Goal: Transaction & Acquisition: Book appointment/travel/reservation

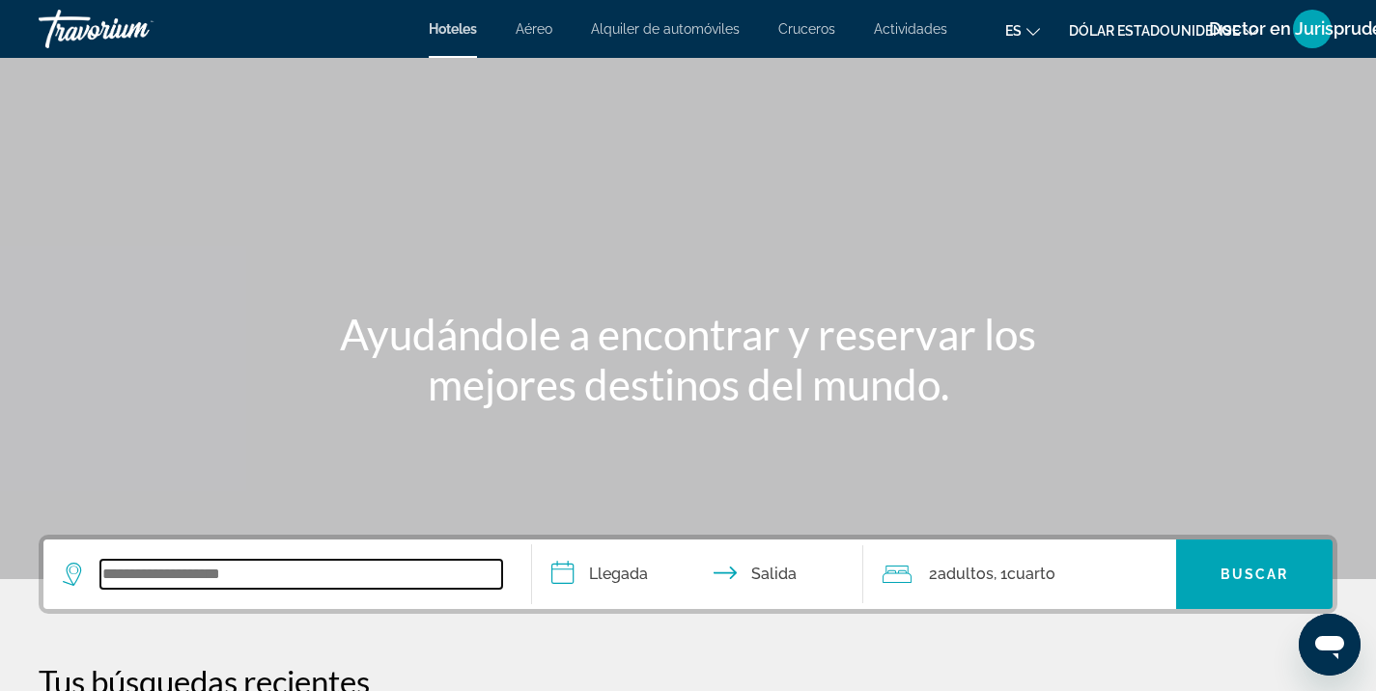
click at [167, 586] on input "Widget de búsqueda" at bounding box center [301, 574] width 402 height 29
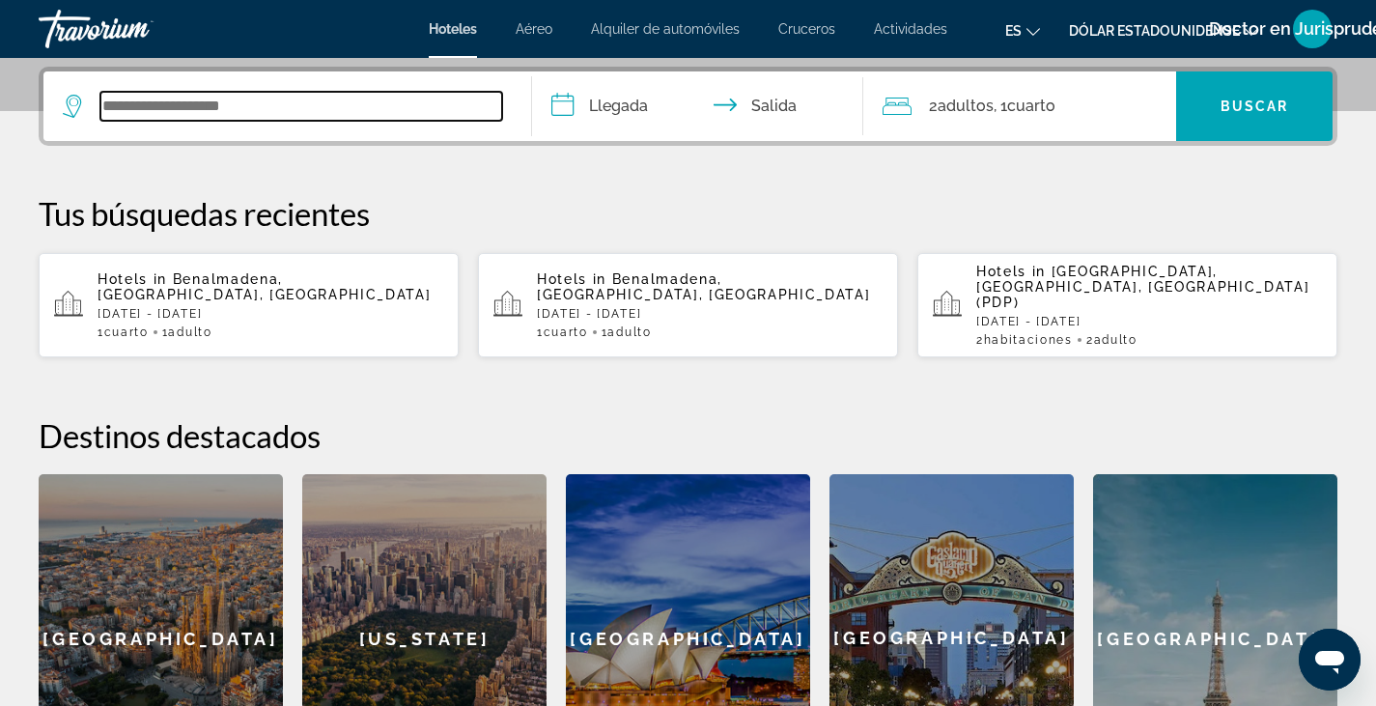
scroll to position [472, 0]
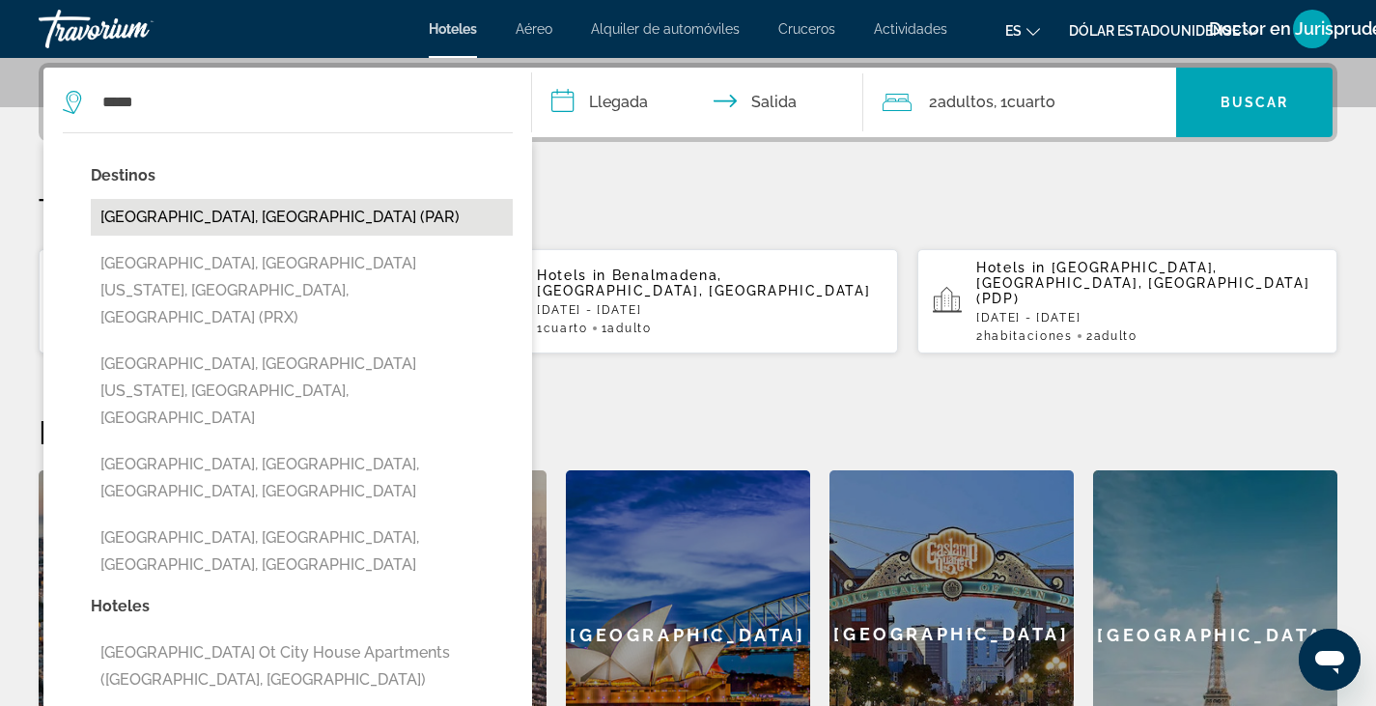
click at [135, 220] on button "[GEOGRAPHIC_DATA], [GEOGRAPHIC_DATA] (PAR)" at bounding box center [302, 217] width 422 height 37
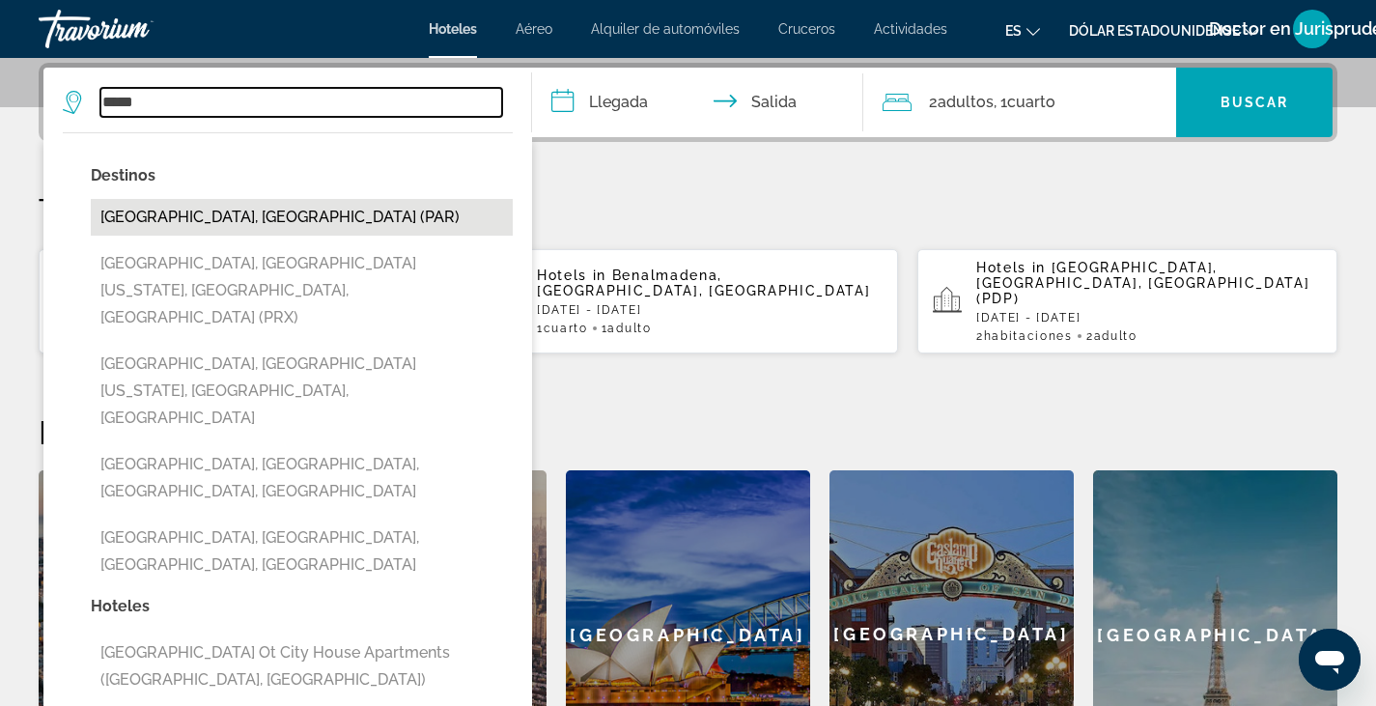
type input "**********"
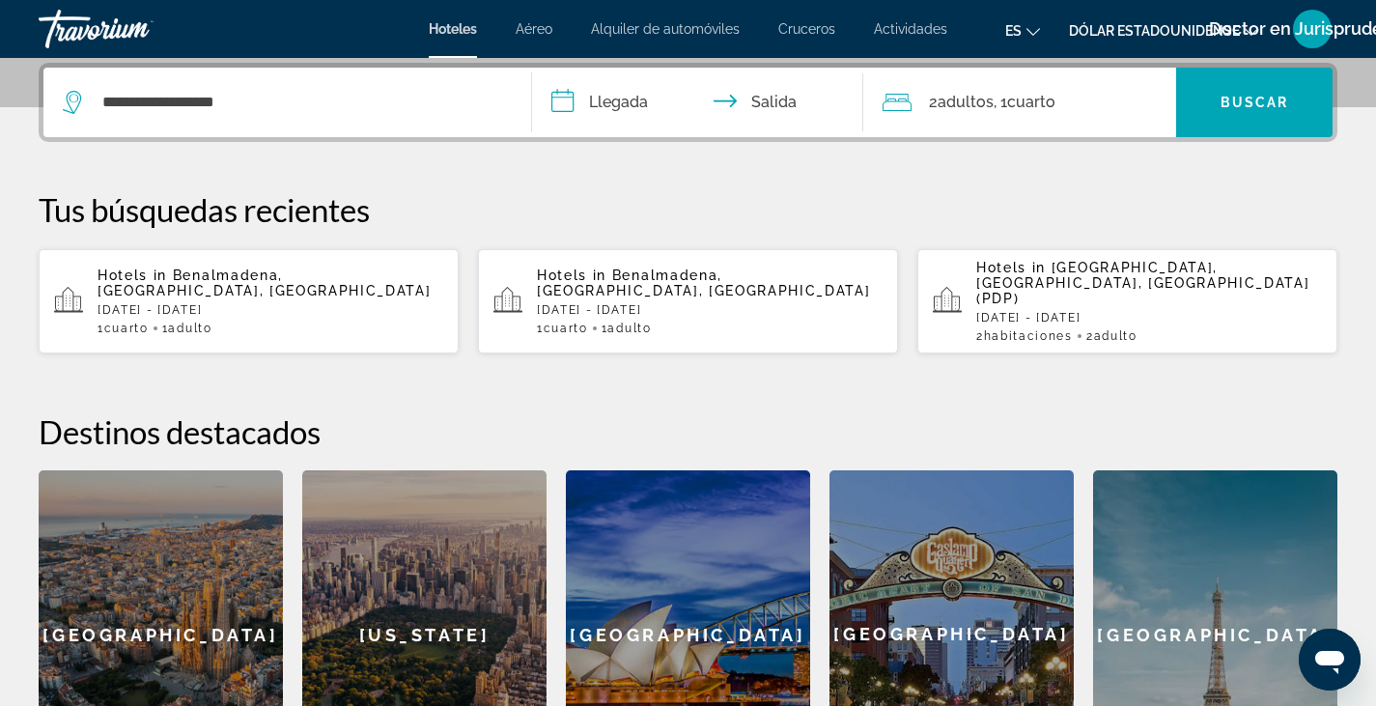
click at [616, 111] on input "**********" at bounding box center [702, 105] width 340 height 75
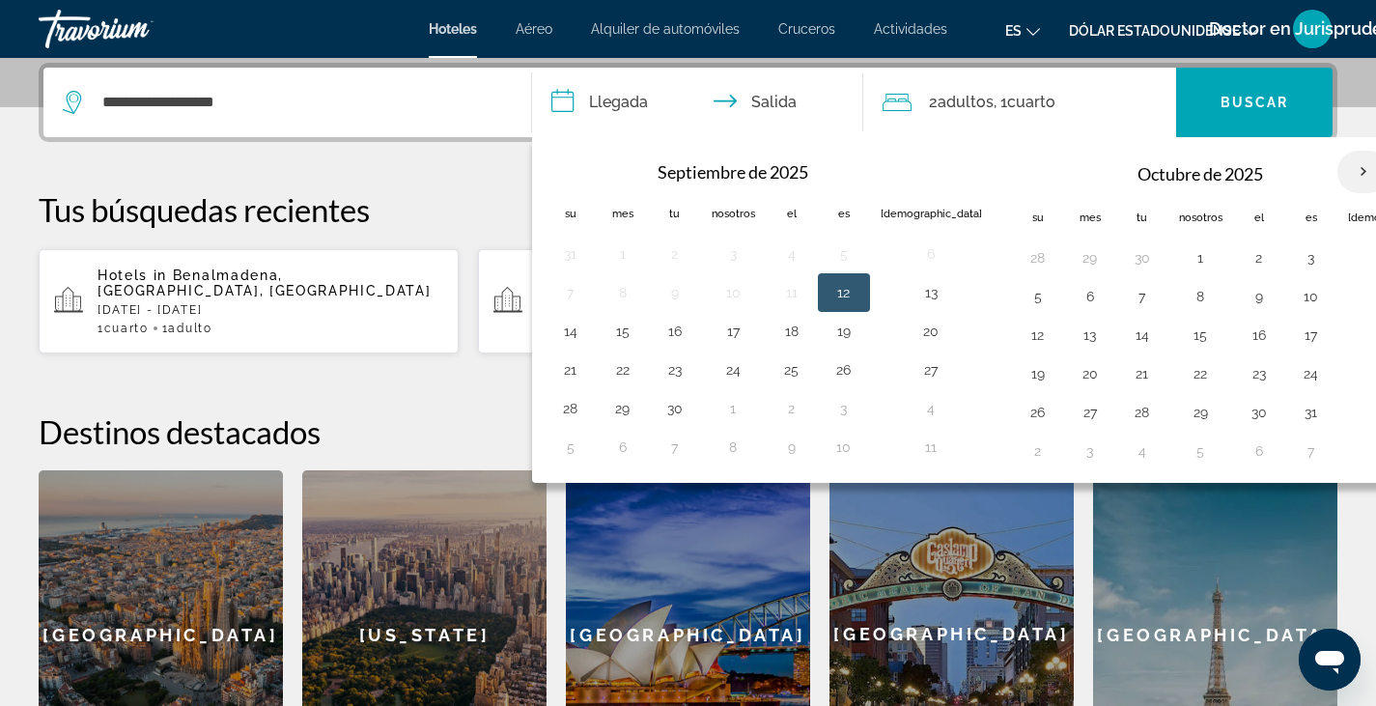
click at [1338, 162] on th "Mes próximo" at bounding box center [1364, 172] width 52 height 42
click at [1338, 175] on th "Mes próximo" at bounding box center [1364, 172] width 52 height 42
click at [575, 167] on th "Previous month" at bounding box center [571, 172] width 52 height 42
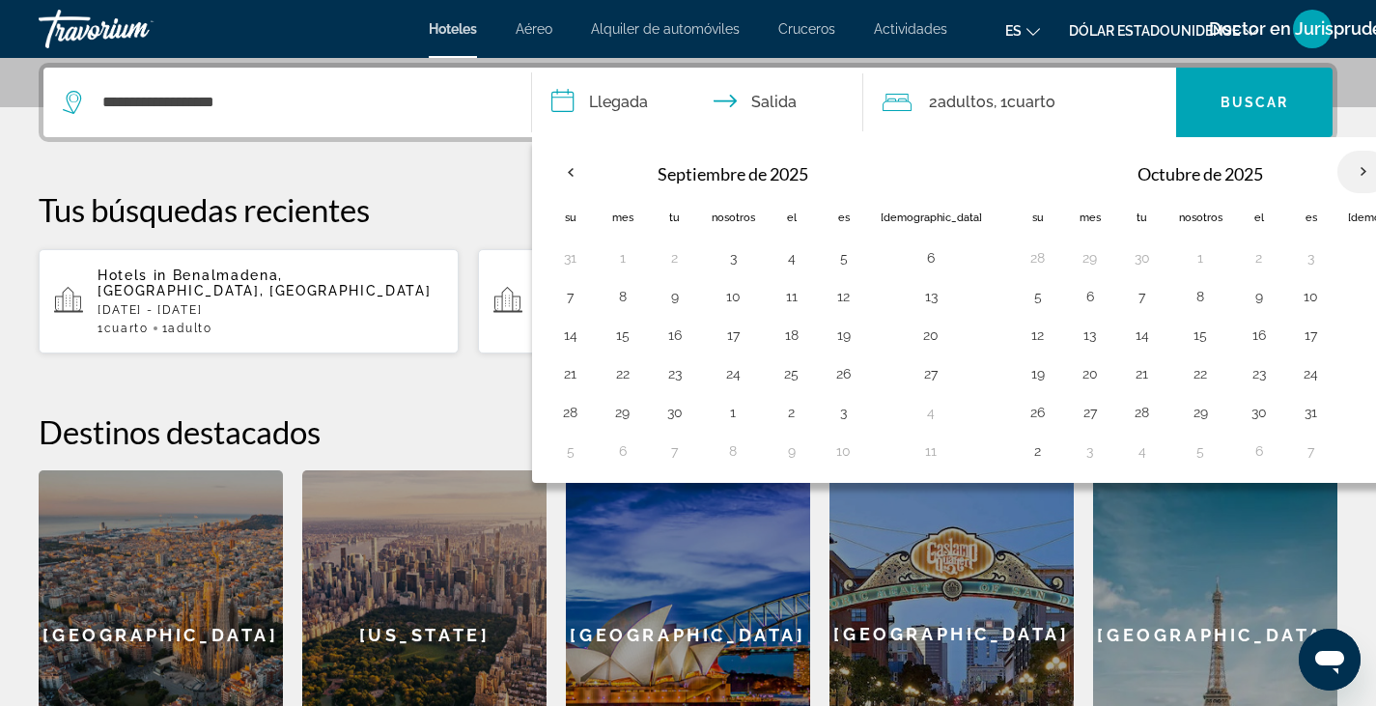
click at [1338, 175] on th "Mes próximo" at bounding box center [1364, 172] width 52 height 42
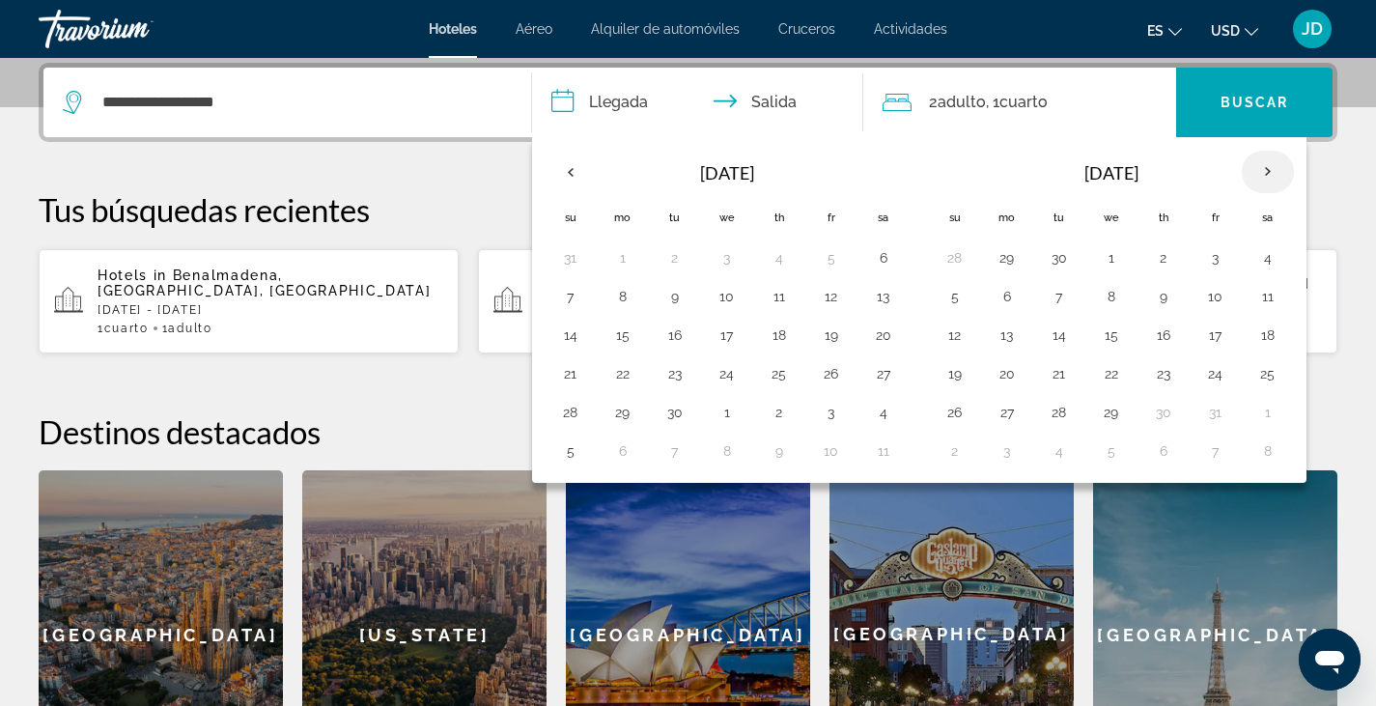
click at [1268, 167] on th "Next month" at bounding box center [1268, 172] width 52 height 42
click at [566, 165] on th "Previous month" at bounding box center [571, 172] width 52 height 42
click at [829, 413] on button "28" at bounding box center [831, 412] width 31 height 27
click at [571, 452] on button "30" at bounding box center [570, 450] width 31 height 27
type input "**********"
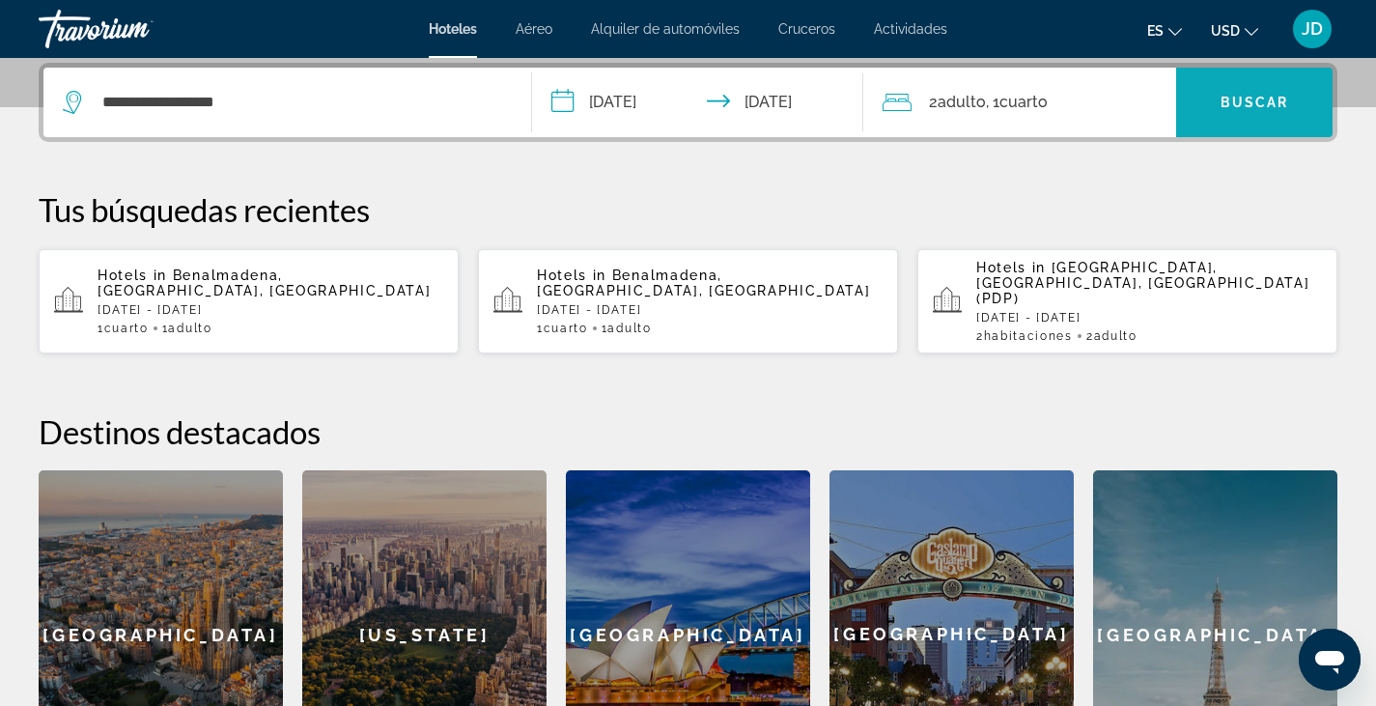
click at [1255, 100] on span "Buscar" at bounding box center [1255, 102] width 69 height 15
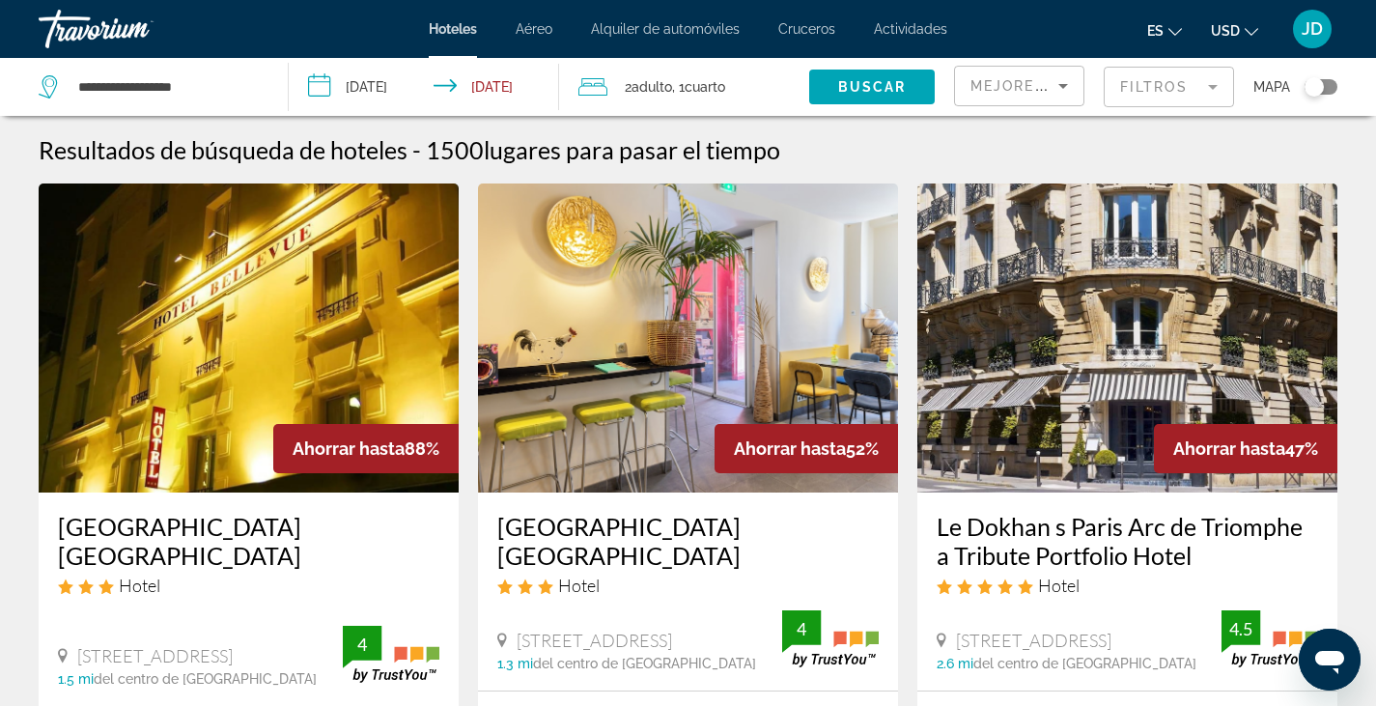
click at [1175, 88] on mat-form-field "Filtros" at bounding box center [1169, 87] width 130 height 41
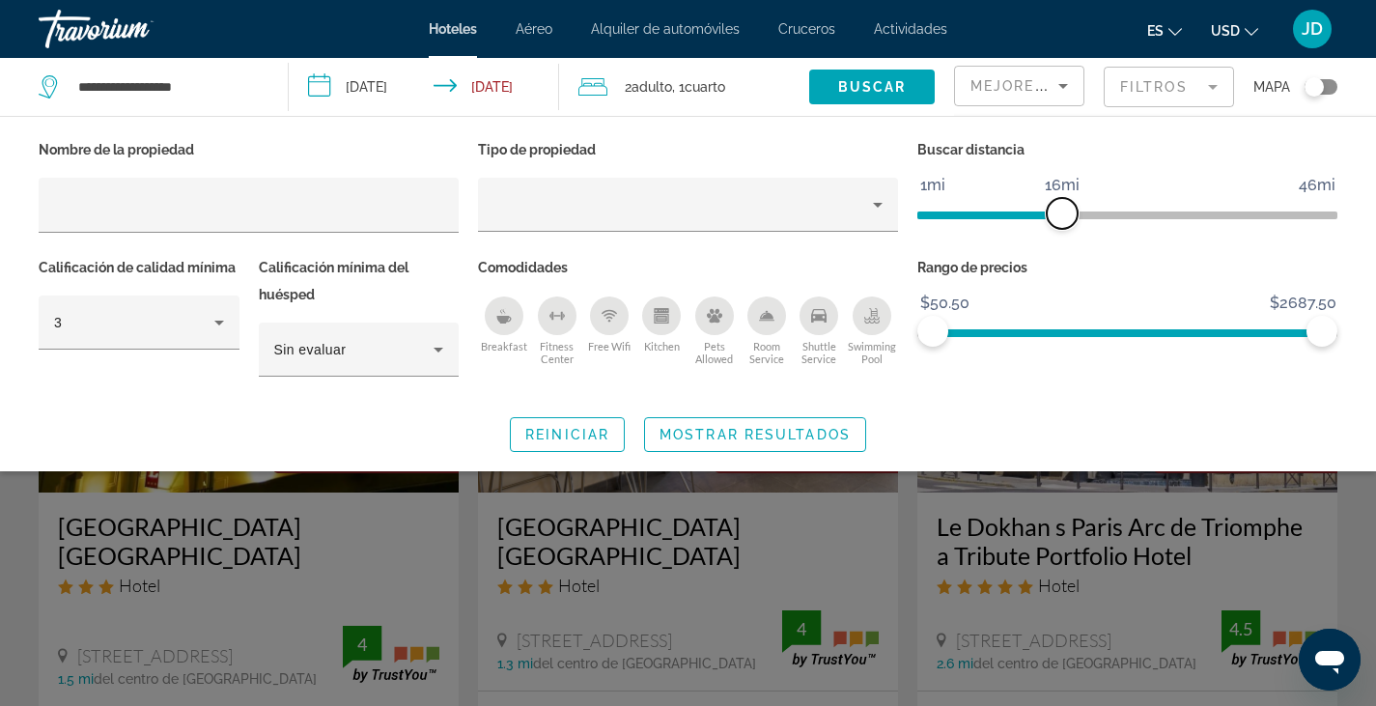
drag, startPoint x: 1192, startPoint y: 218, endPoint x: 1058, endPoint y: 222, distance: 134.3
click at [1058, 222] on span "ngx-slider" at bounding box center [1062, 213] width 31 height 31
drag, startPoint x: 1318, startPoint y: 330, endPoint x: 1058, endPoint y: 332, distance: 259.8
click at [1058, 332] on span "ngx-slider-max" at bounding box center [1058, 331] width 31 height 31
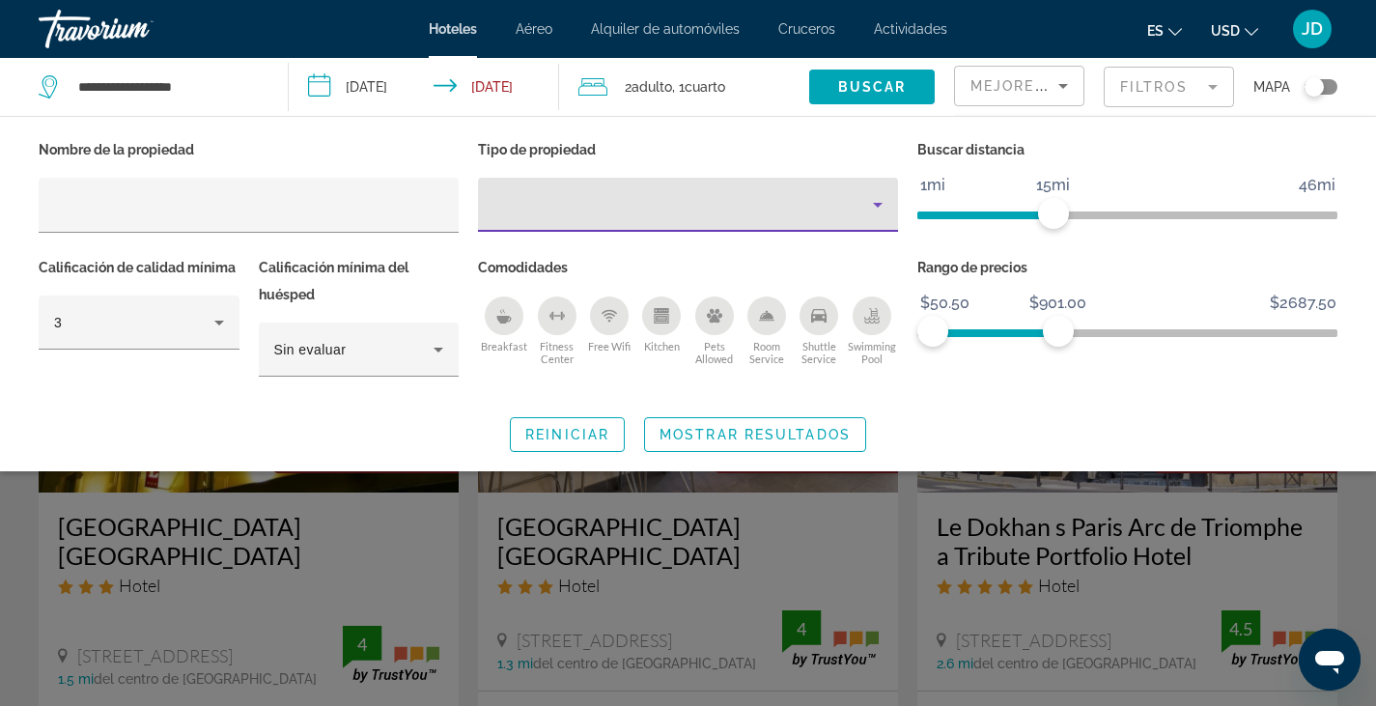
click at [871, 214] on icon "Property type" at bounding box center [877, 204] width 23 height 23
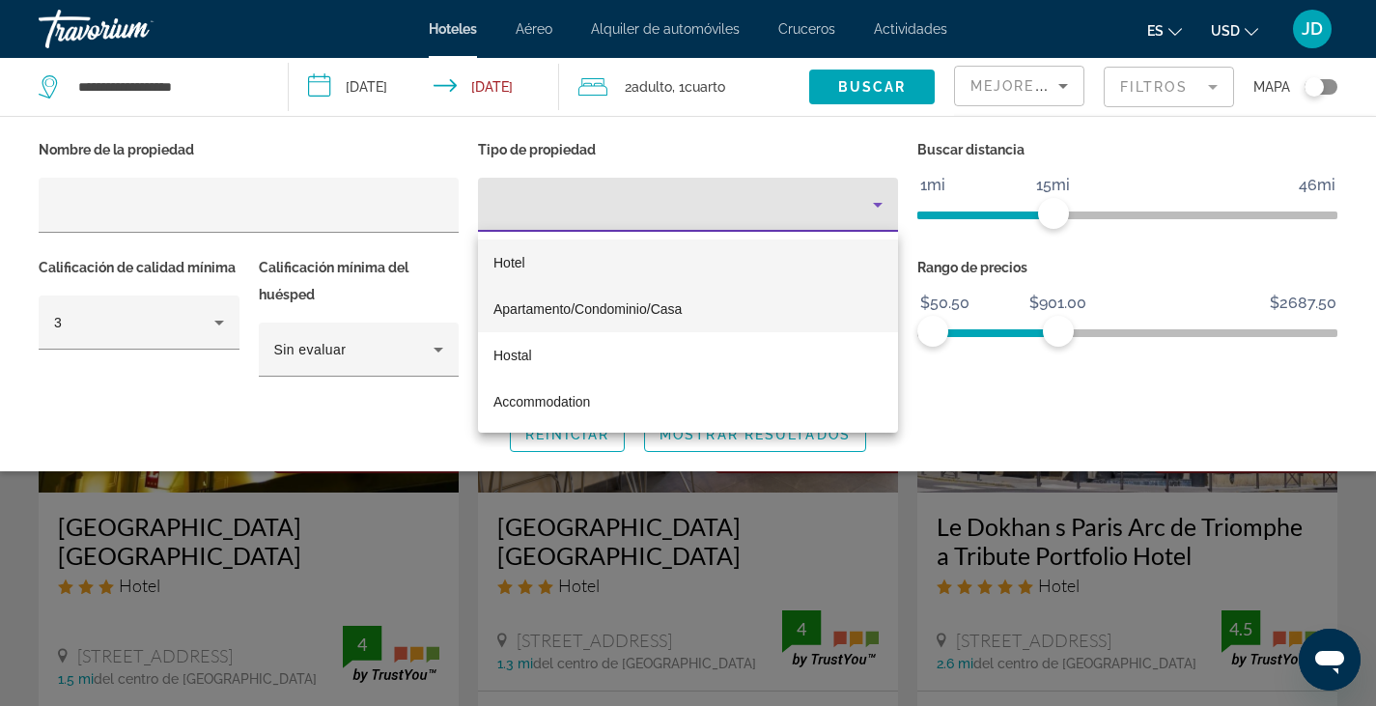
click at [577, 309] on span "Apartamento/Condominio/Casa" at bounding box center [588, 308] width 188 height 15
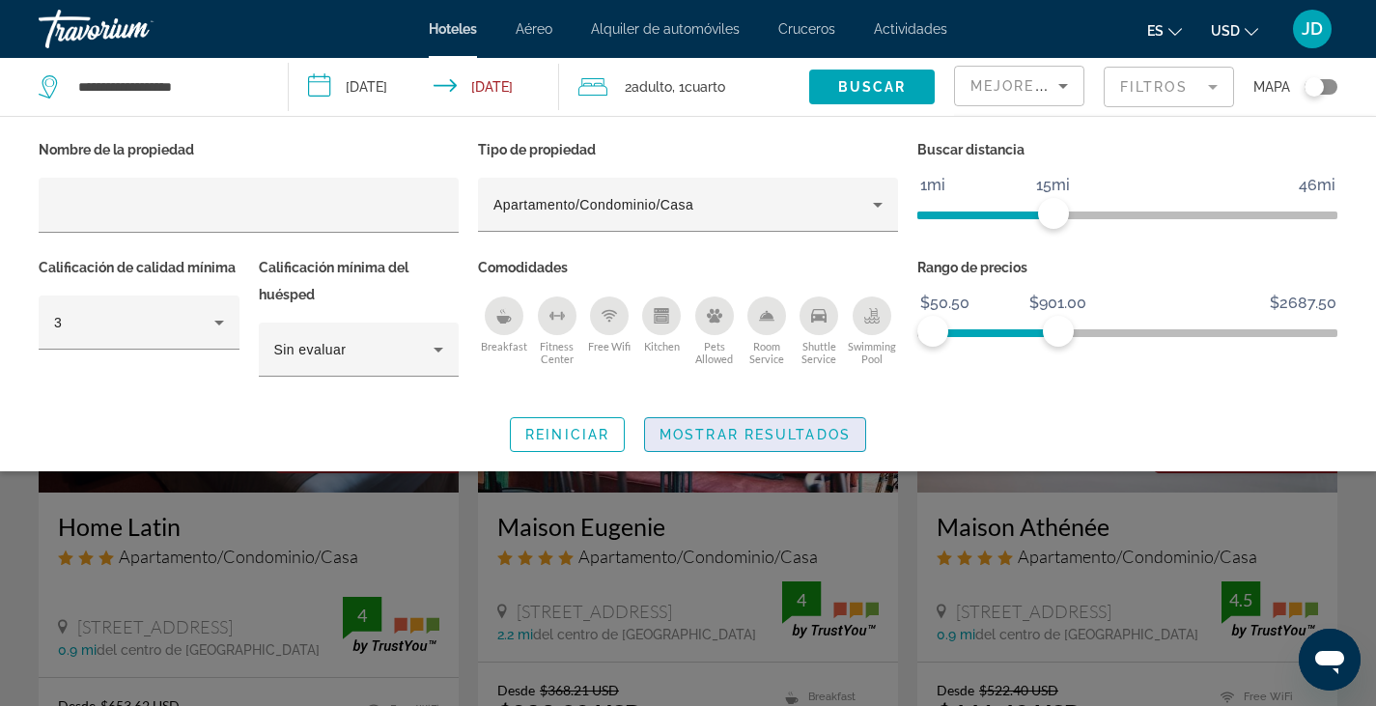
click at [777, 439] on span "Mostrar resultados" at bounding box center [755, 434] width 191 height 15
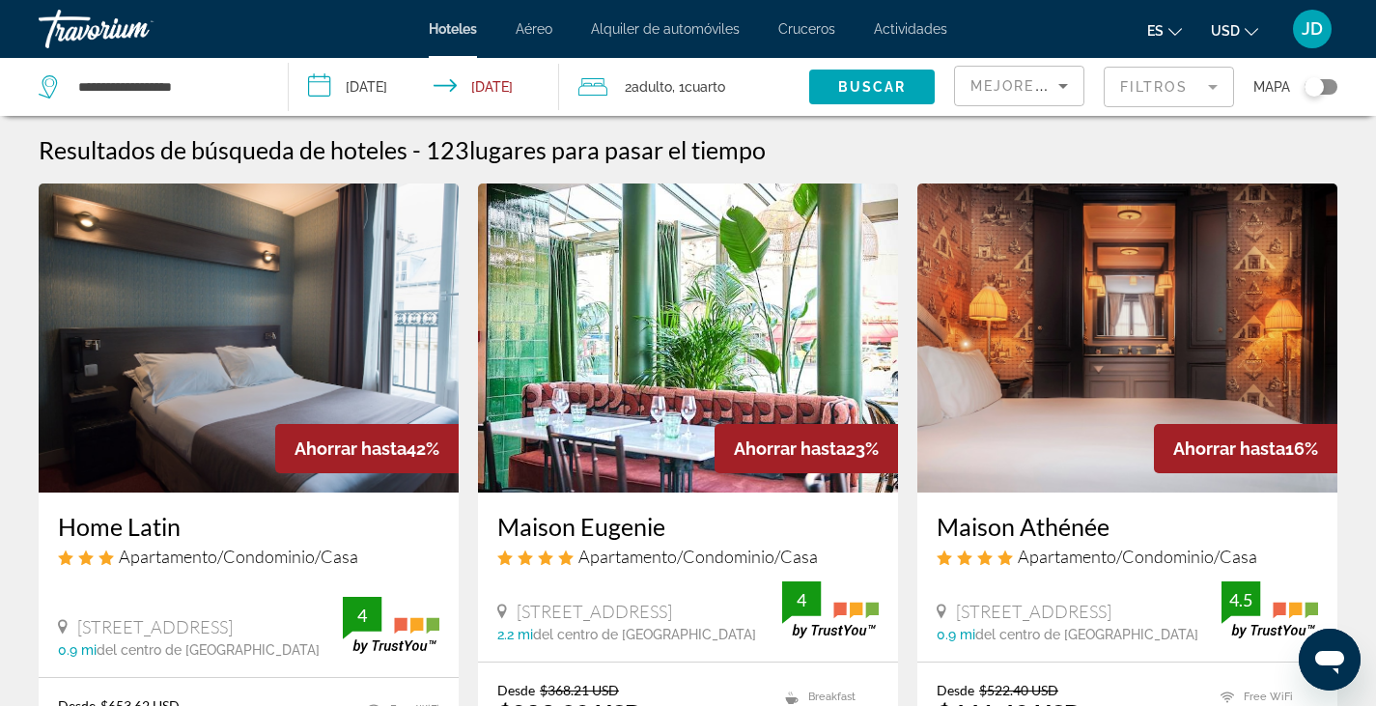
click at [655, 87] on span "Adulto" at bounding box center [652, 86] width 41 height 15
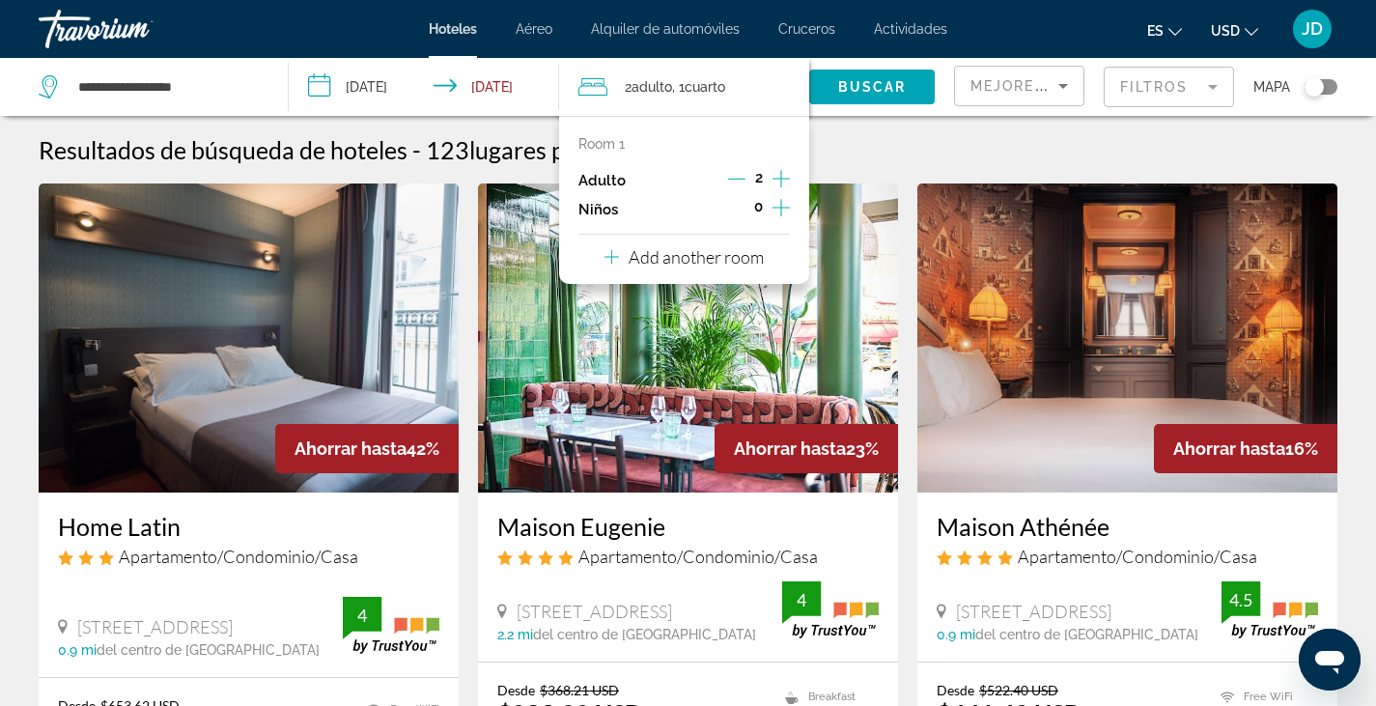
click at [779, 182] on icon "Increment adults" at bounding box center [781, 178] width 17 height 23
click at [776, 177] on icon "Increment adults" at bounding box center [781, 178] width 17 height 23
click at [872, 91] on span "Buscar" at bounding box center [872, 86] width 69 height 15
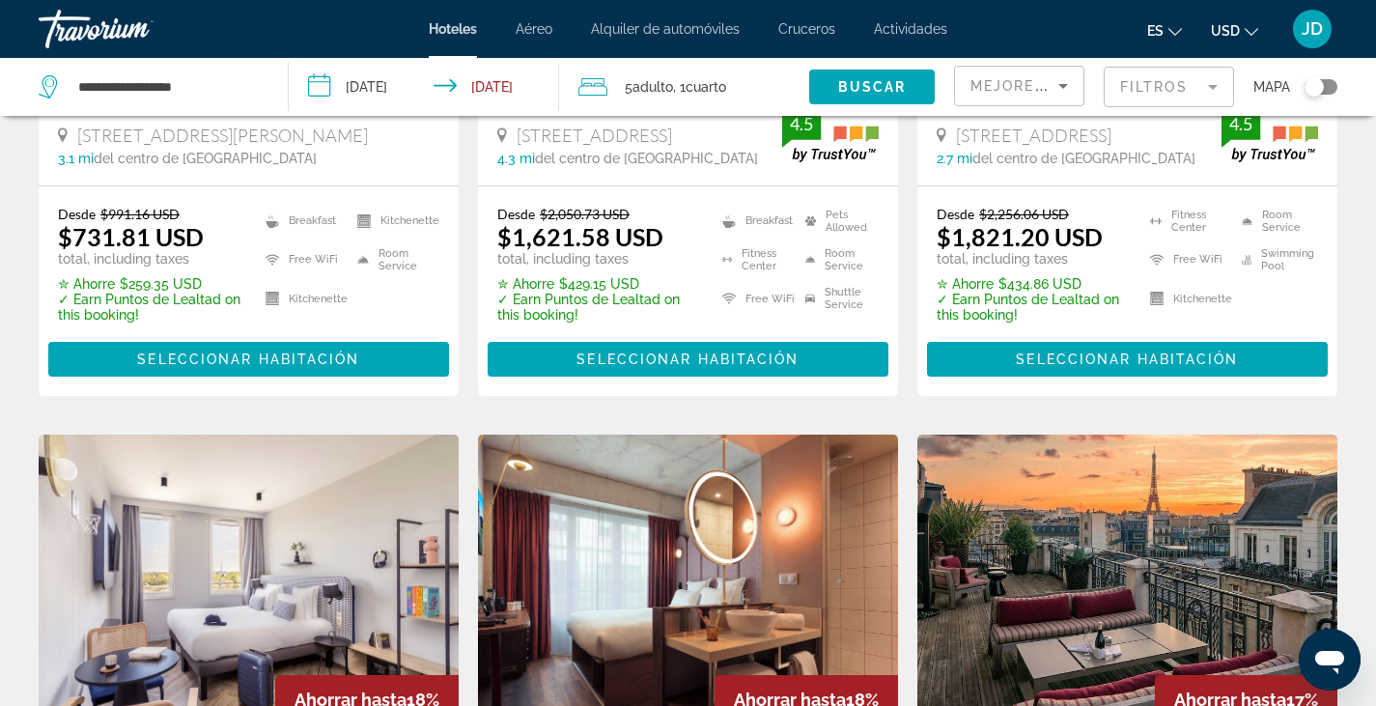
scroll to position [494, 0]
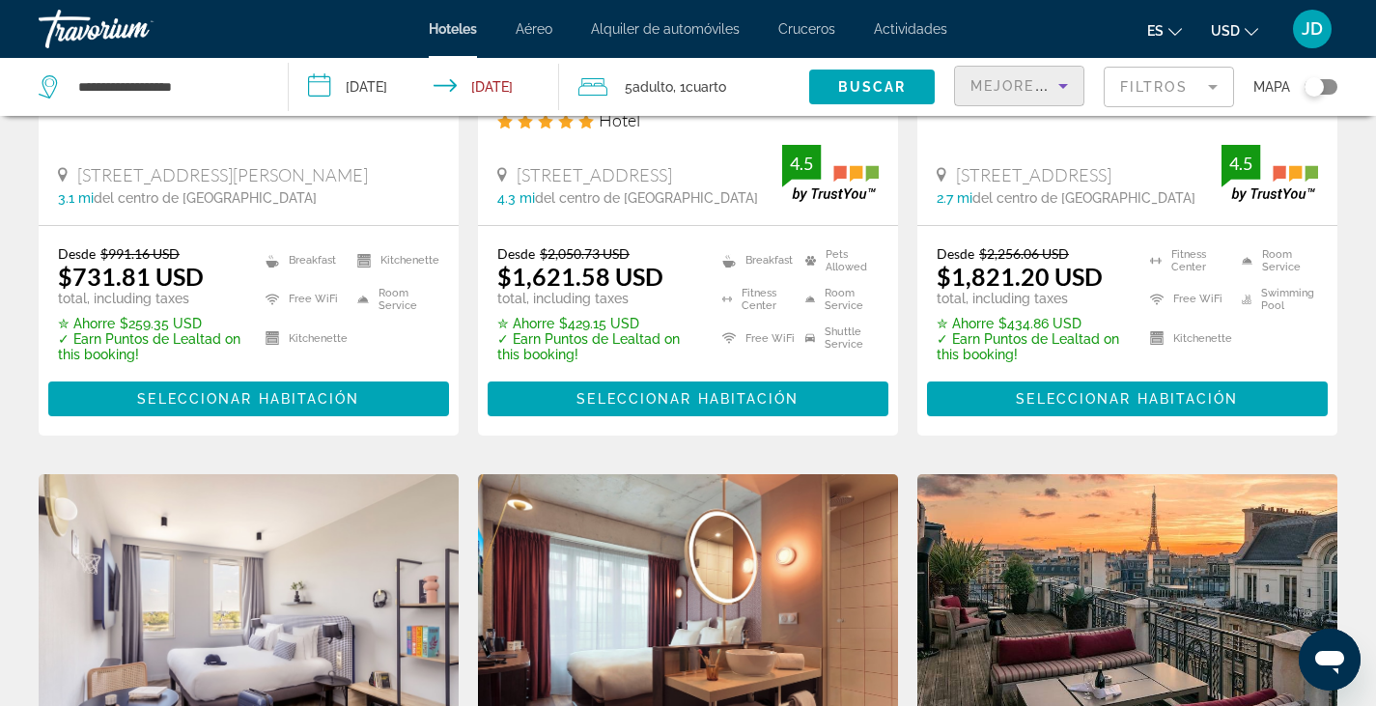
click at [1049, 82] on span "Mejores descuentos" at bounding box center [1067, 85] width 193 height 15
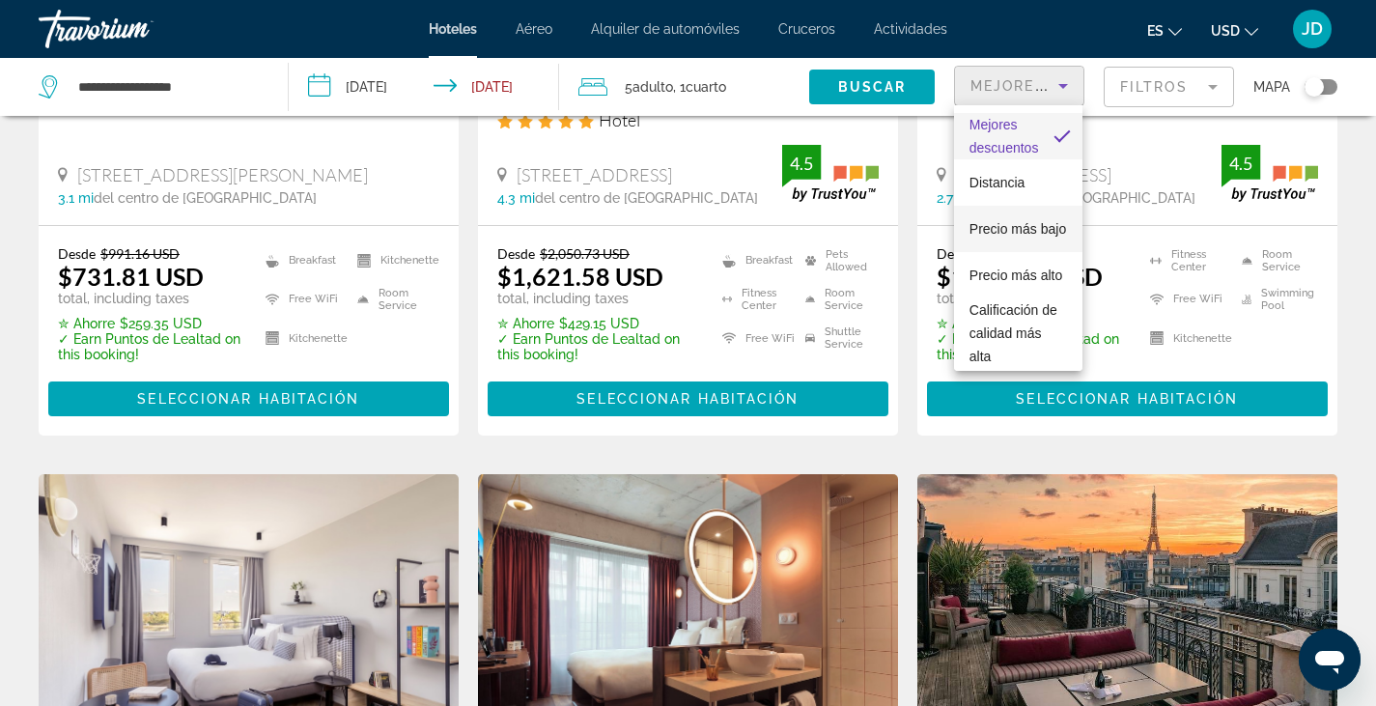
click at [994, 227] on span "Precio más bajo" at bounding box center [1018, 228] width 97 height 23
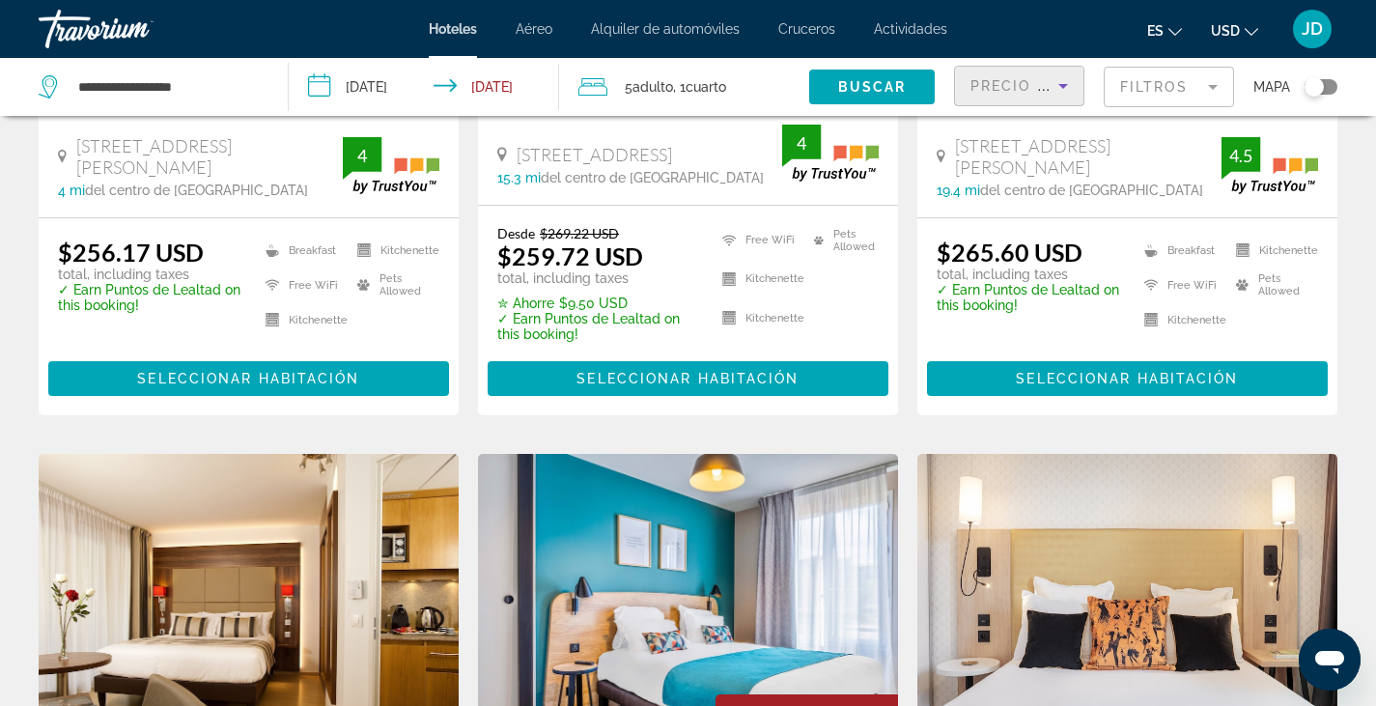
scroll to position [1269, 0]
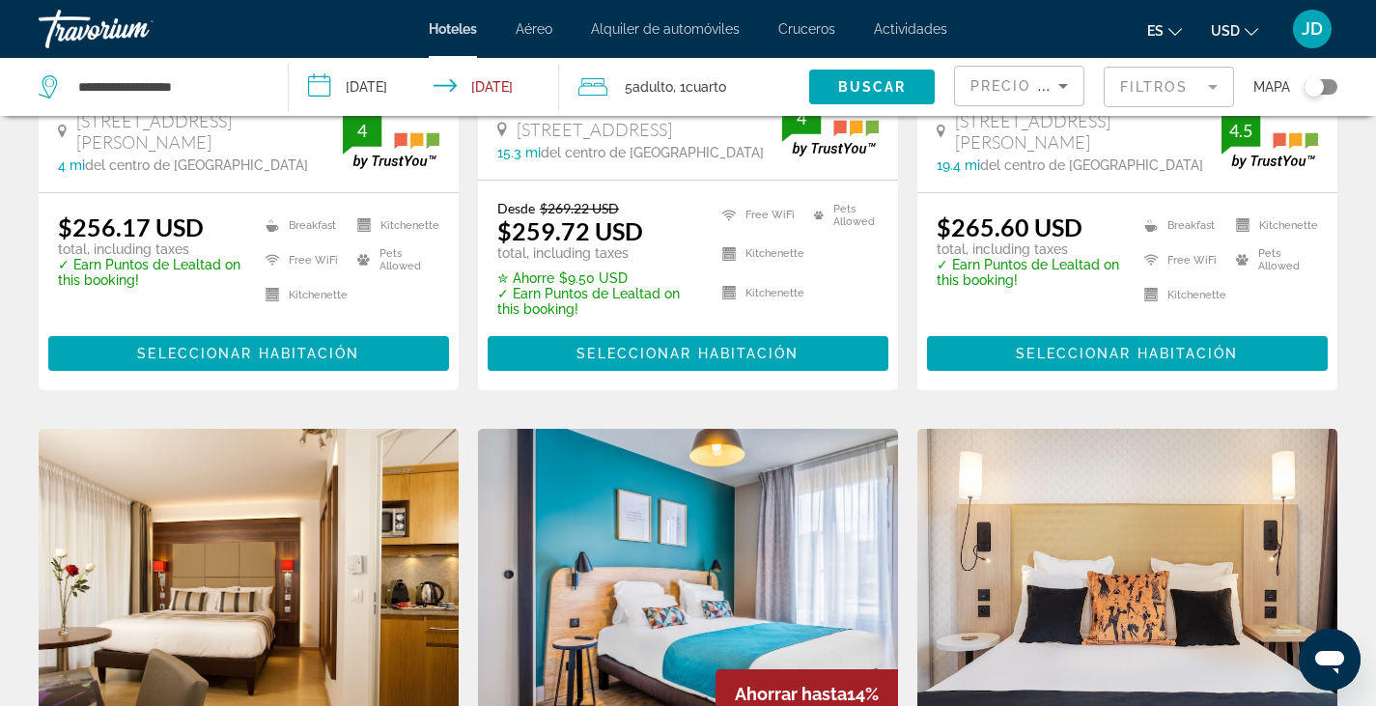
click at [1189, 90] on mat-form-field "Filtros" at bounding box center [1169, 87] width 130 height 41
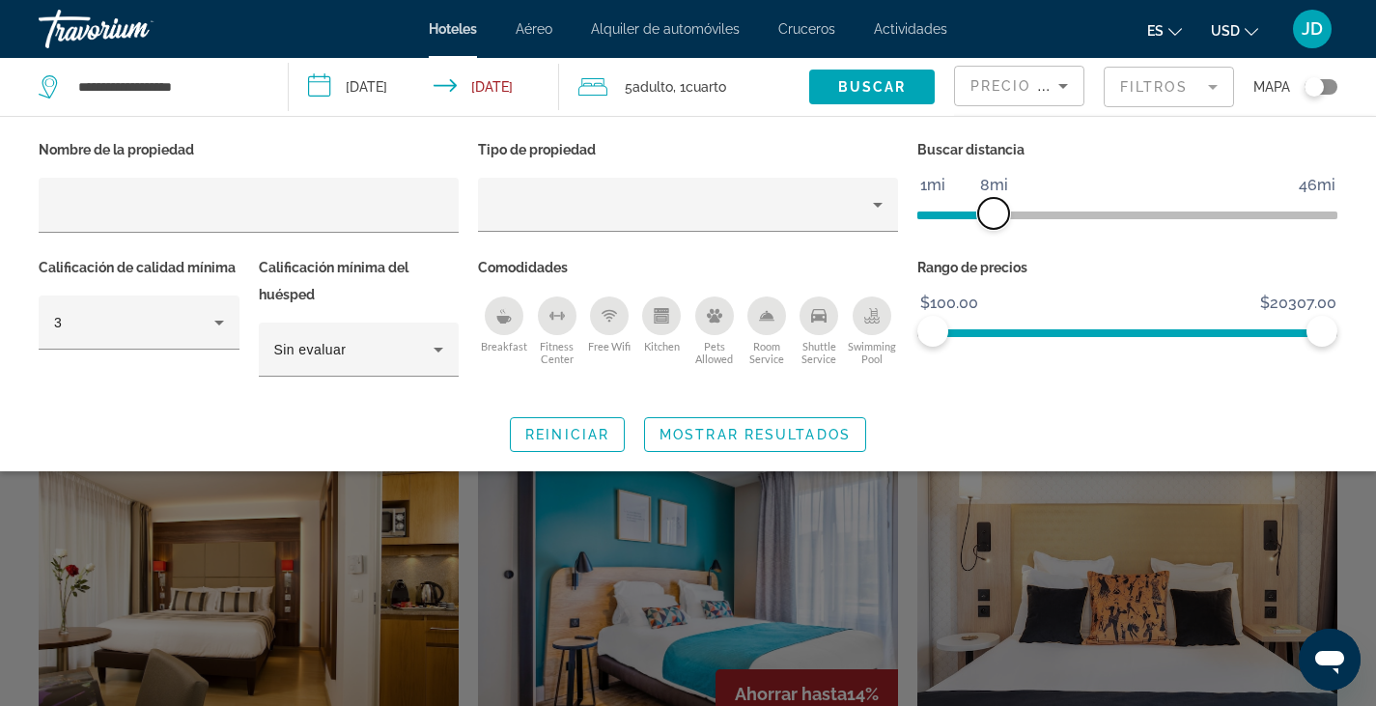
drag, startPoint x: 1185, startPoint y: 207, endPoint x: 995, endPoint y: 216, distance: 190.5
click at [995, 216] on span "ngx-slider" at bounding box center [993, 213] width 31 height 31
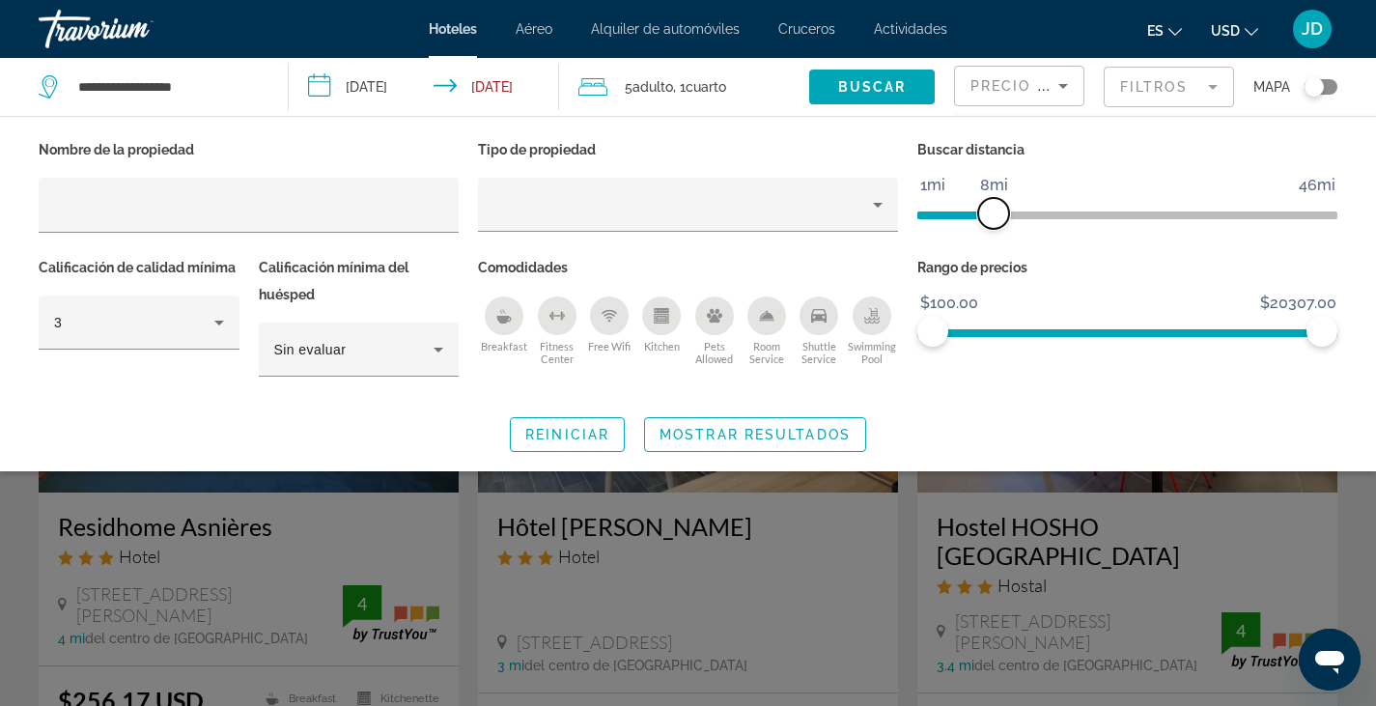
click at [997, 217] on span "ngx-slider" at bounding box center [993, 213] width 31 height 31
click at [791, 425] on span "Search widget" at bounding box center [755, 434] width 220 height 46
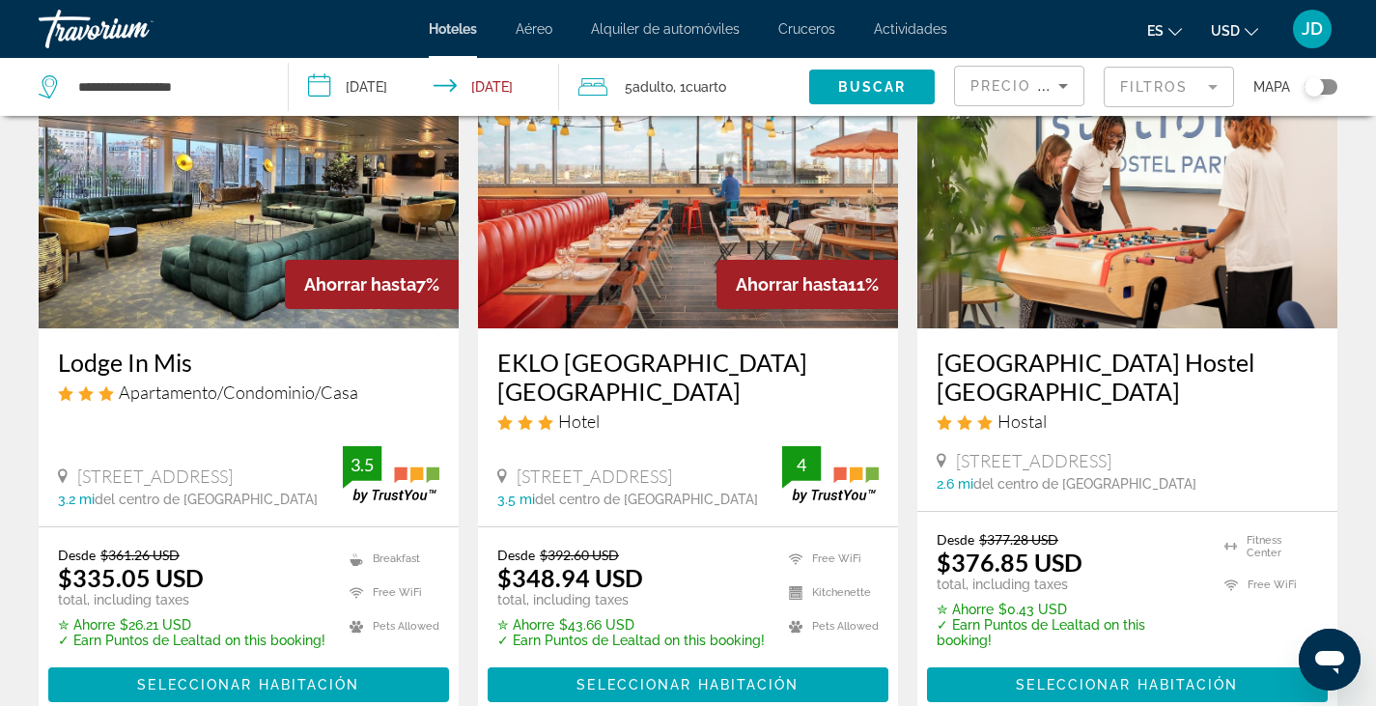
scroll to position [890, 0]
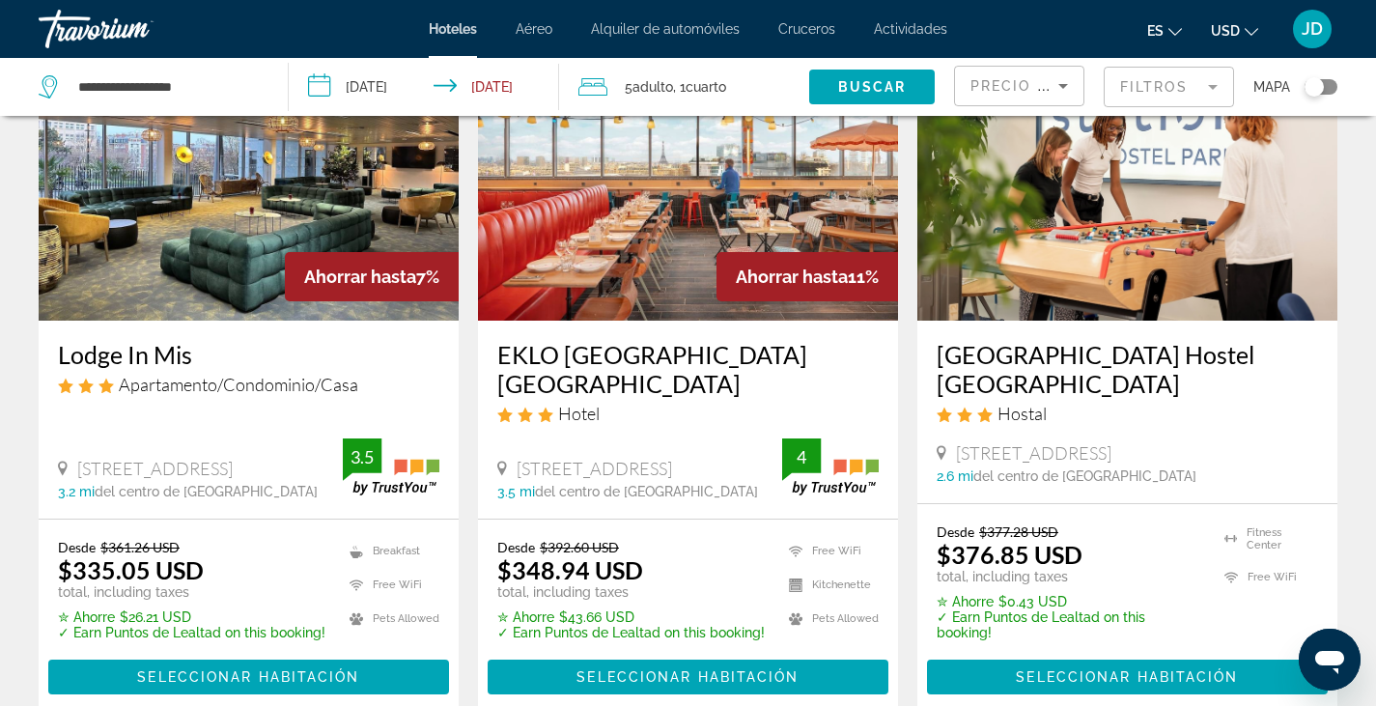
click at [1030, 83] on span "Precio más bajo" at bounding box center [1046, 85] width 150 height 15
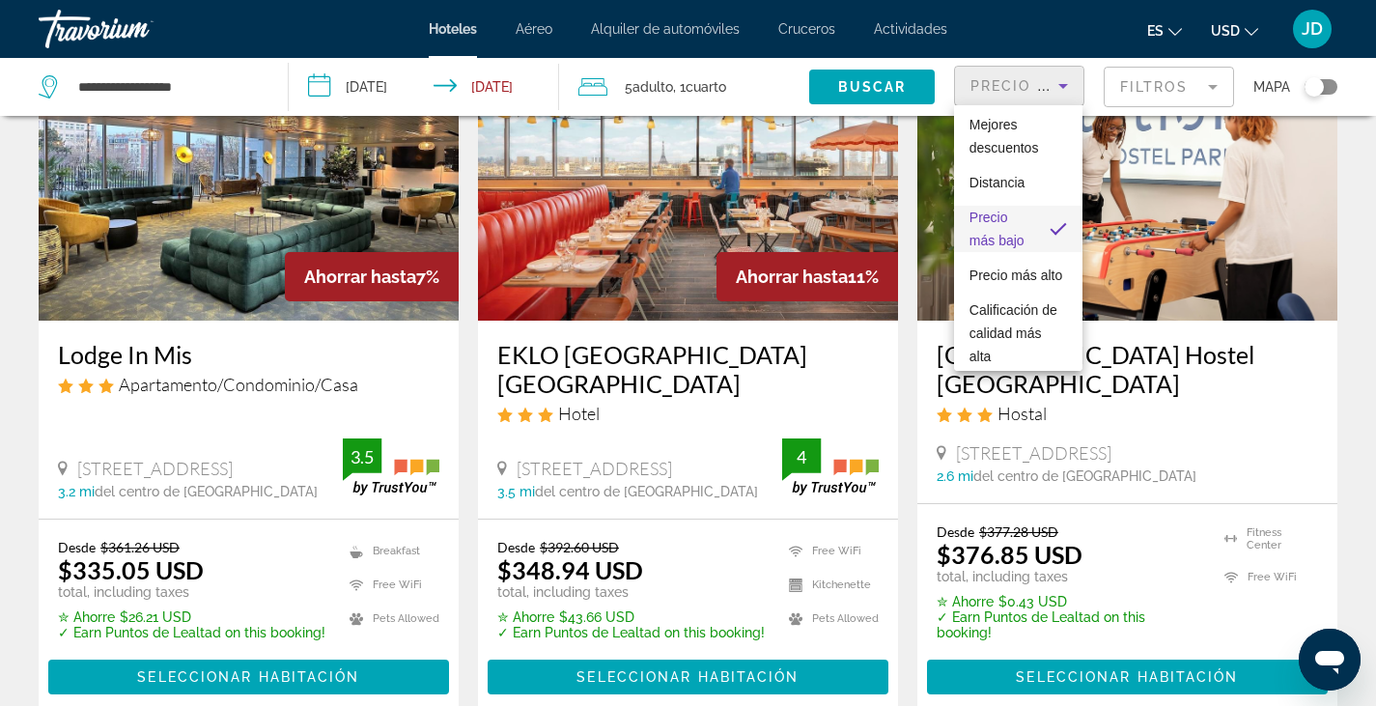
click at [1169, 83] on div at bounding box center [688, 353] width 1376 height 706
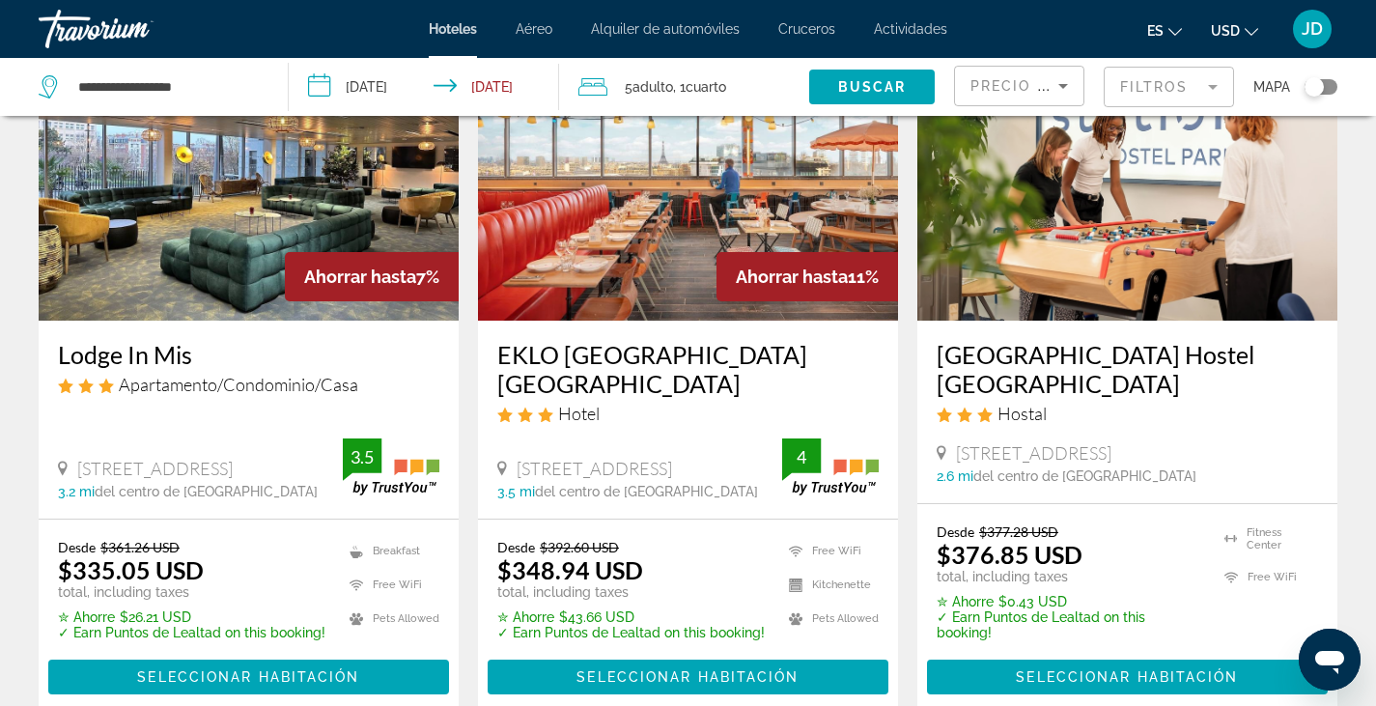
click at [1169, 83] on mat-form-field "Filtros" at bounding box center [1169, 87] width 130 height 41
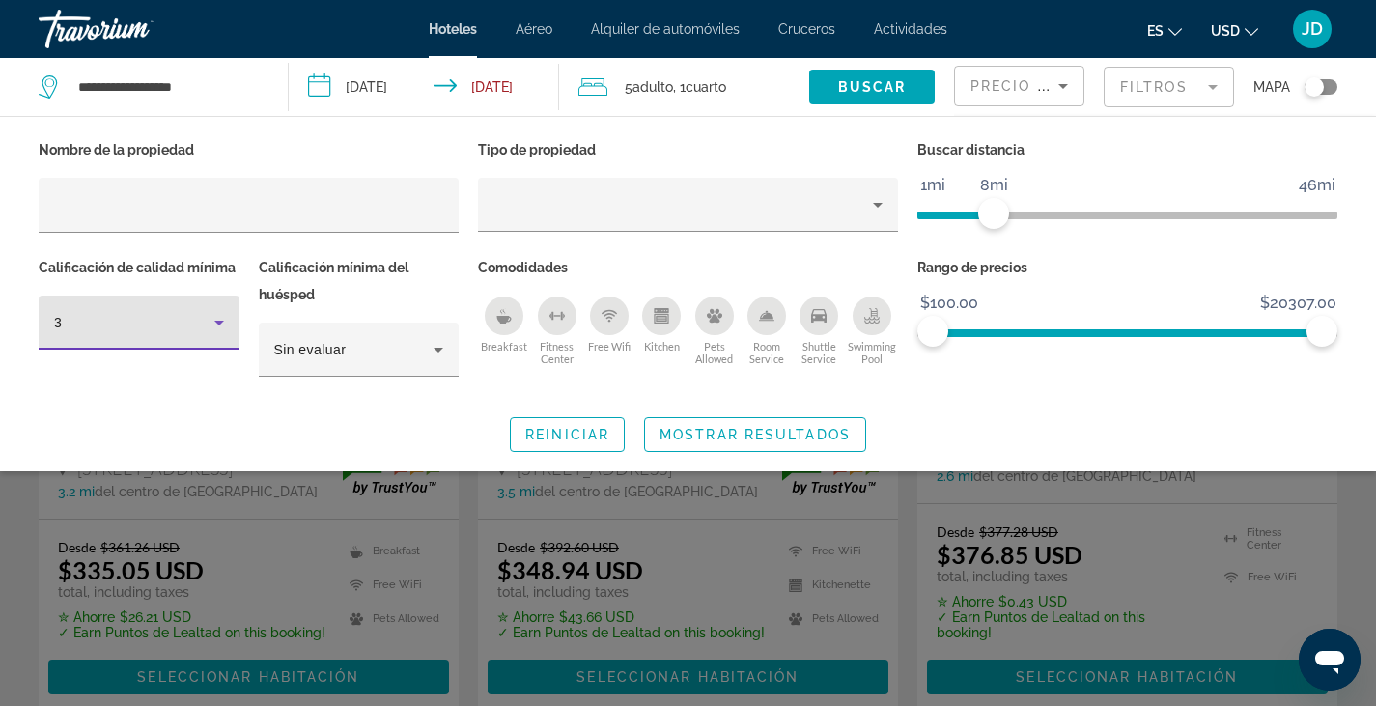
click at [214, 321] on icon "Hotel Filters" at bounding box center [219, 323] width 10 height 5
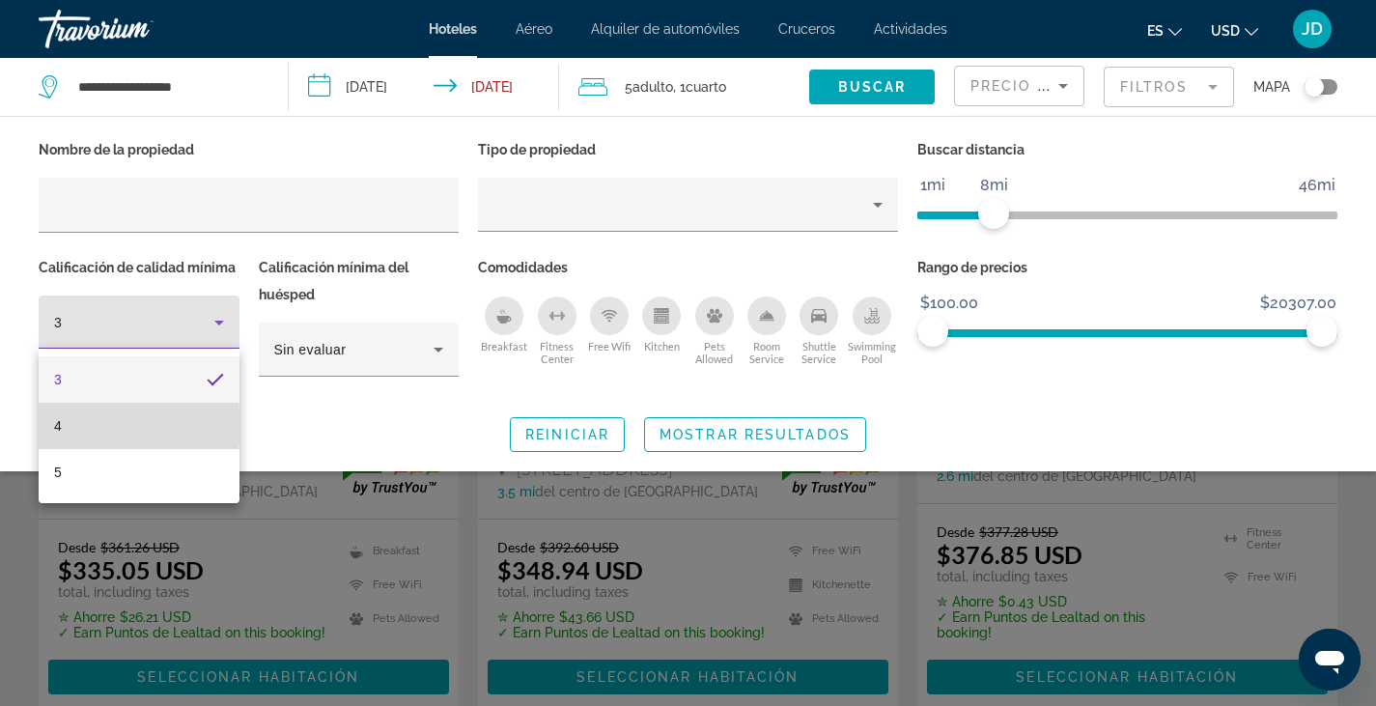
click at [75, 426] on mat-option "4" at bounding box center [139, 426] width 201 height 46
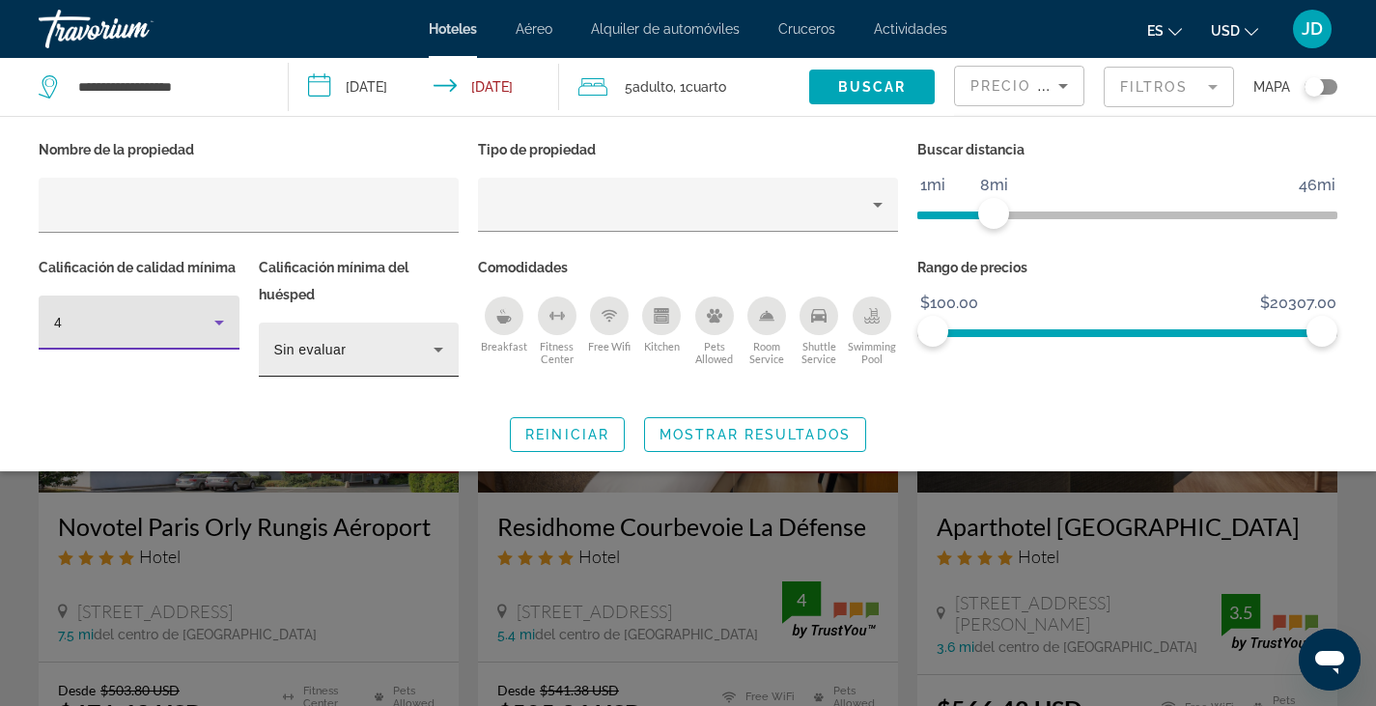
click at [437, 350] on icon "Hotel Filters" at bounding box center [438, 349] width 23 height 23
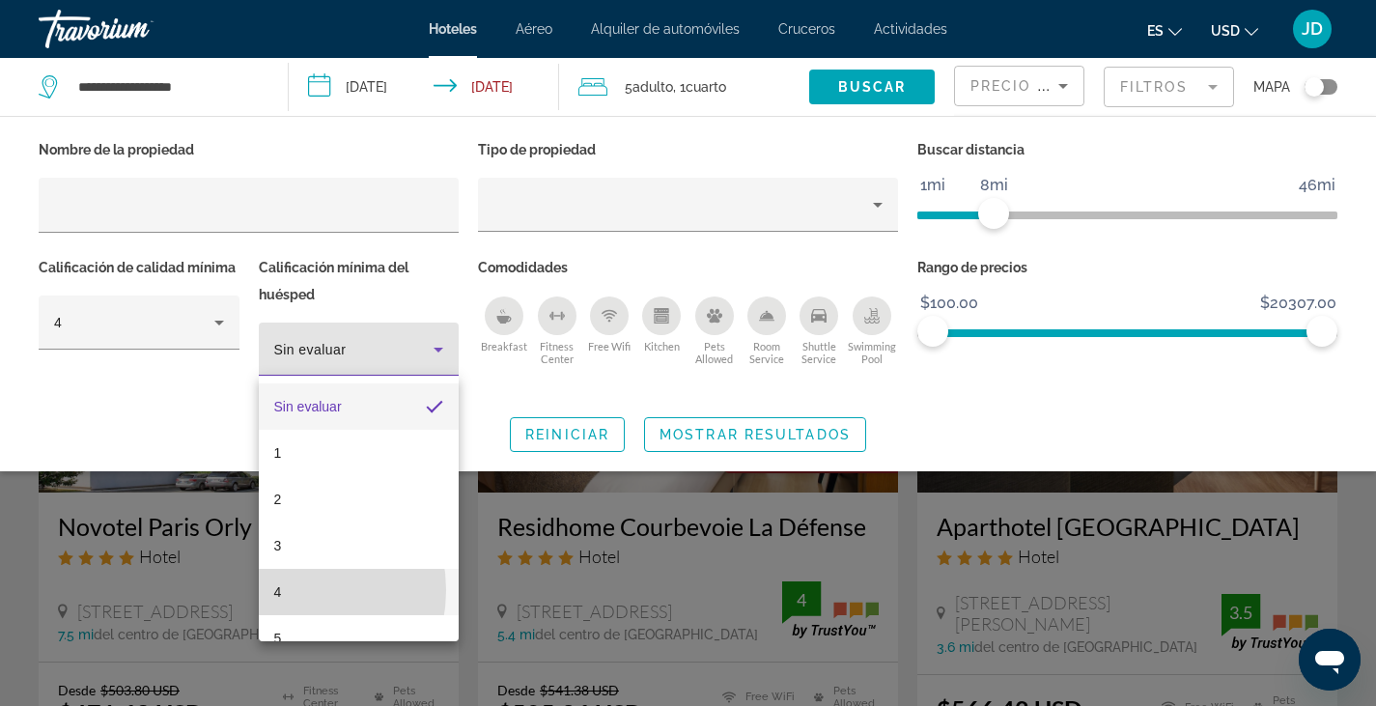
click at [283, 590] on mat-option "4" at bounding box center [359, 592] width 201 height 46
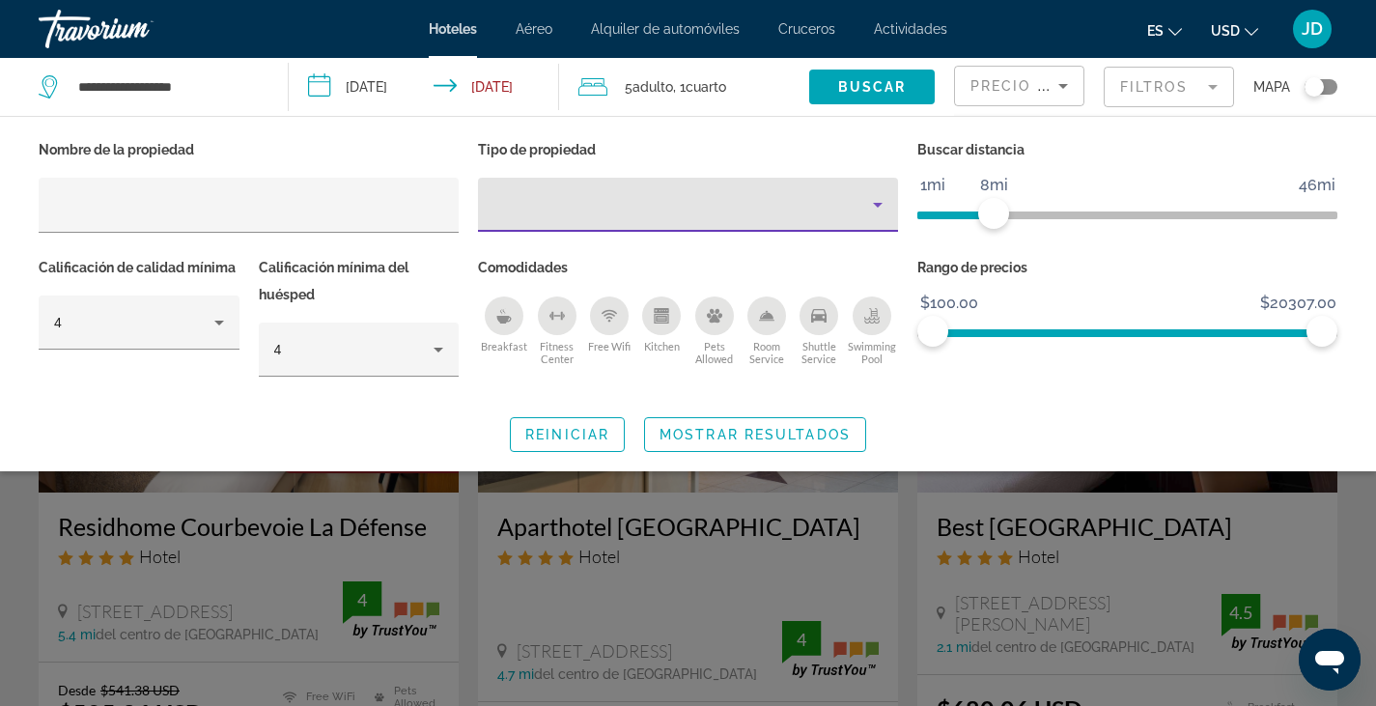
click at [879, 214] on icon "Property type" at bounding box center [877, 204] width 23 height 23
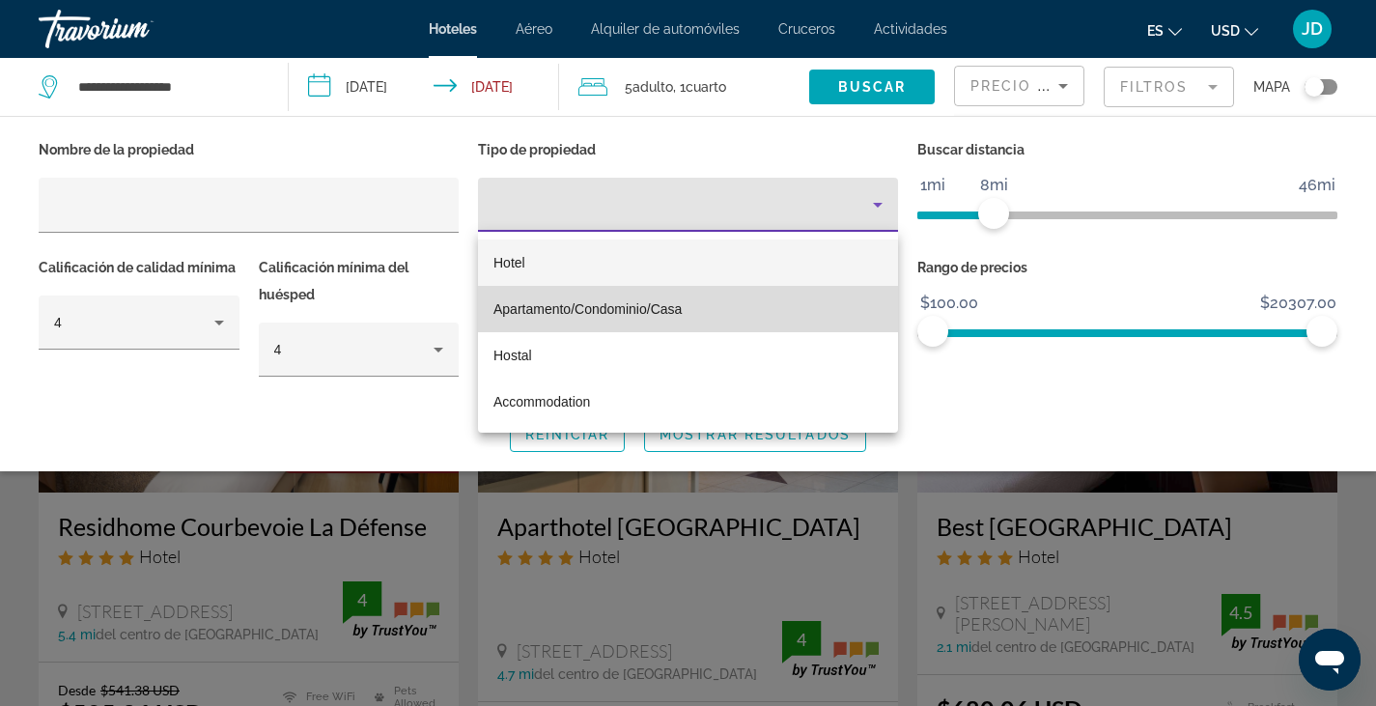
click at [553, 300] on span "Apartamento/Condominio/Casa" at bounding box center [588, 308] width 188 height 23
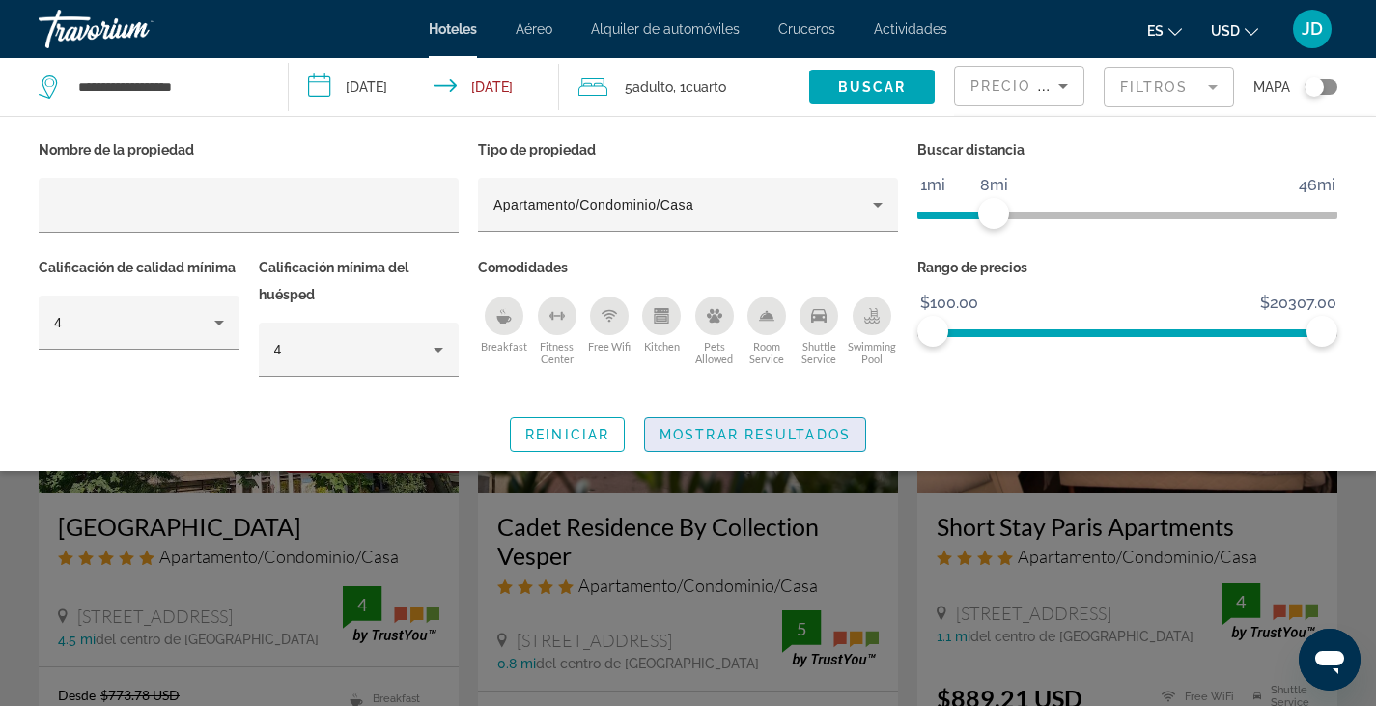
click at [733, 433] on span "Mostrar resultados" at bounding box center [755, 434] width 191 height 15
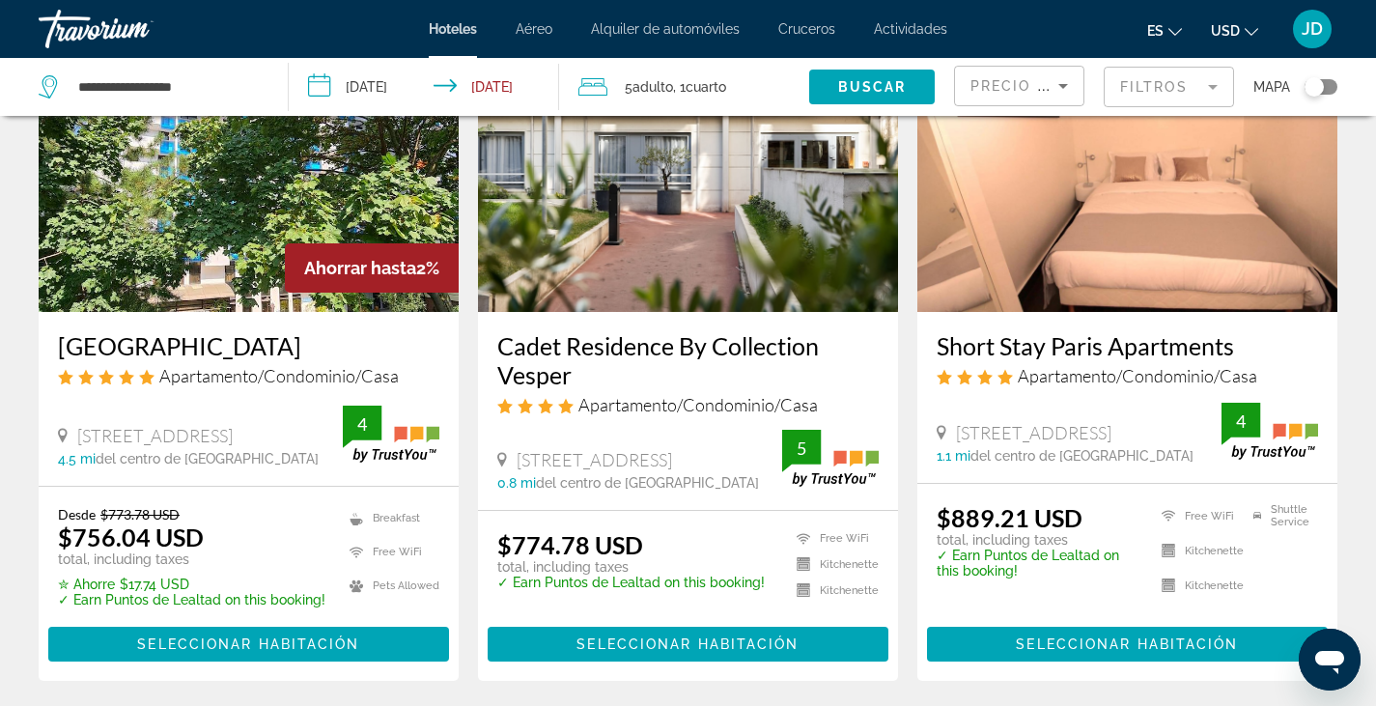
scroll to position [165, 0]
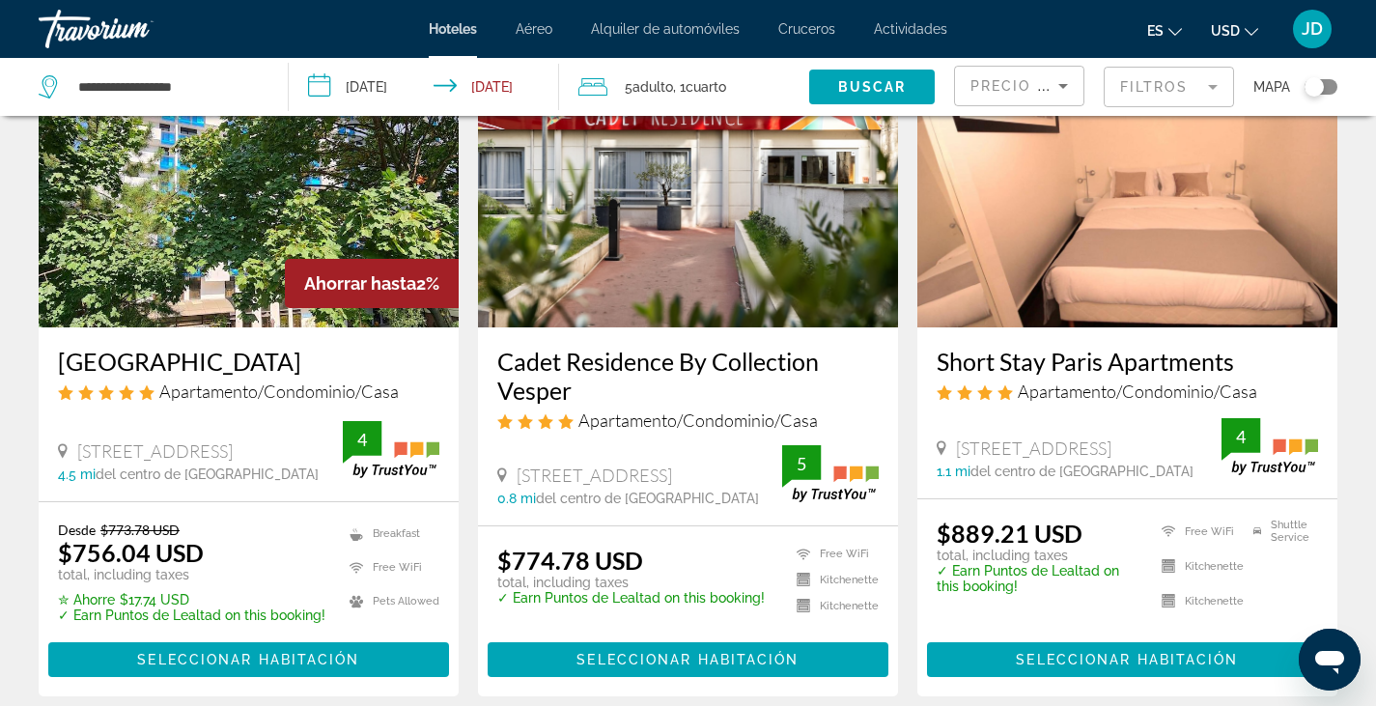
click at [1030, 74] on div "Precio más bajo" at bounding box center [1015, 85] width 88 height 23
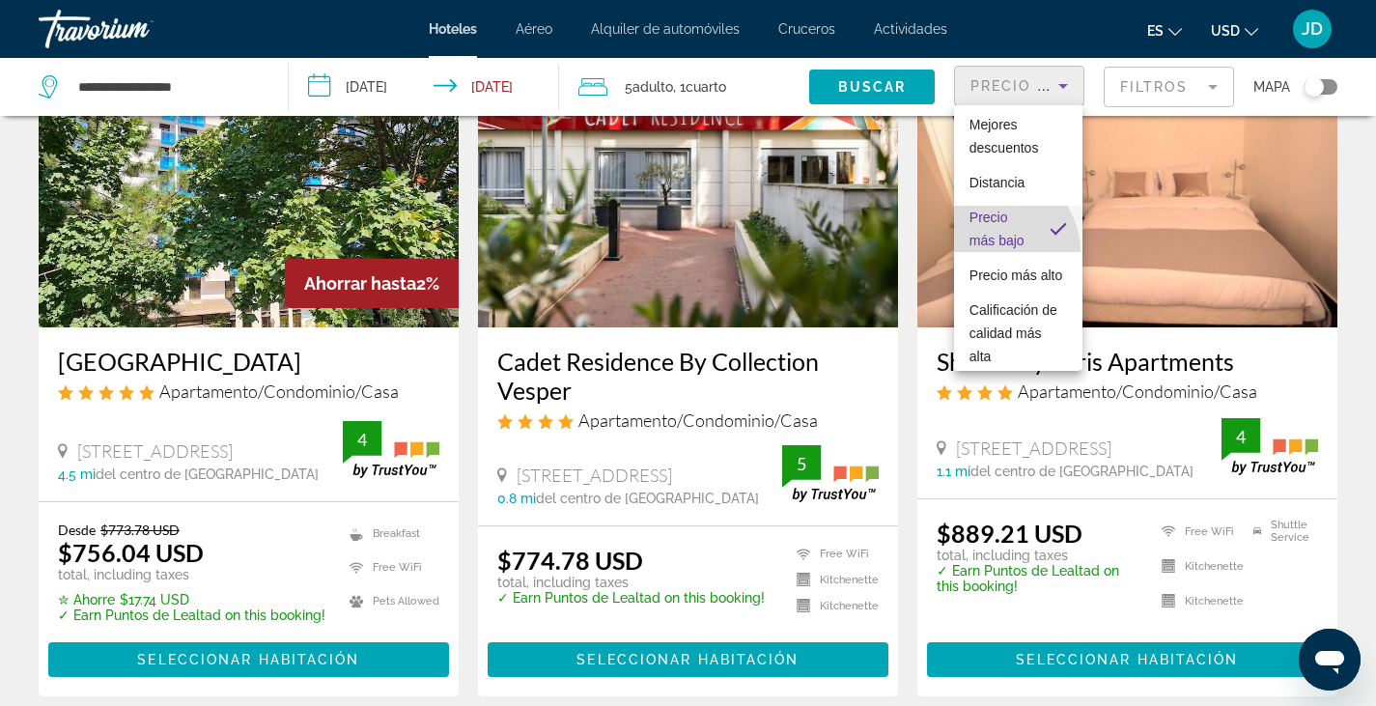
click at [993, 252] on span "Precio más bajo" at bounding box center [1002, 229] width 65 height 46
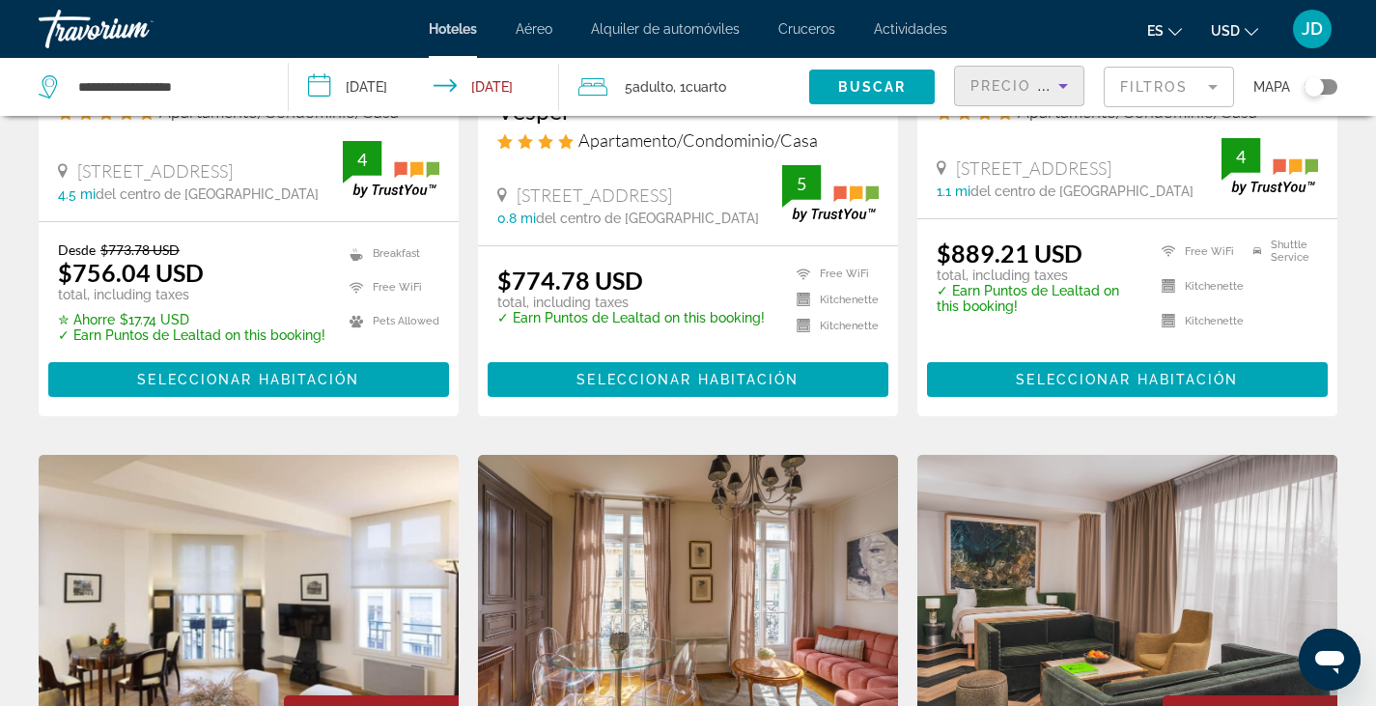
scroll to position [0, 0]
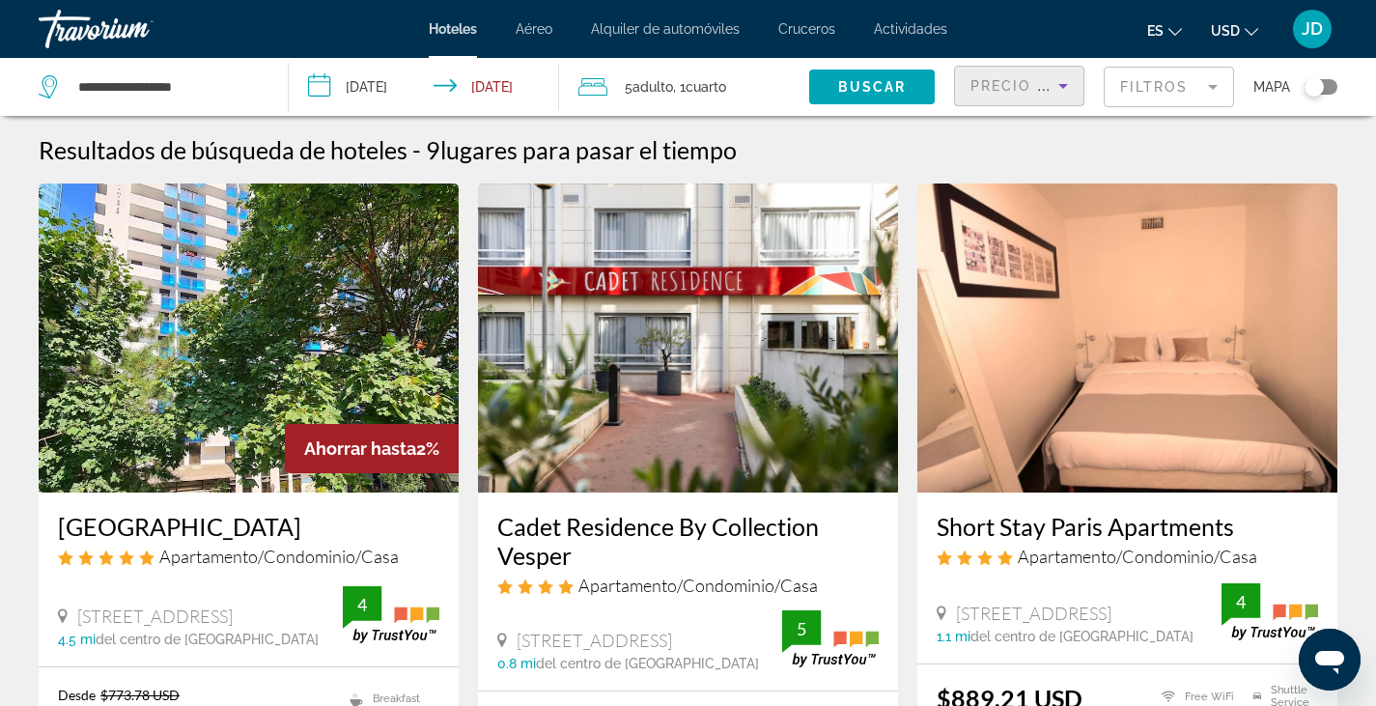
click at [1154, 90] on mat-form-field "Filtros" at bounding box center [1169, 87] width 130 height 41
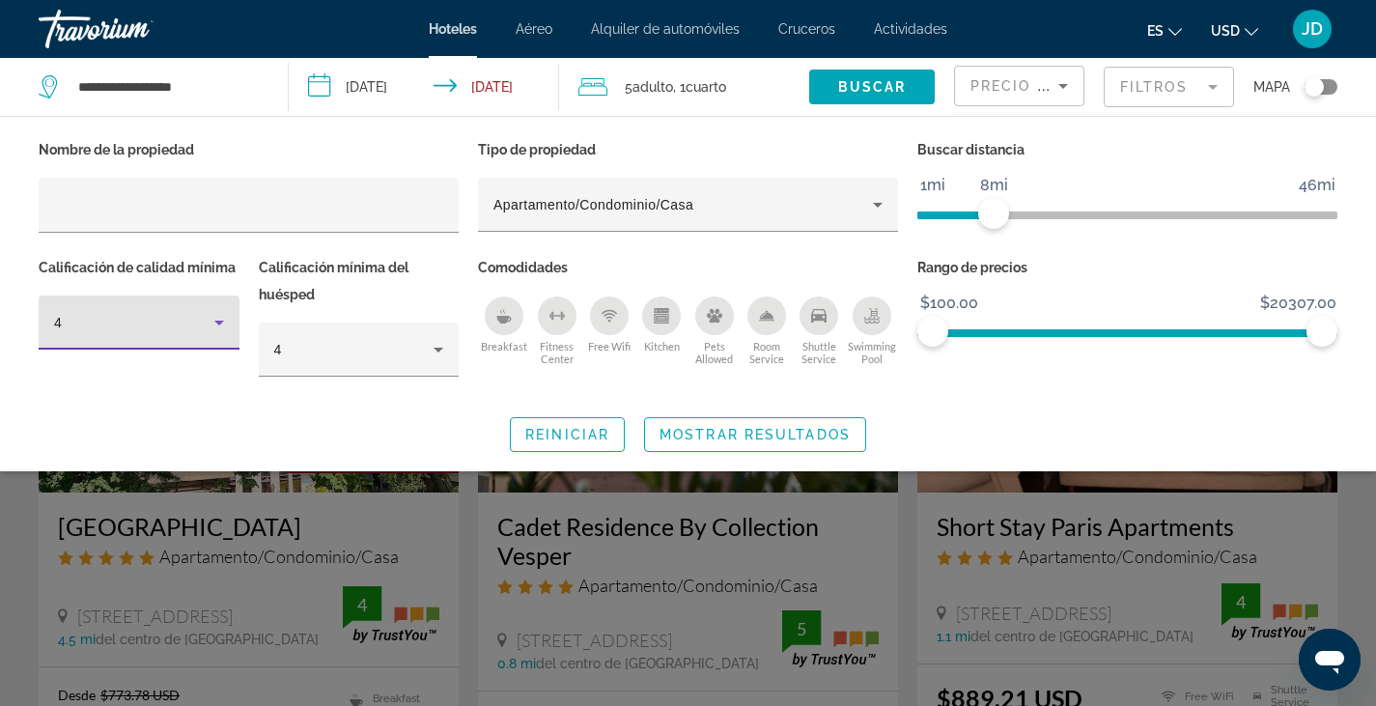
click at [226, 321] on icon "Hotel Filters" at bounding box center [219, 322] width 23 height 23
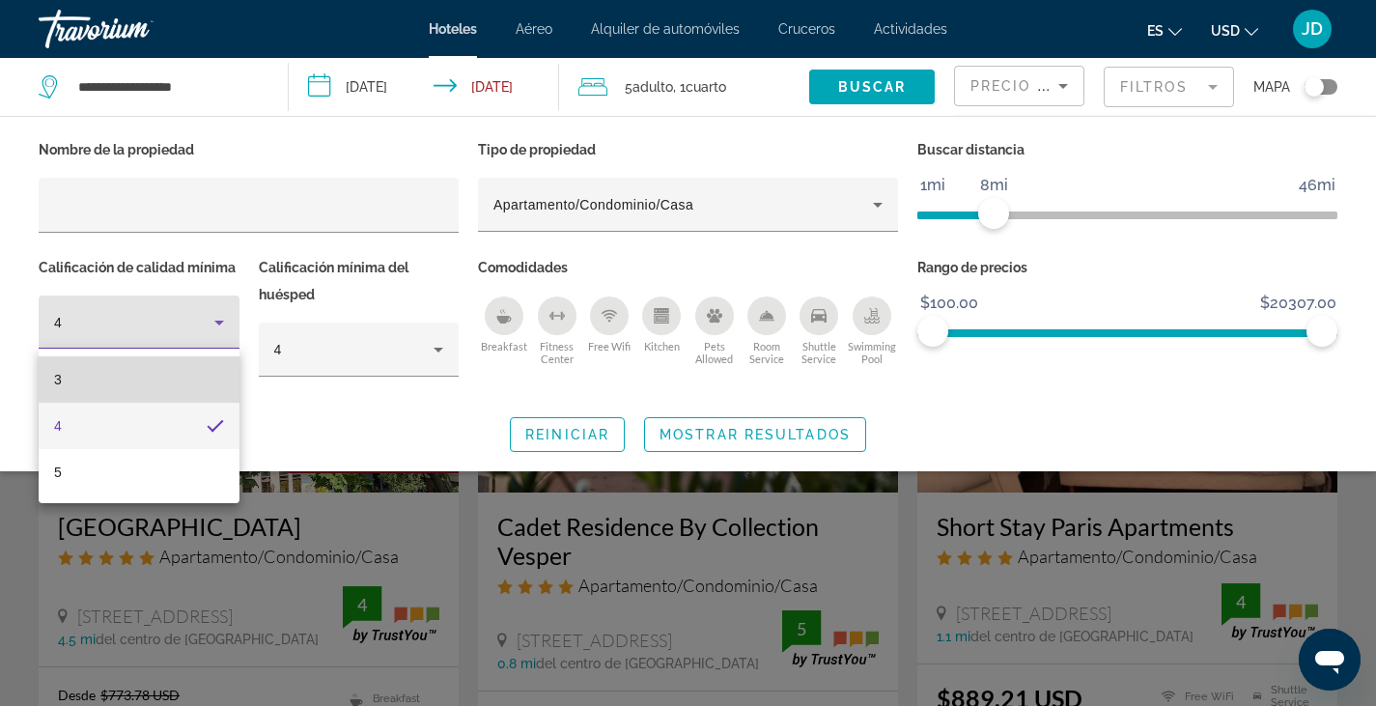
click at [142, 381] on mat-option "3" at bounding box center [139, 379] width 201 height 46
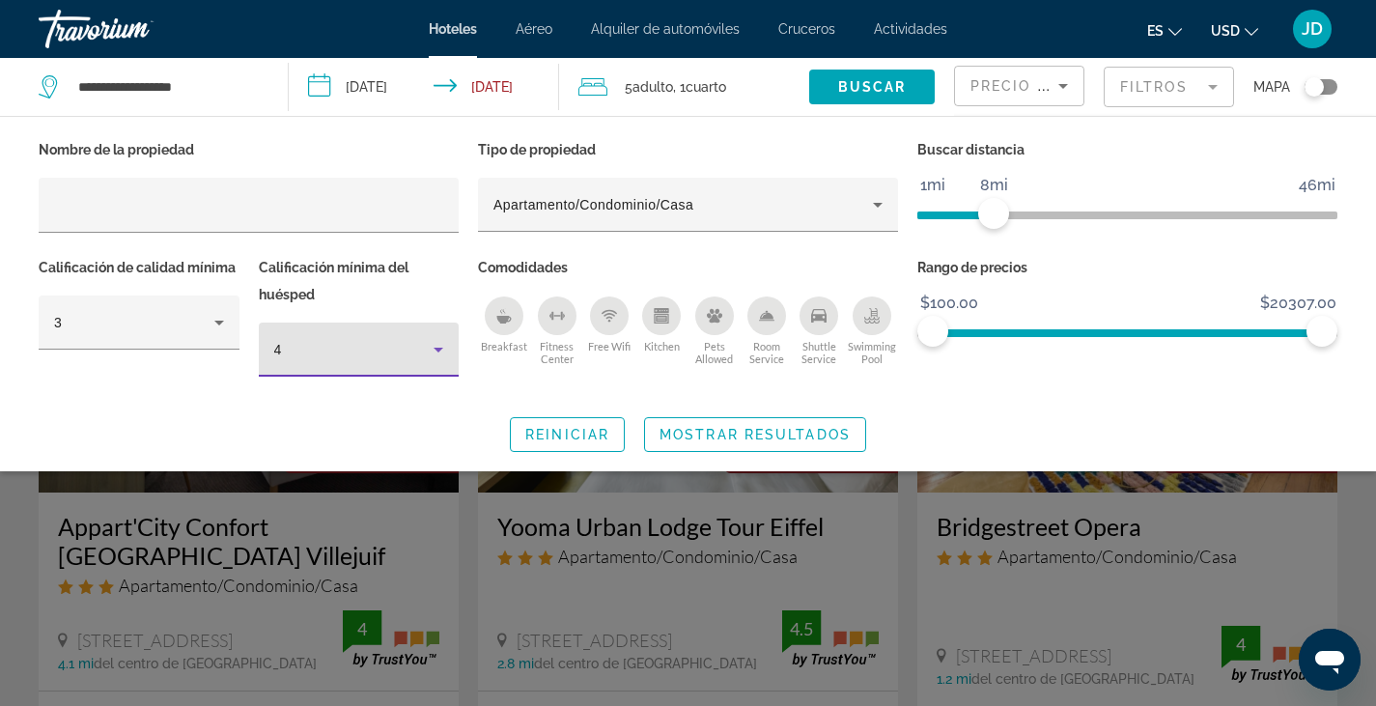
click at [440, 353] on icon "Hotel Filters" at bounding box center [438, 349] width 23 height 23
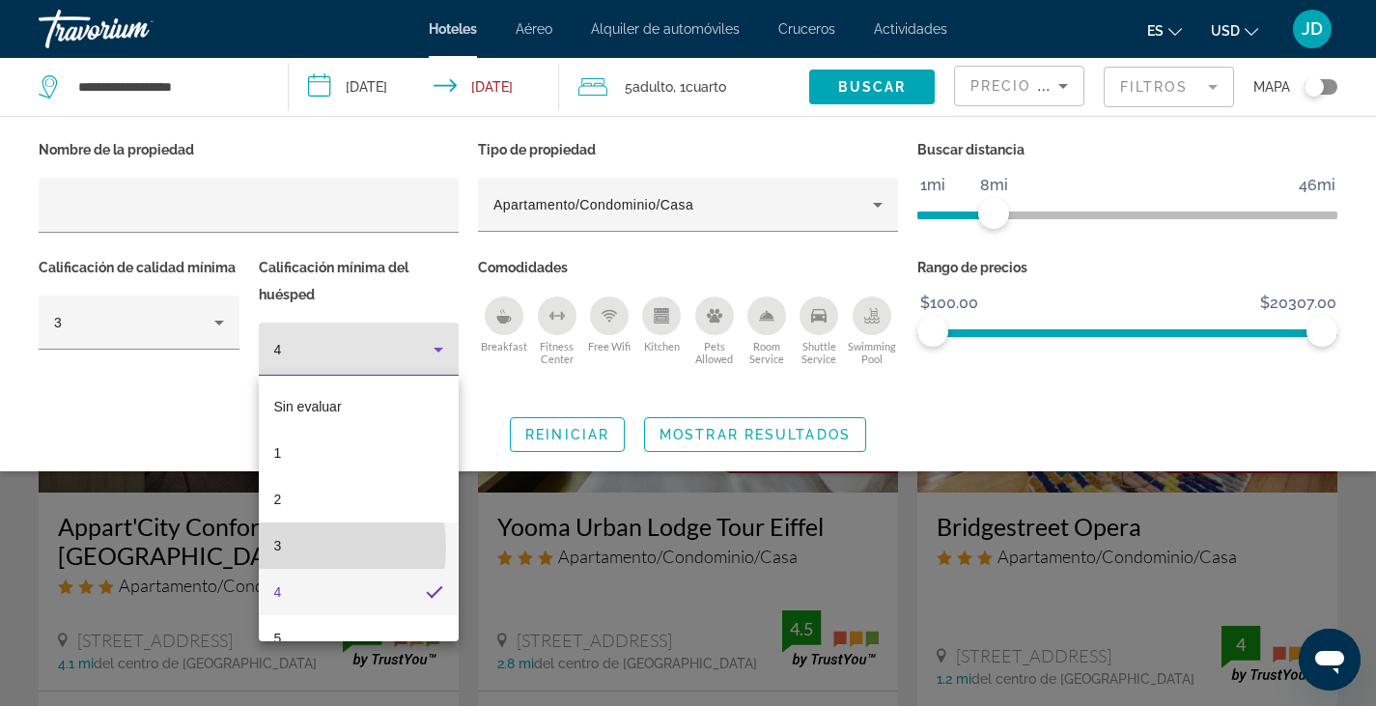
drag, startPoint x: 302, startPoint y: 551, endPoint x: 279, endPoint y: 548, distance: 23.5
click at [279, 548] on span "3" at bounding box center [278, 545] width 8 height 23
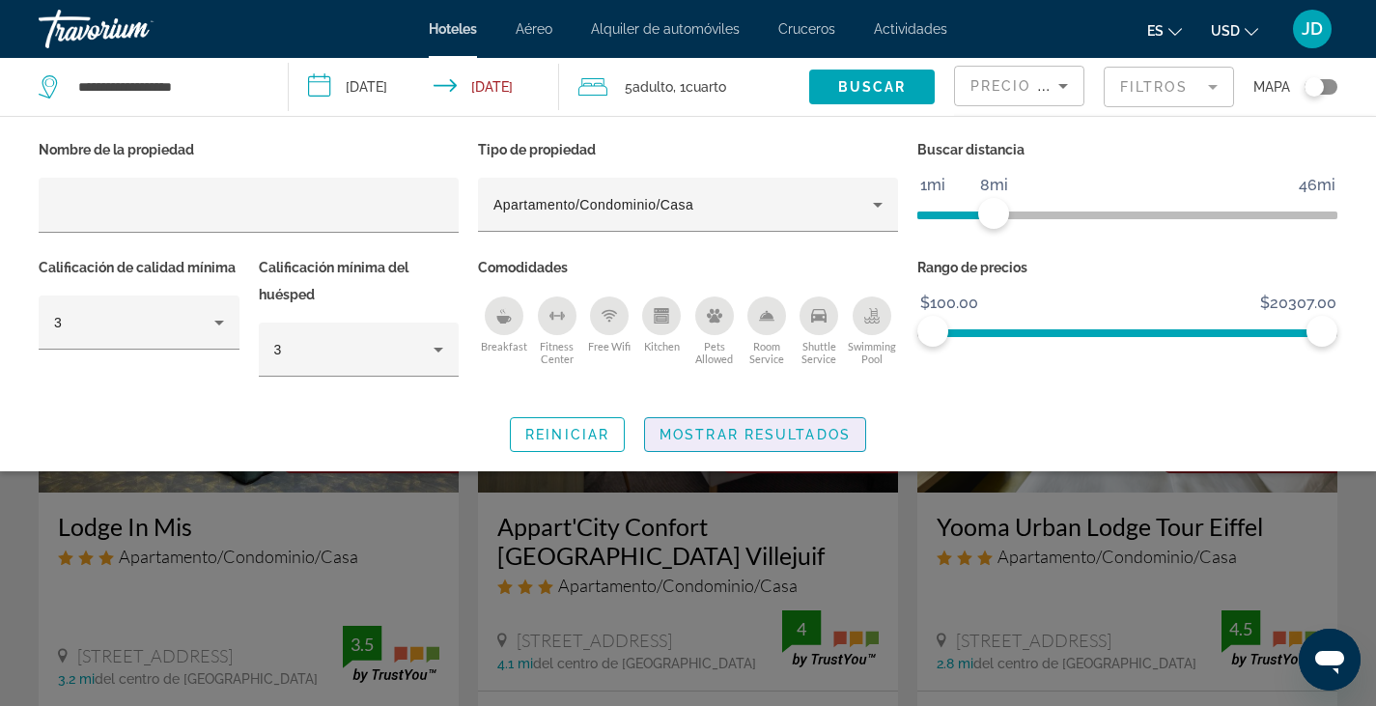
drag, startPoint x: 747, startPoint y: 434, endPoint x: 711, endPoint y: 443, distance: 37.9
click at [711, 443] on span "Search widget" at bounding box center [755, 434] width 220 height 46
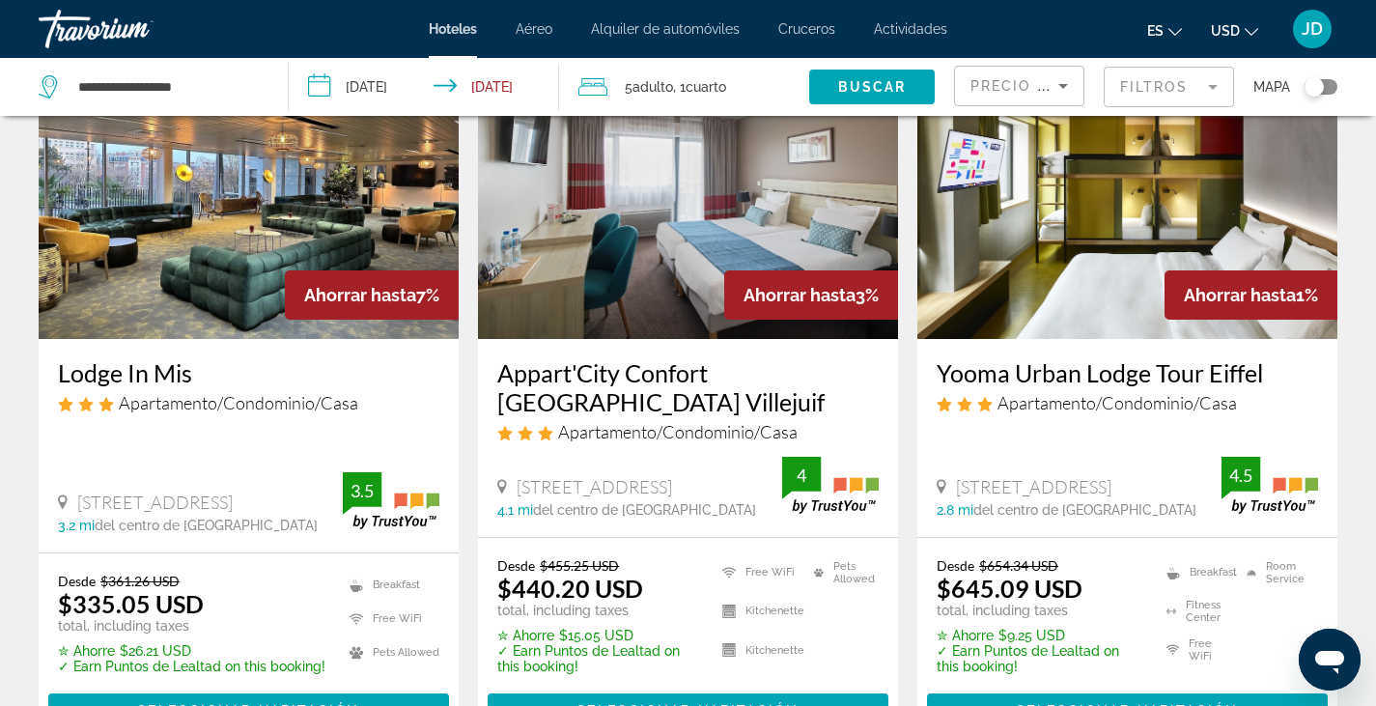
scroll to position [161, 0]
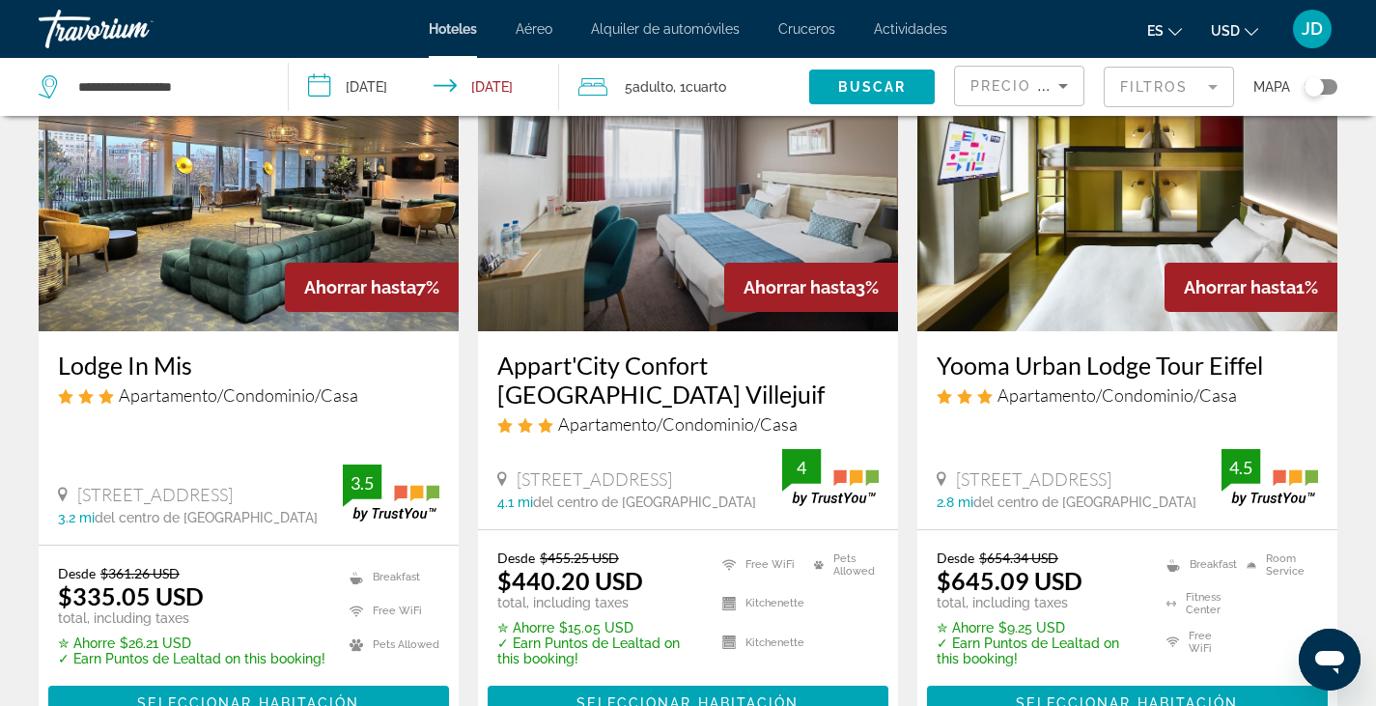
click at [1054, 85] on icon "Sort by" at bounding box center [1063, 85] width 23 height 23
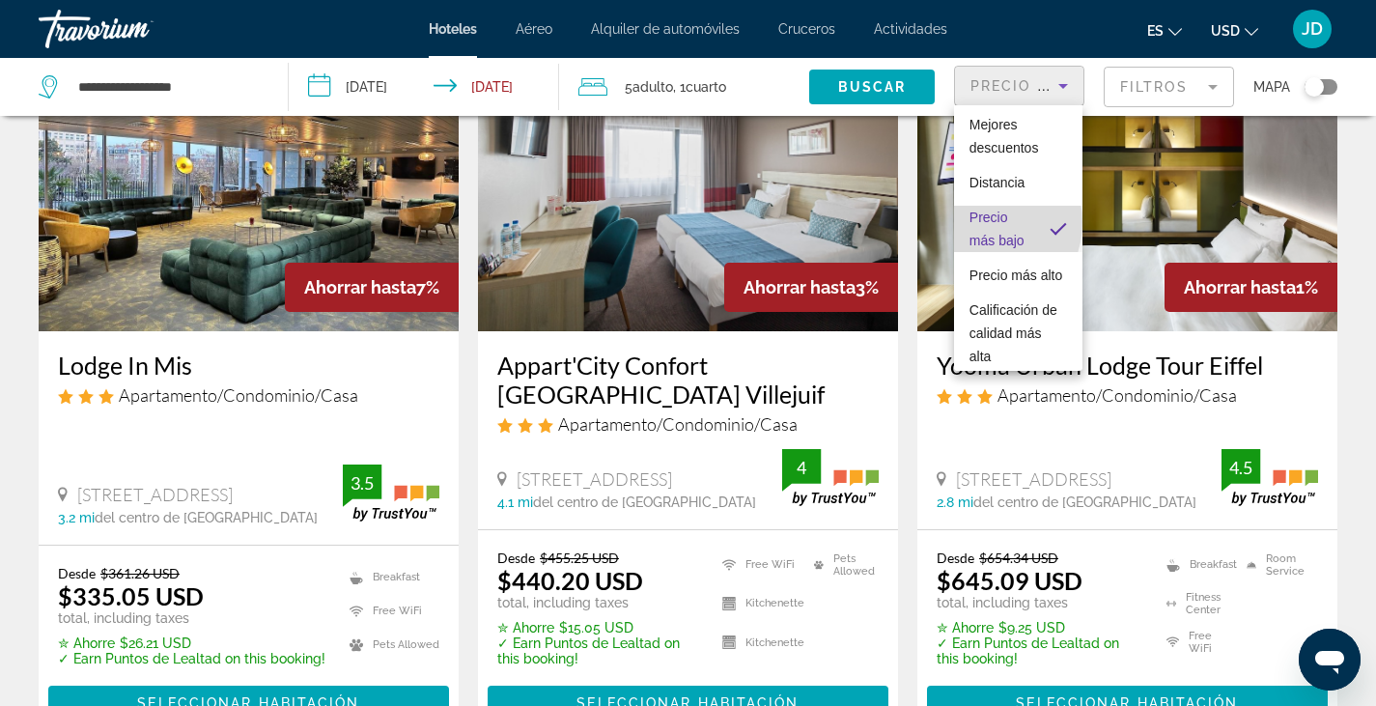
drag, startPoint x: 995, startPoint y: 301, endPoint x: 979, endPoint y: 222, distance: 80.7
click at [979, 222] on span "Precio más bajo" at bounding box center [997, 229] width 55 height 39
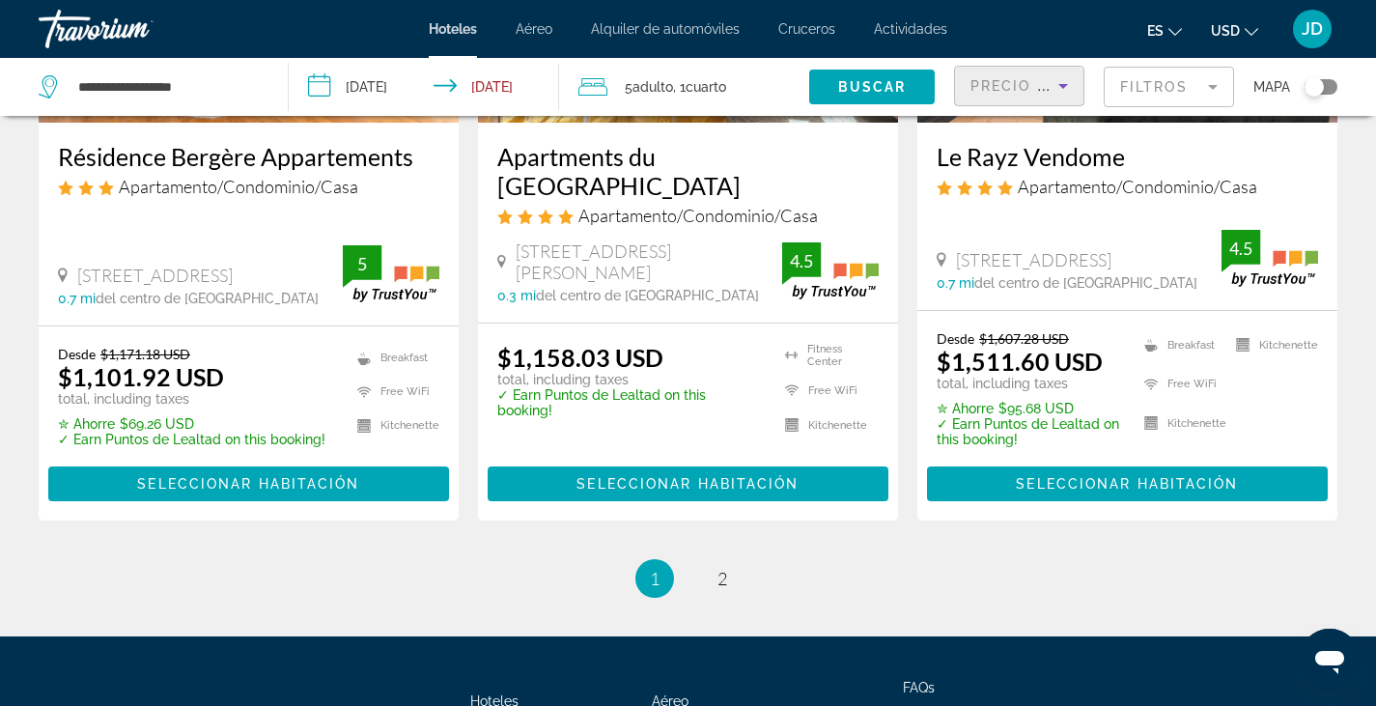
scroll to position [2576, 0]
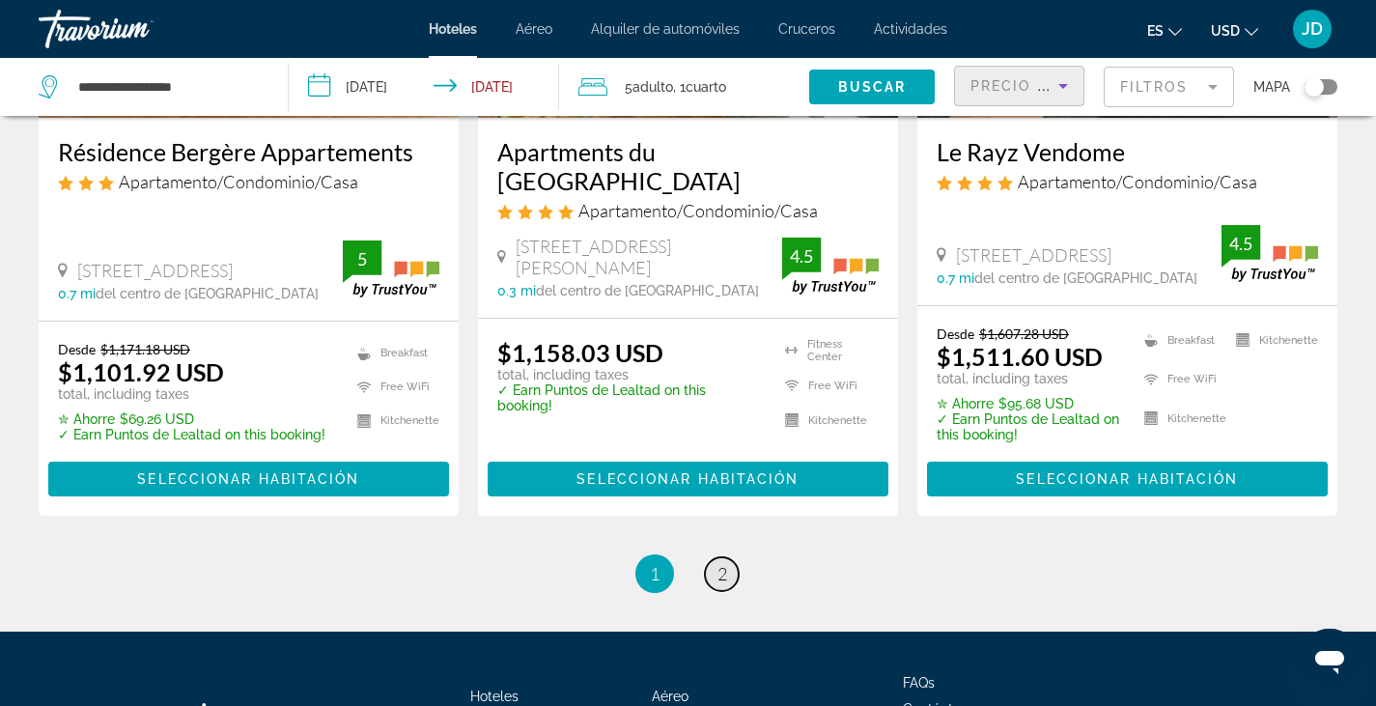
click at [724, 563] on span "2" at bounding box center [723, 573] width 10 height 21
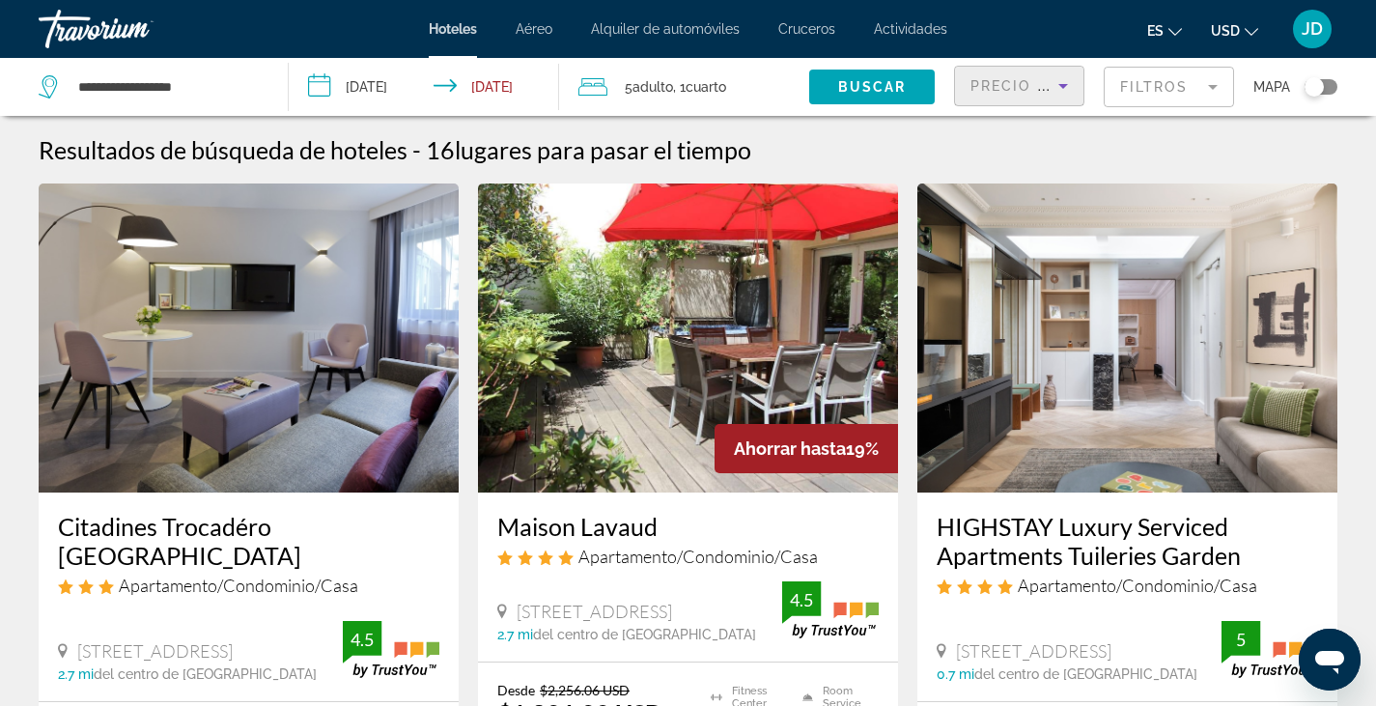
click at [1045, 89] on span "Precio más bajo" at bounding box center [1046, 85] width 150 height 15
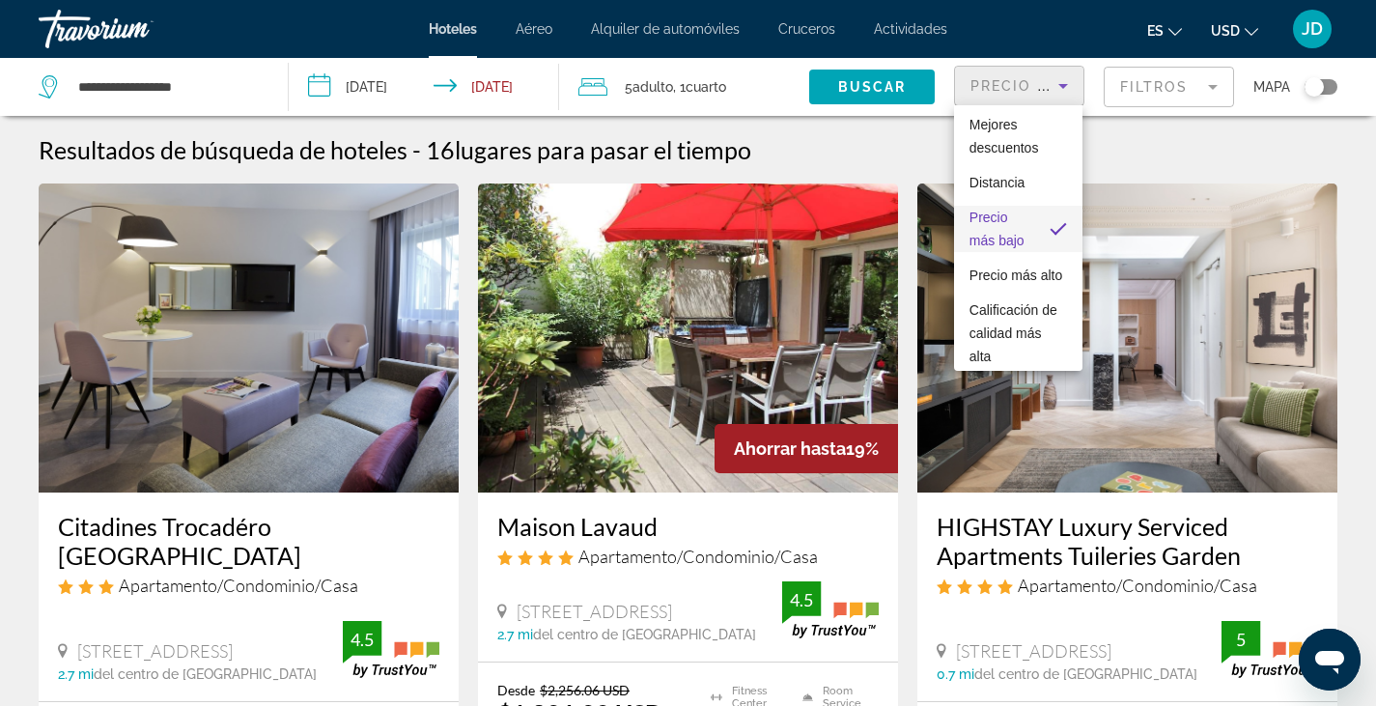
click at [996, 252] on span "Precio más bajo" at bounding box center [1002, 229] width 65 height 46
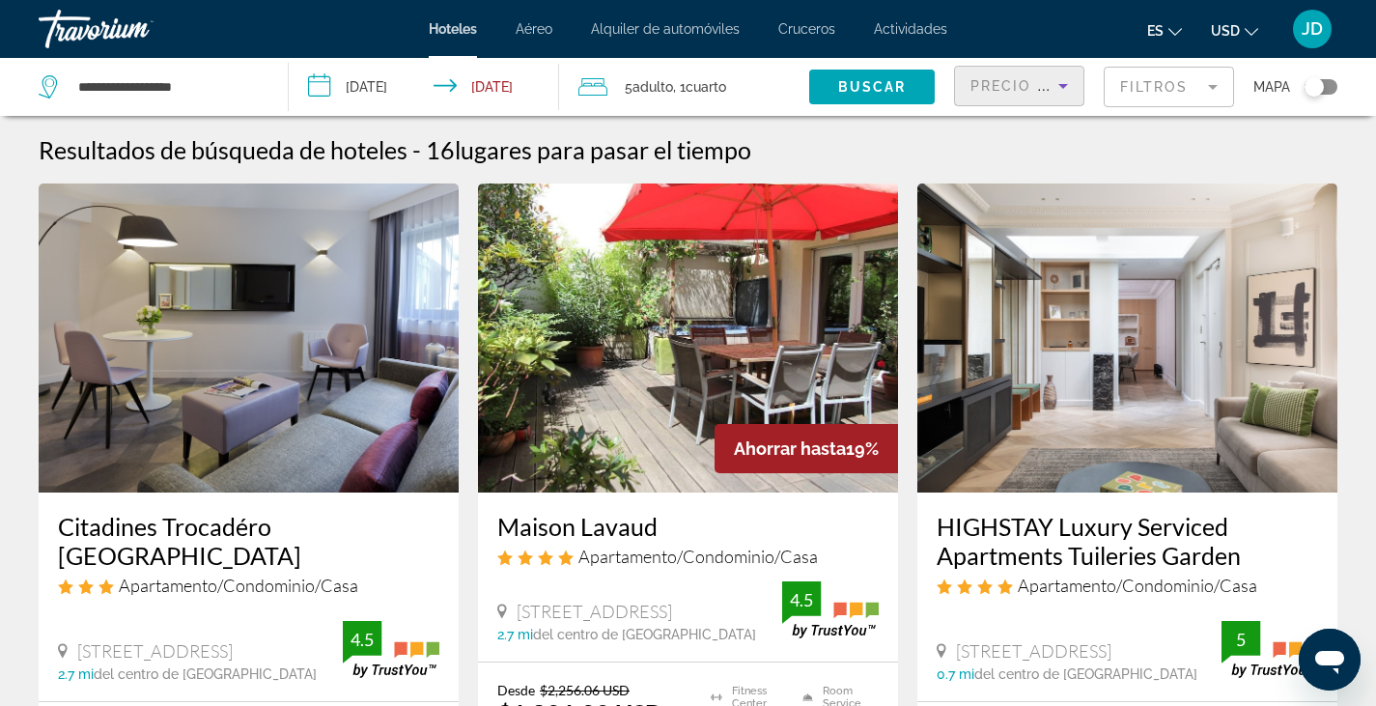
click at [1142, 87] on mat-form-field "Filtros" at bounding box center [1169, 87] width 130 height 41
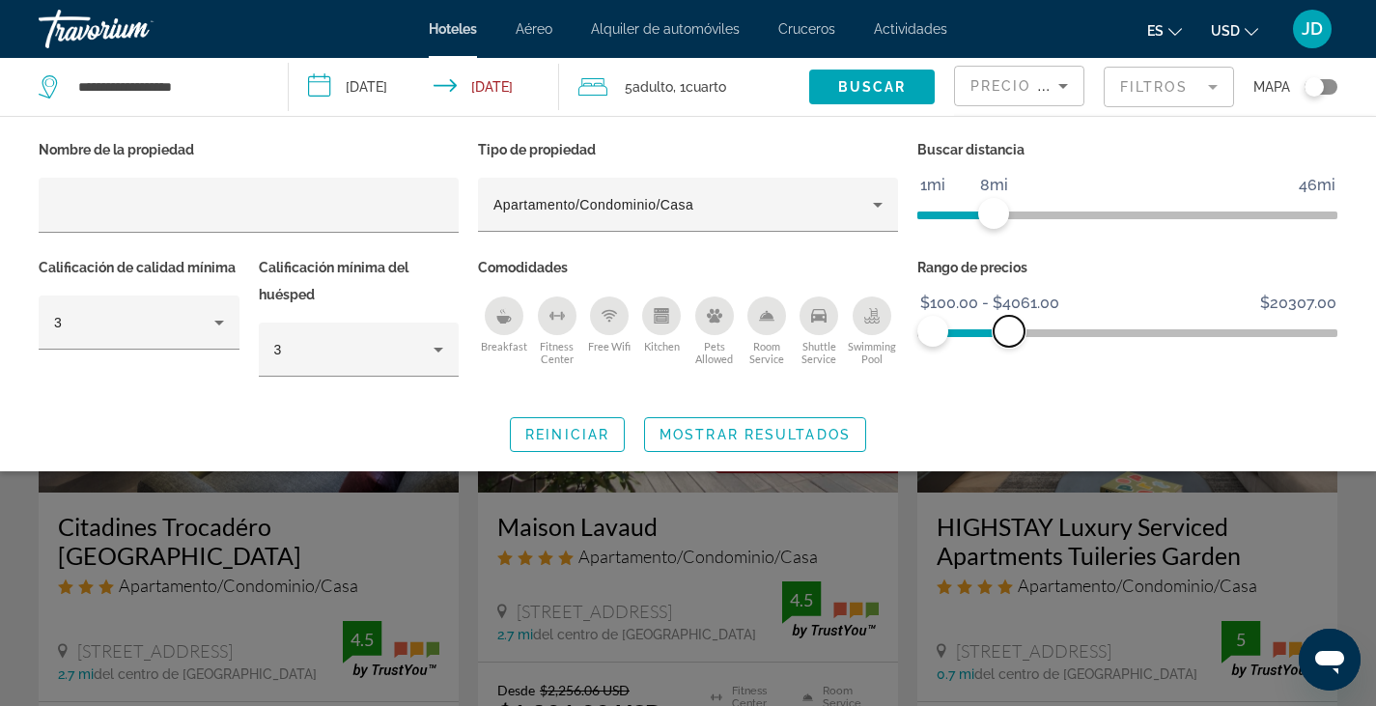
drag, startPoint x: 1323, startPoint y: 331, endPoint x: 1009, endPoint y: 342, distance: 314.1
click at [1009, 342] on span "ngx-slider-max" at bounding box center [1009, 331] width 31 height 31
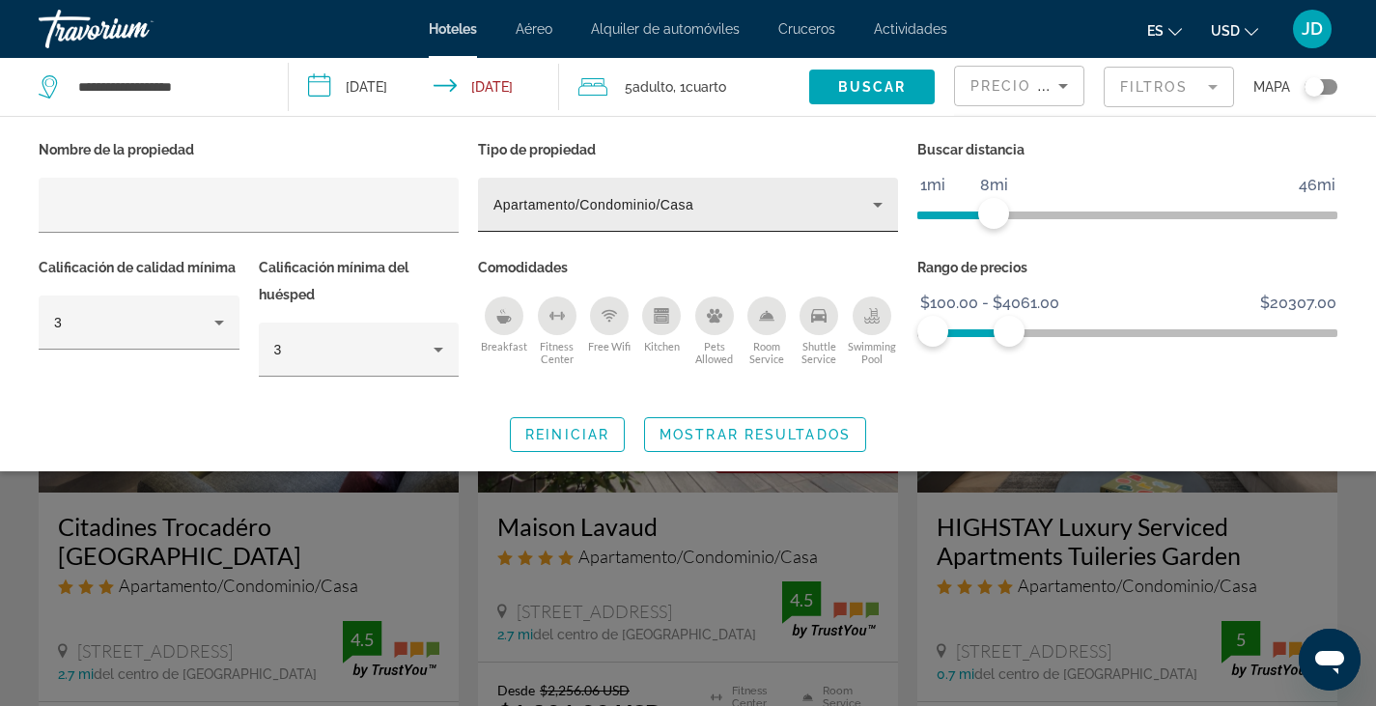
click at [878, 203] on icon "Property type" at bounding box center [878, 205] width 10 height 5
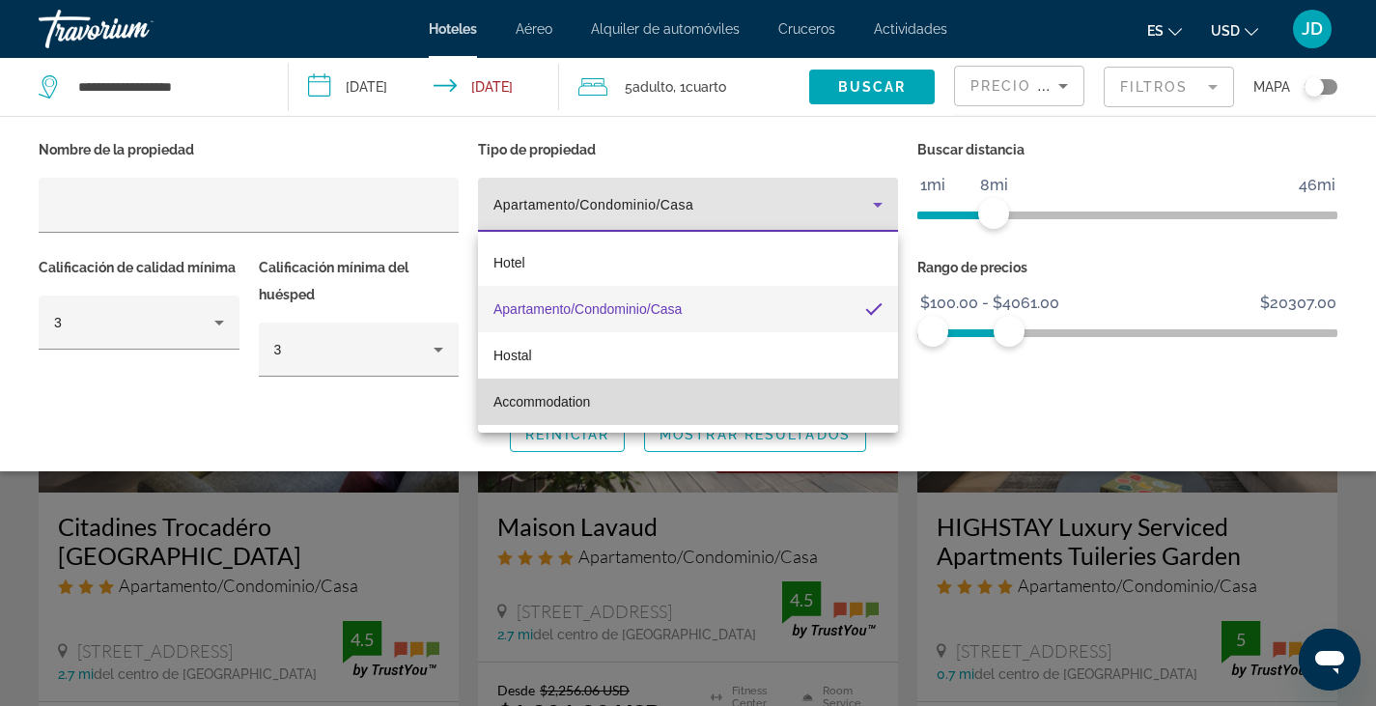
click at [546, 404] on span "Accommodation" at bounding box center [542, 401] width 97 height 15
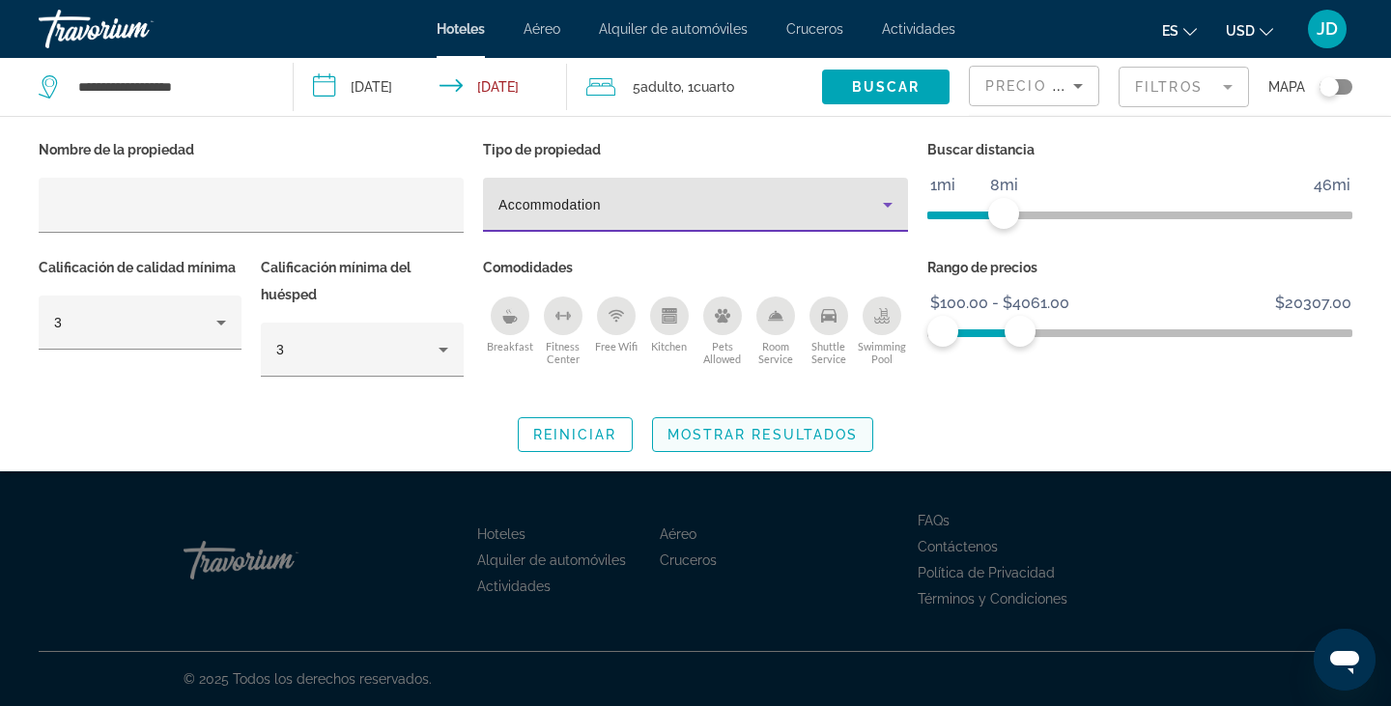
click at [757, 432] on span "Mostrar resultados" at bounding box center [762, 434] width 191 height 15
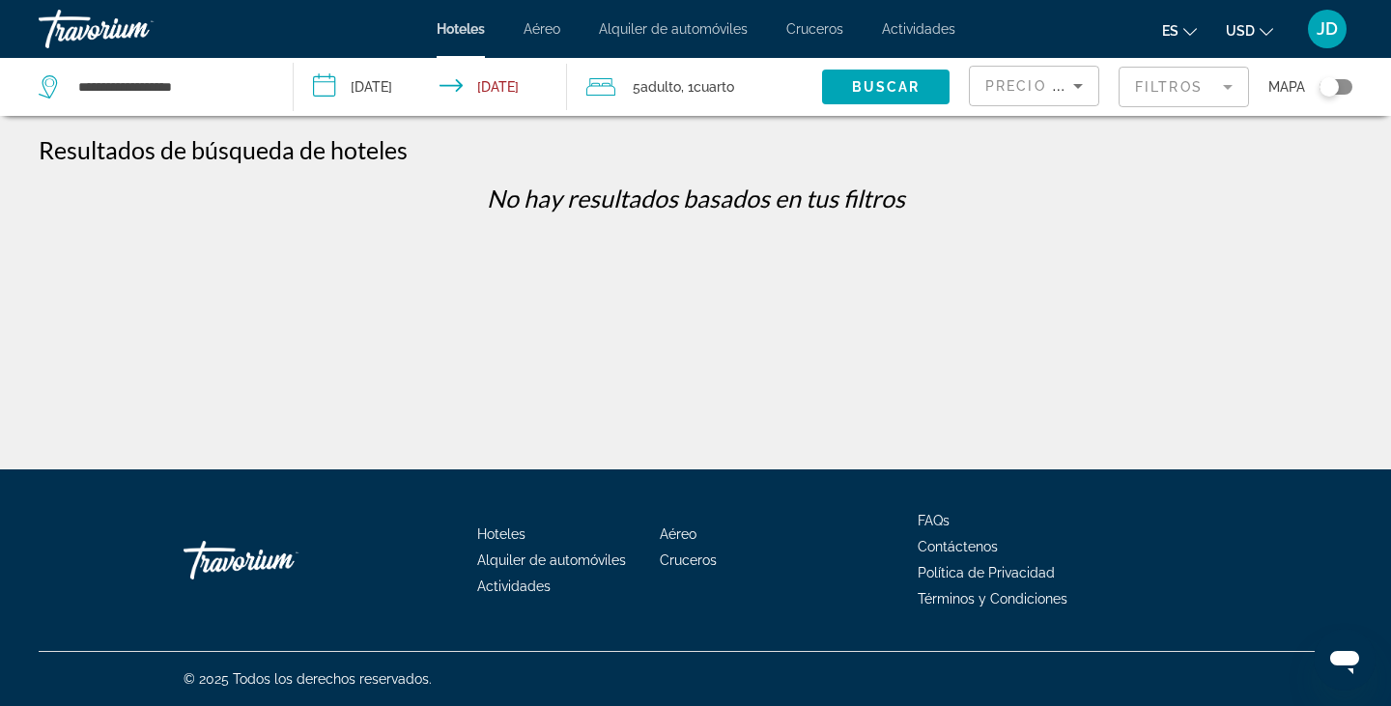
click at [1185, 85] on mat-form-field "Filtros" at bounding box center [1183, 87] width 130 height 41
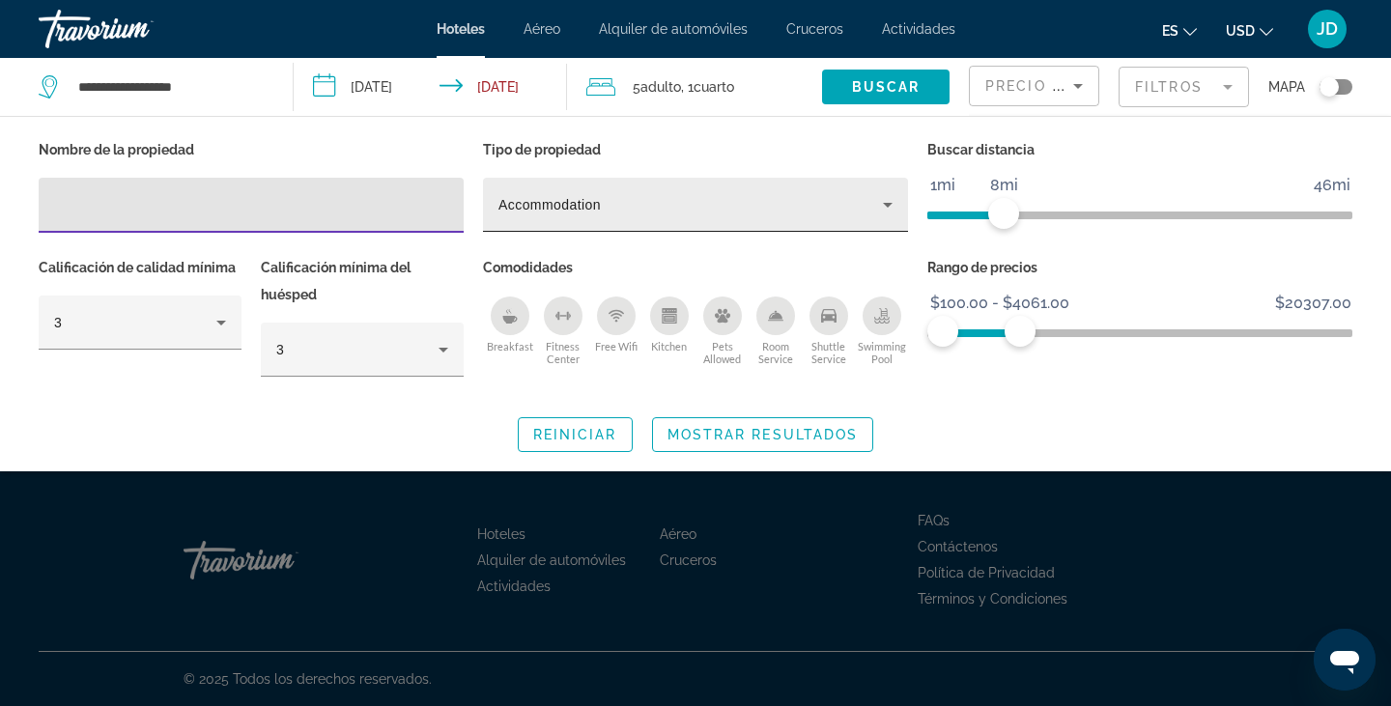
click at [872, 211] on div "Accommodation" at bounding box center [690, 204] width 384 height 23
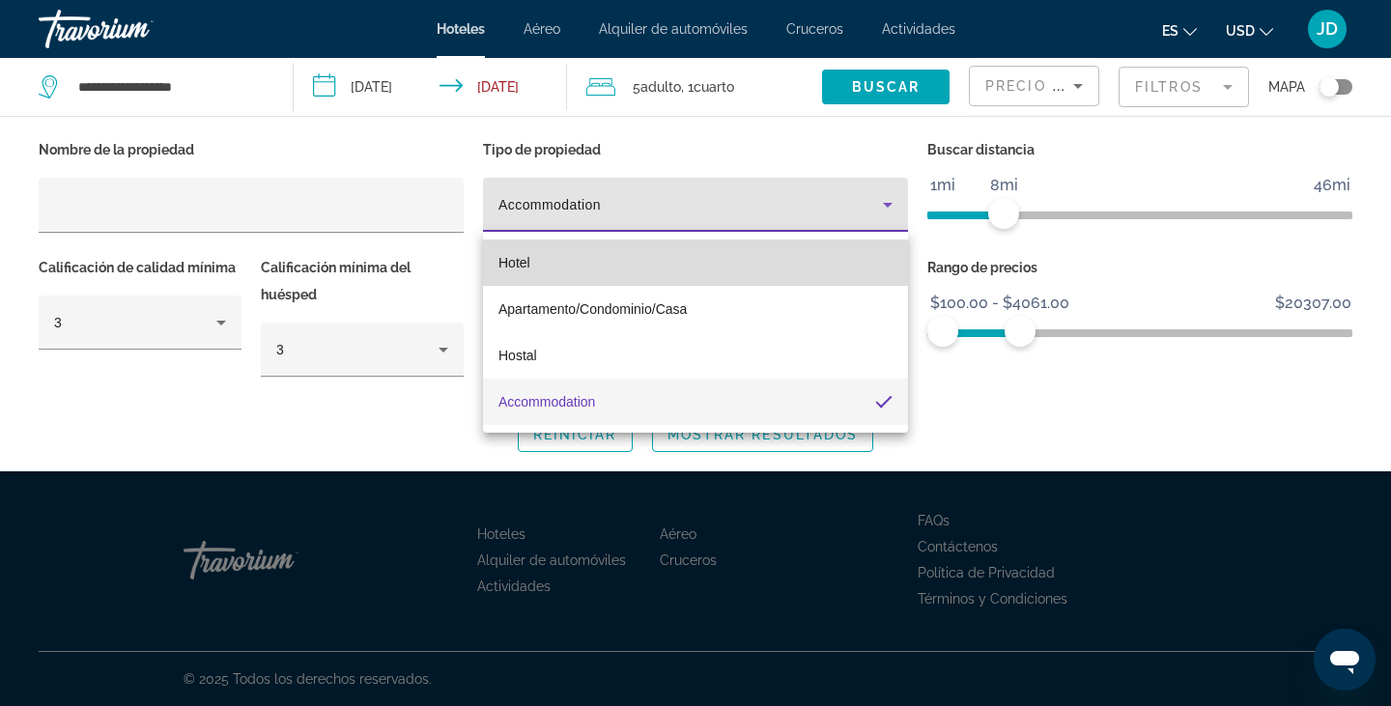
click at [535, 260] on mat-option "Hotel" at bounding box center [695, 263] width 425 height 46
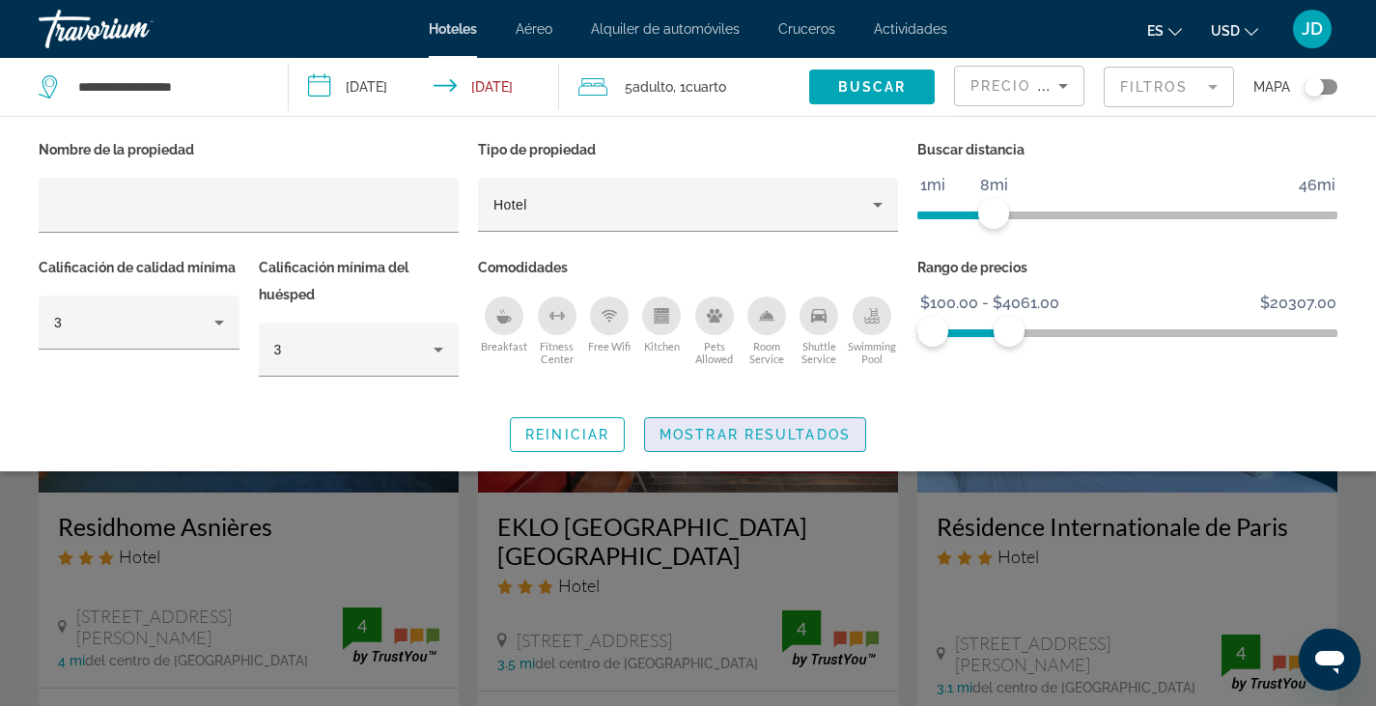
click at [746, 428] on span "Mostrar resultados" at bounding box center [755, 434] width 191 height 15
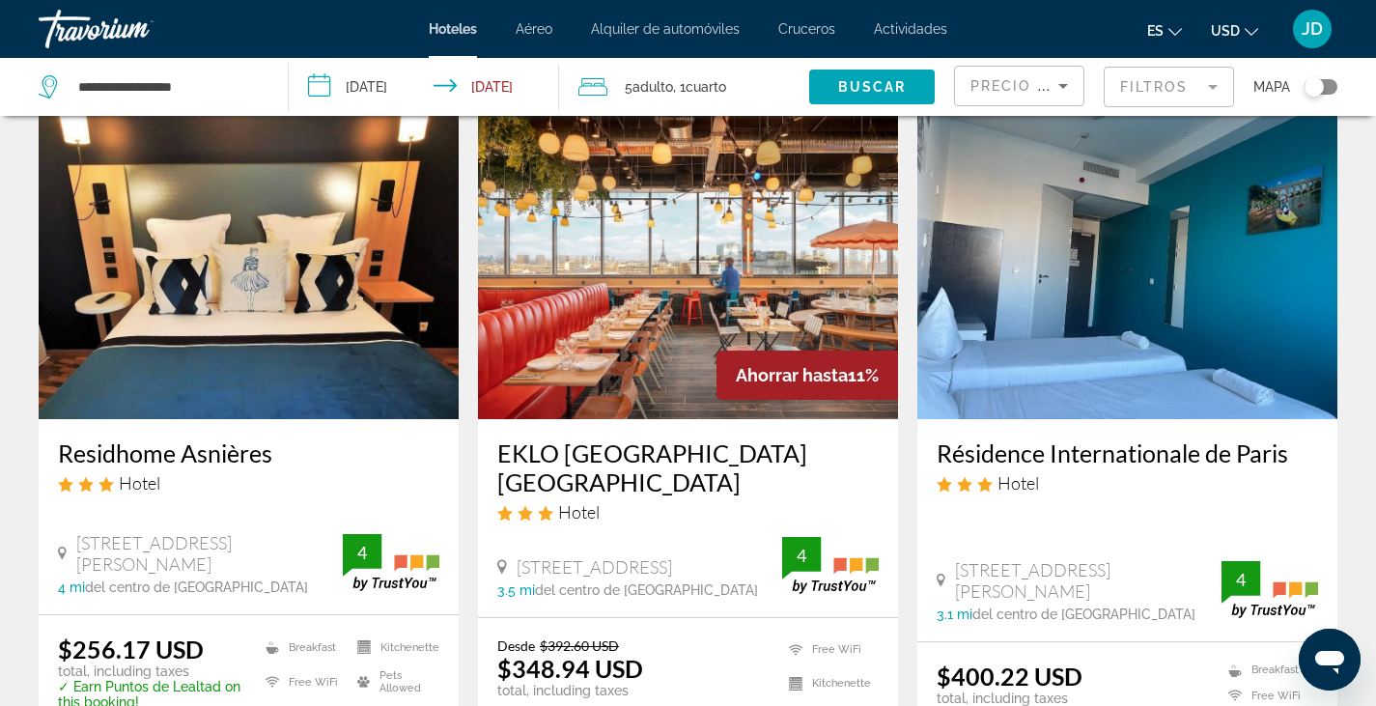
scroll to position [67, 0]
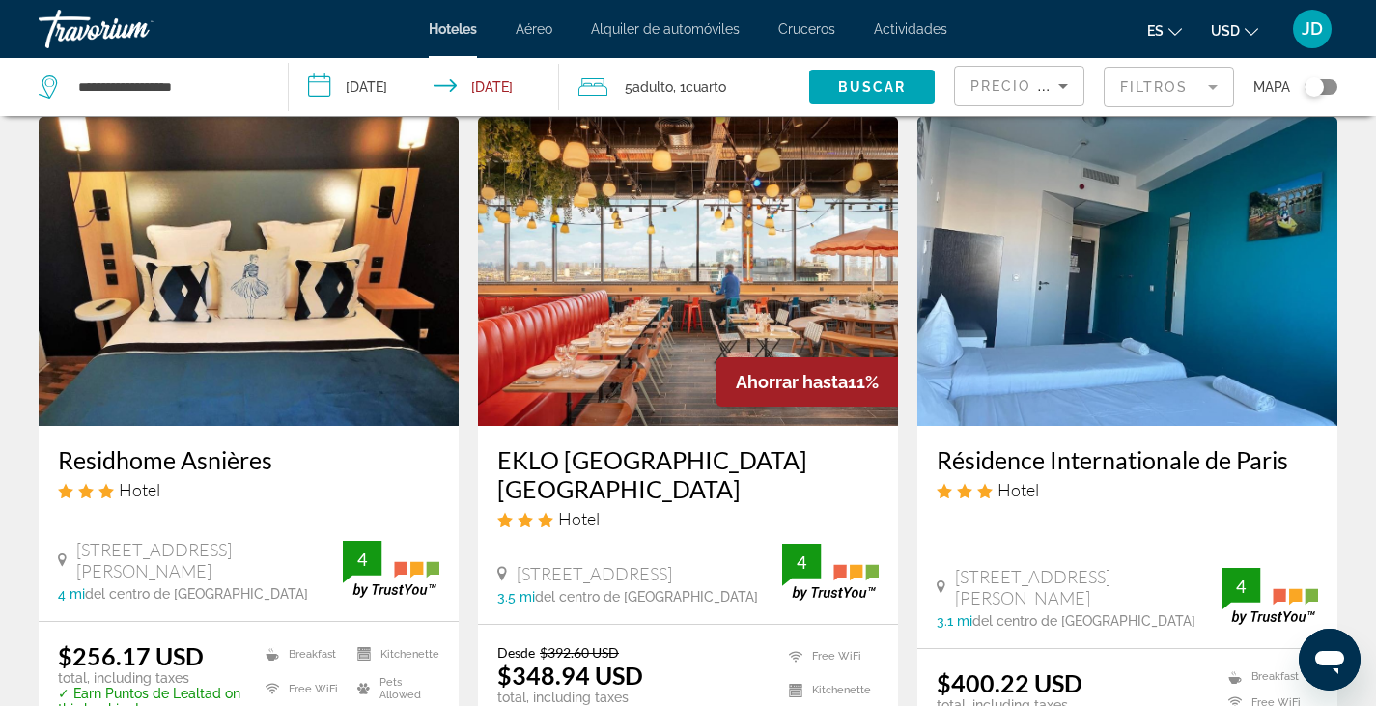
click at [259, 297] on img "Main content" at bounding box center [249, 271] width 420 height 309
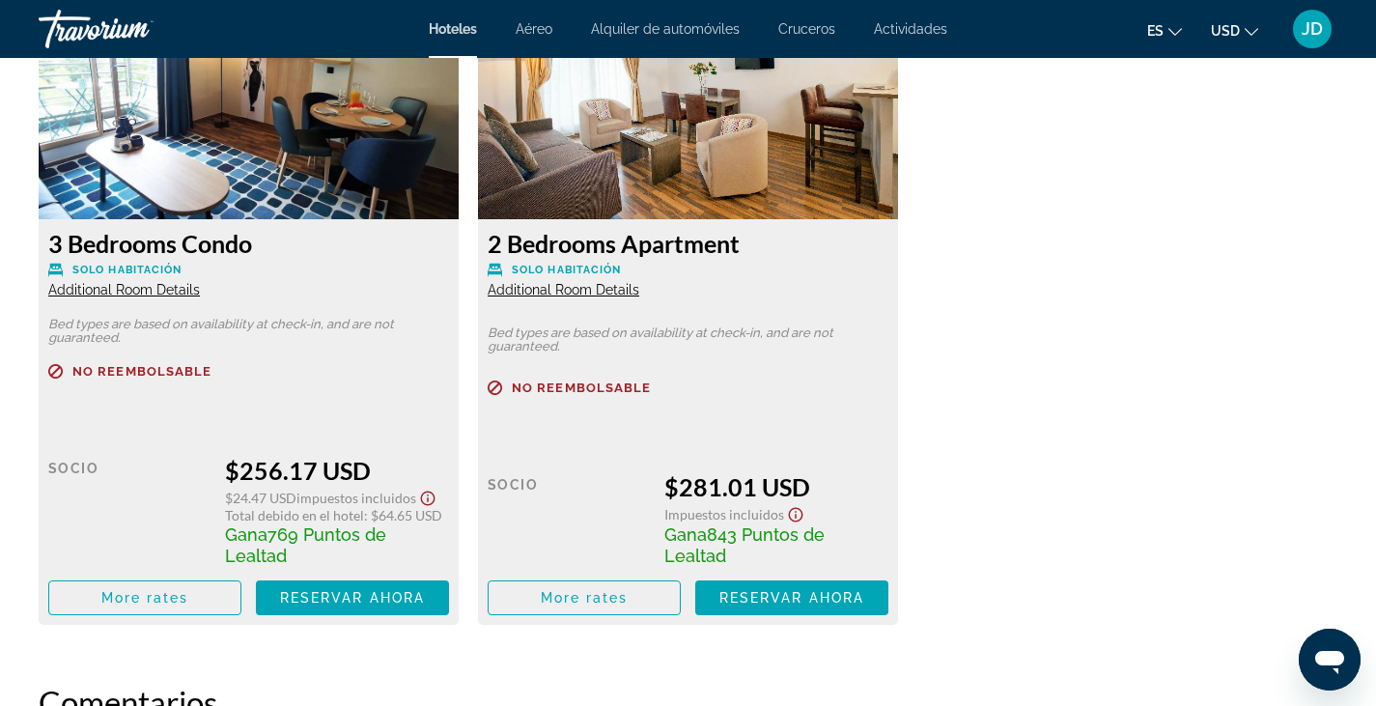
scroll to position [2756, 0]
click at [227, 118] on img "Main content" at bounding box center [249, 98] width 420 height 241
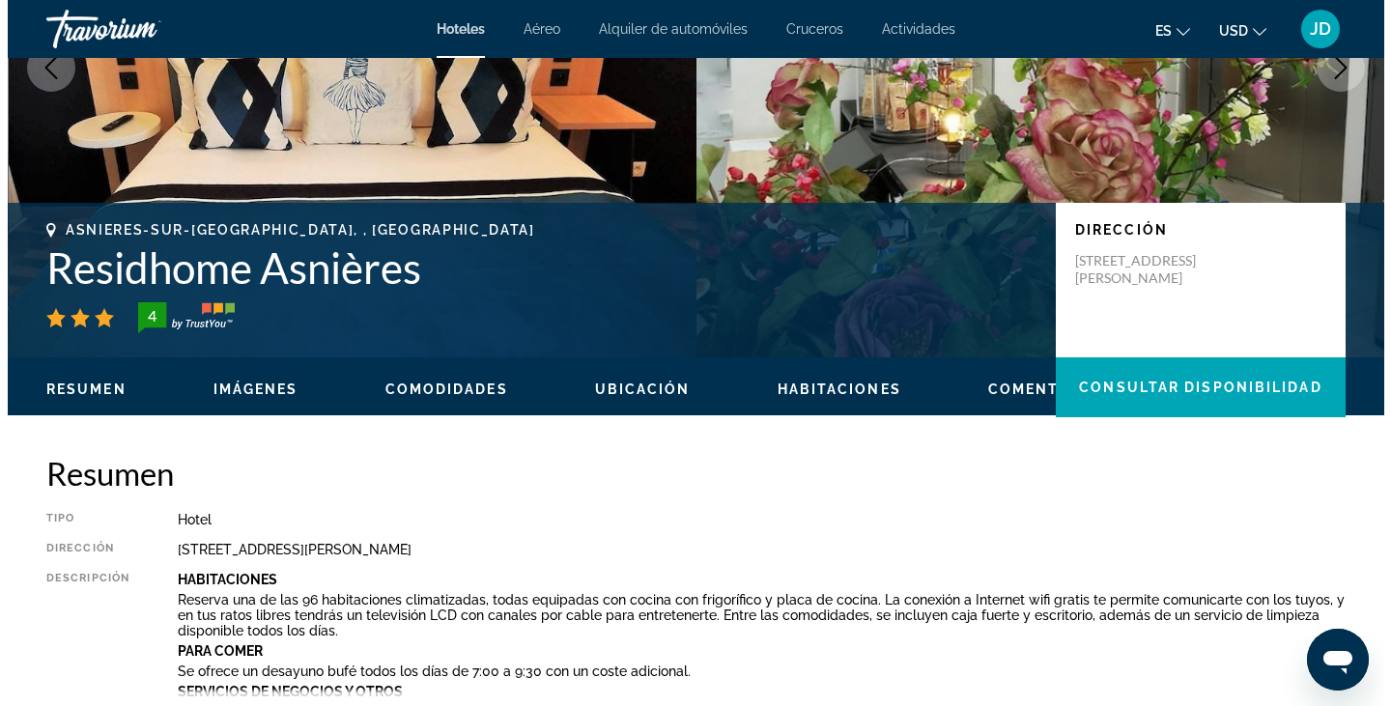
scroll to position [0, 0]
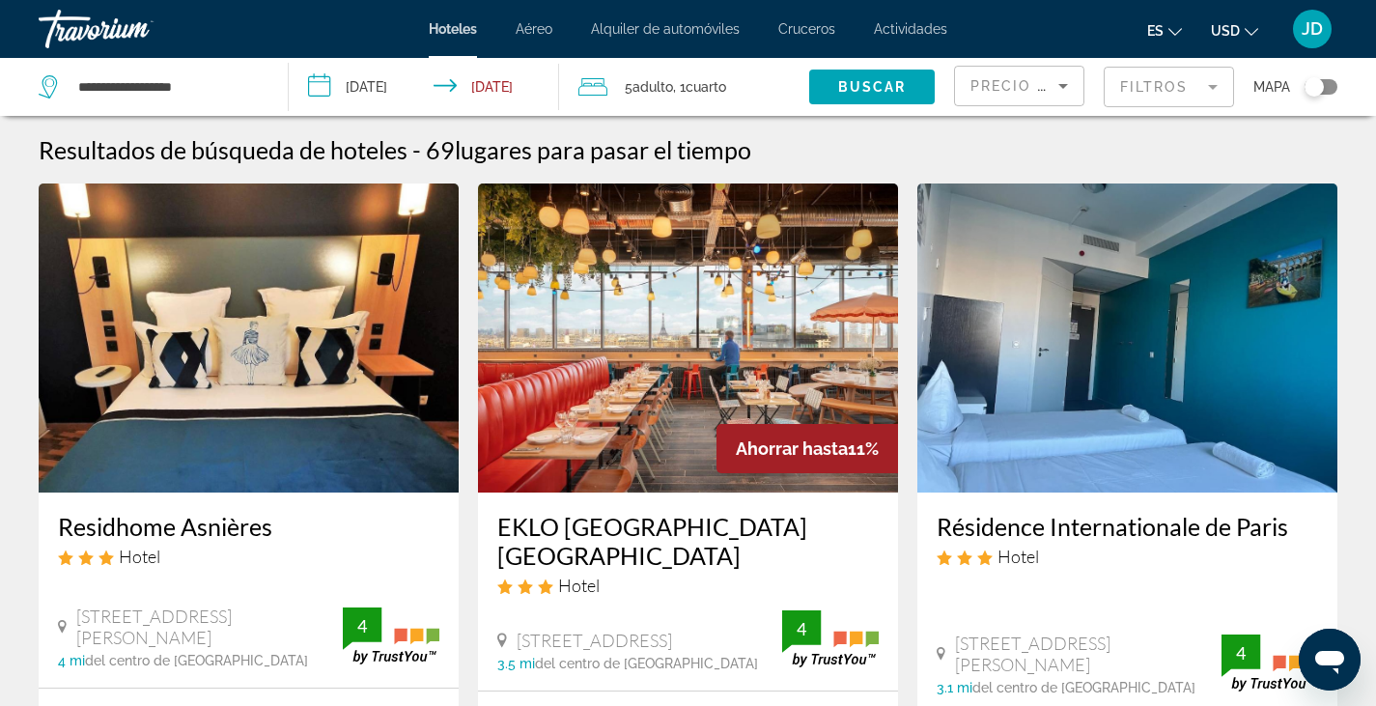
click at [1148, 92] on mat-form-field "Filtros" at bounding box center [1169, 87] width 130 height 41
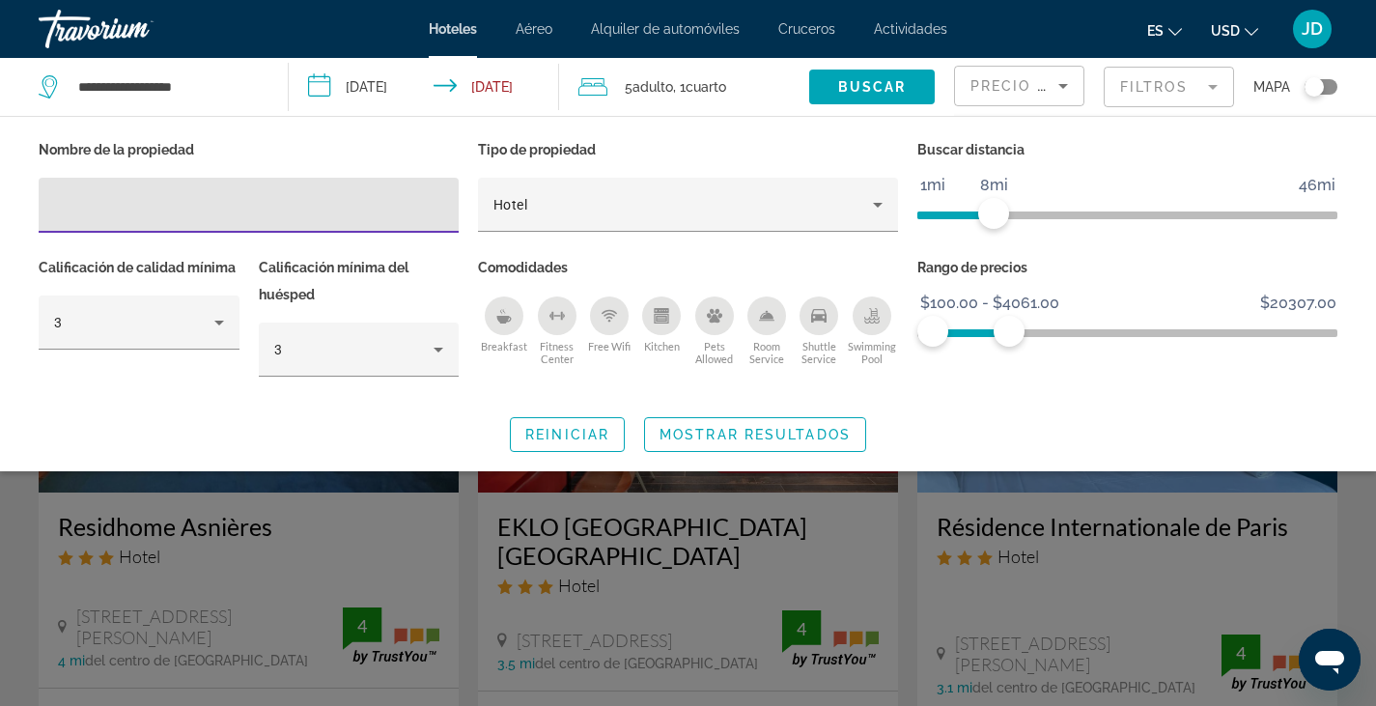
click at [79, 212] on input "Hotel Filters" at bounding box center [248, 205] width 389 height 23
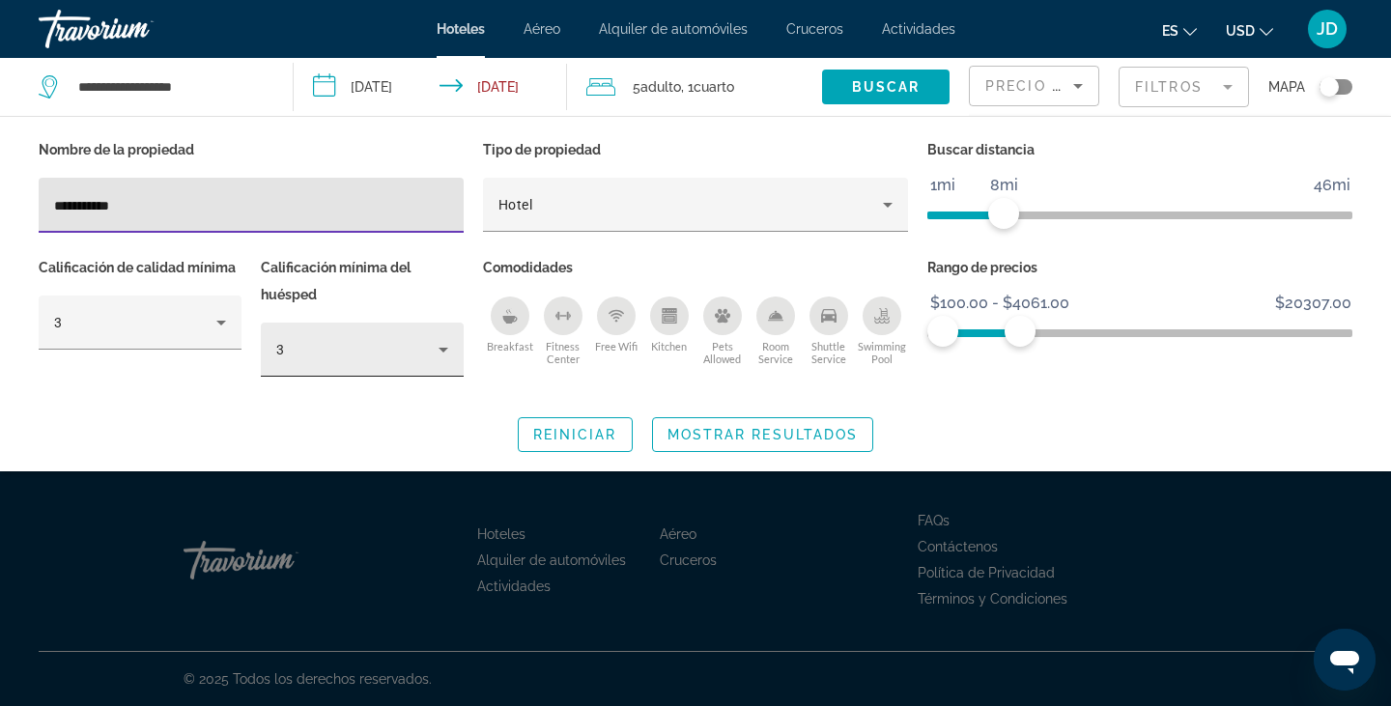
type input "**********"
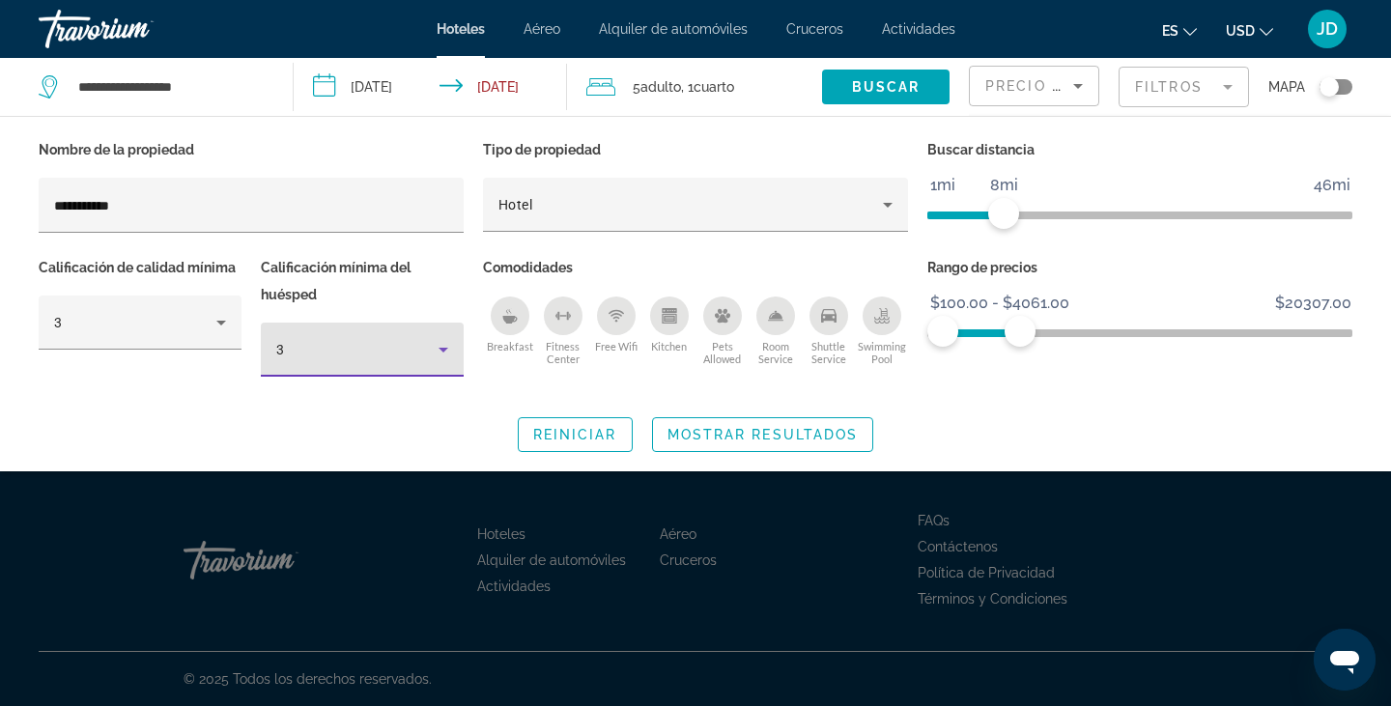
click at [444, 348] on icon "Hotel Filters" at bounding box center [443, 350] width 10 height 5
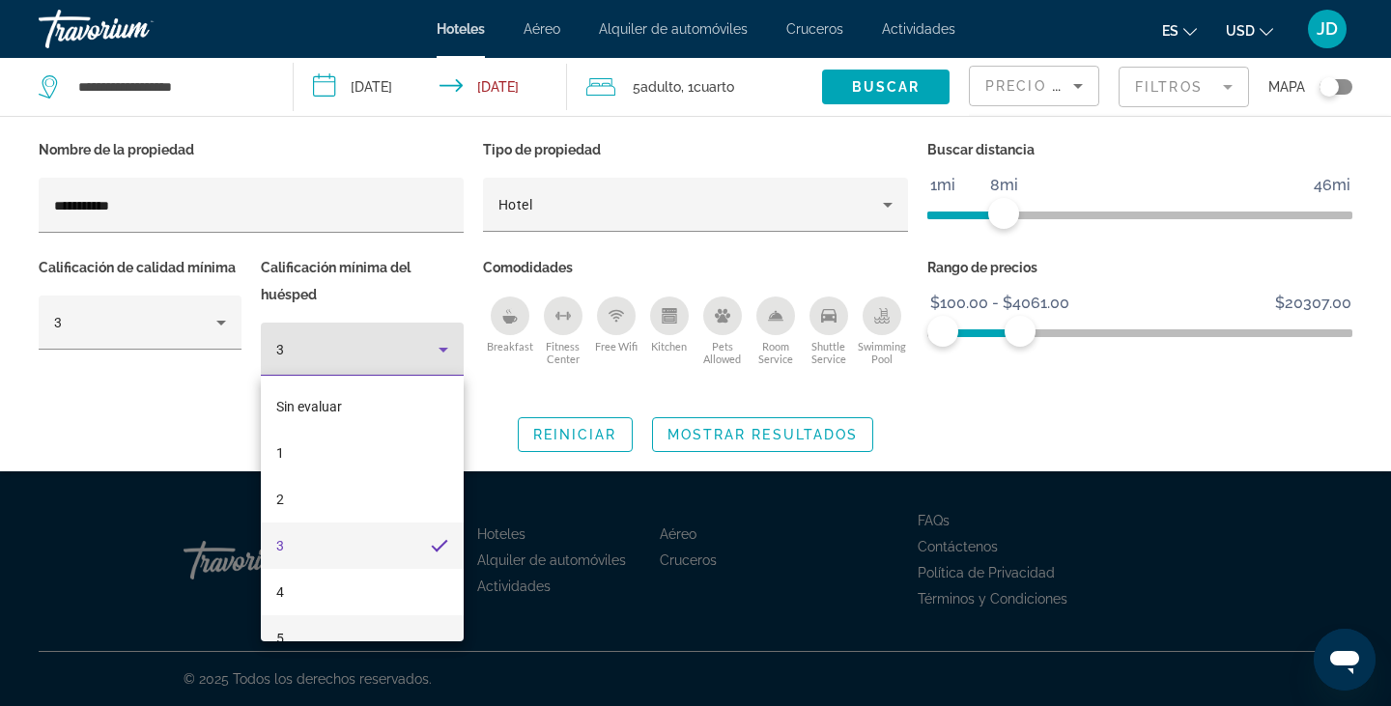
click at [296, 632] on mat-option "5" at bounding box center [362, 638] width 203 height 46
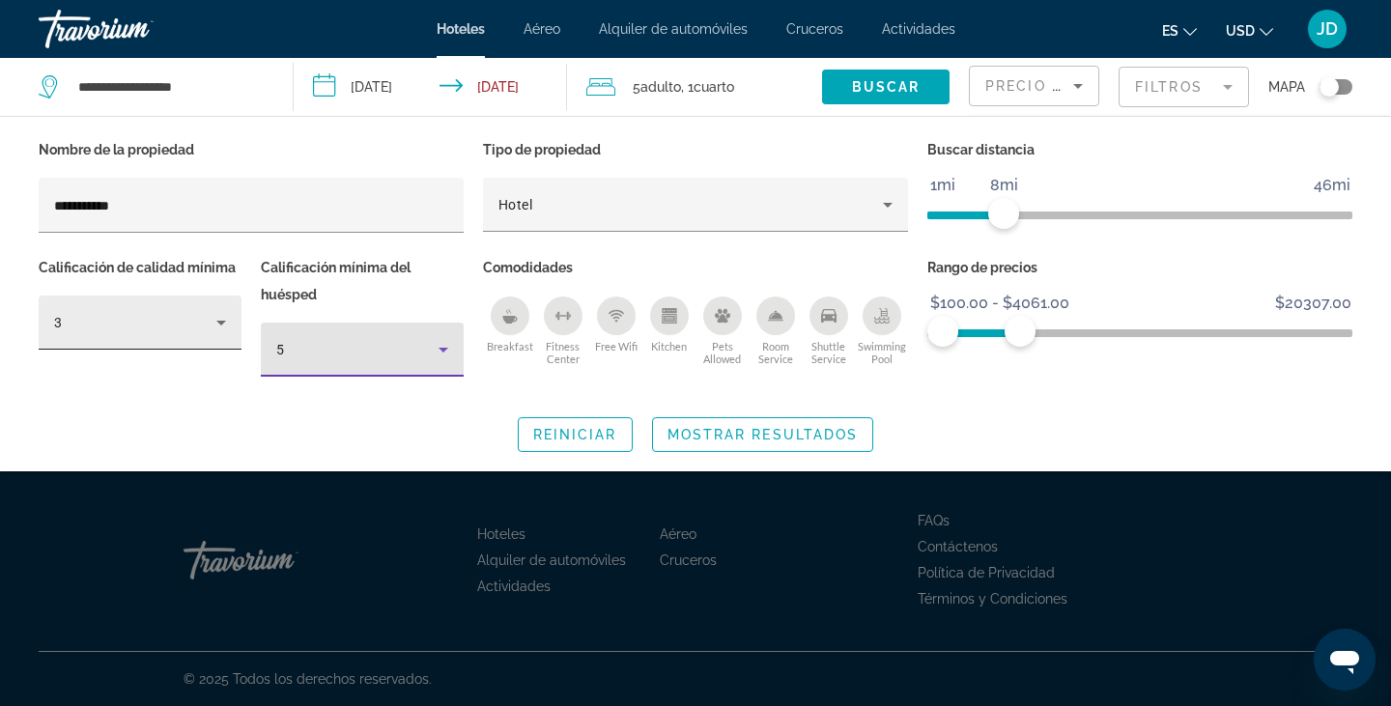
click at [209, 320] on div "3" at bounding box center [135, 322] width 162 height 23
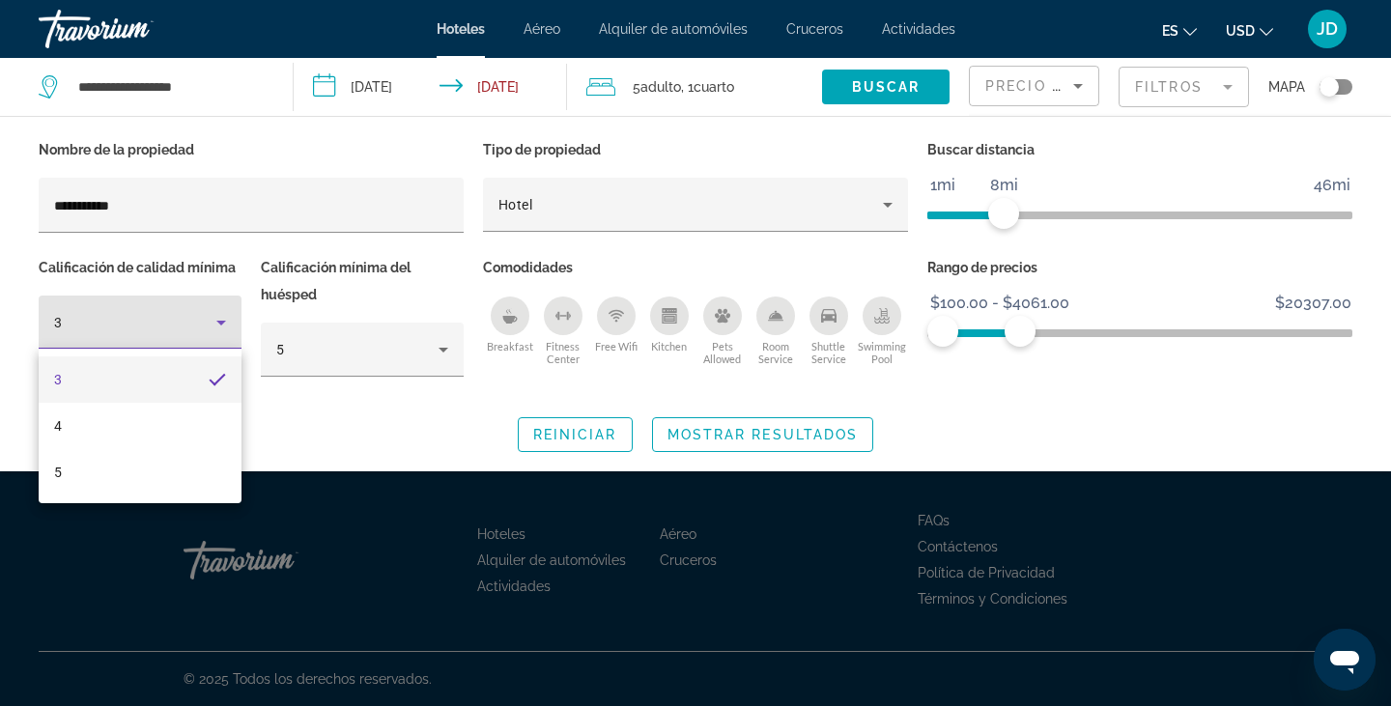
drag, startPoint x: 63, startPoint y: 470, endPoint x: 1215, endPoint y: 233, distance: 1176.4
click at [1215, 233] on div at bounding box center [695, 353] width 1391 height 706
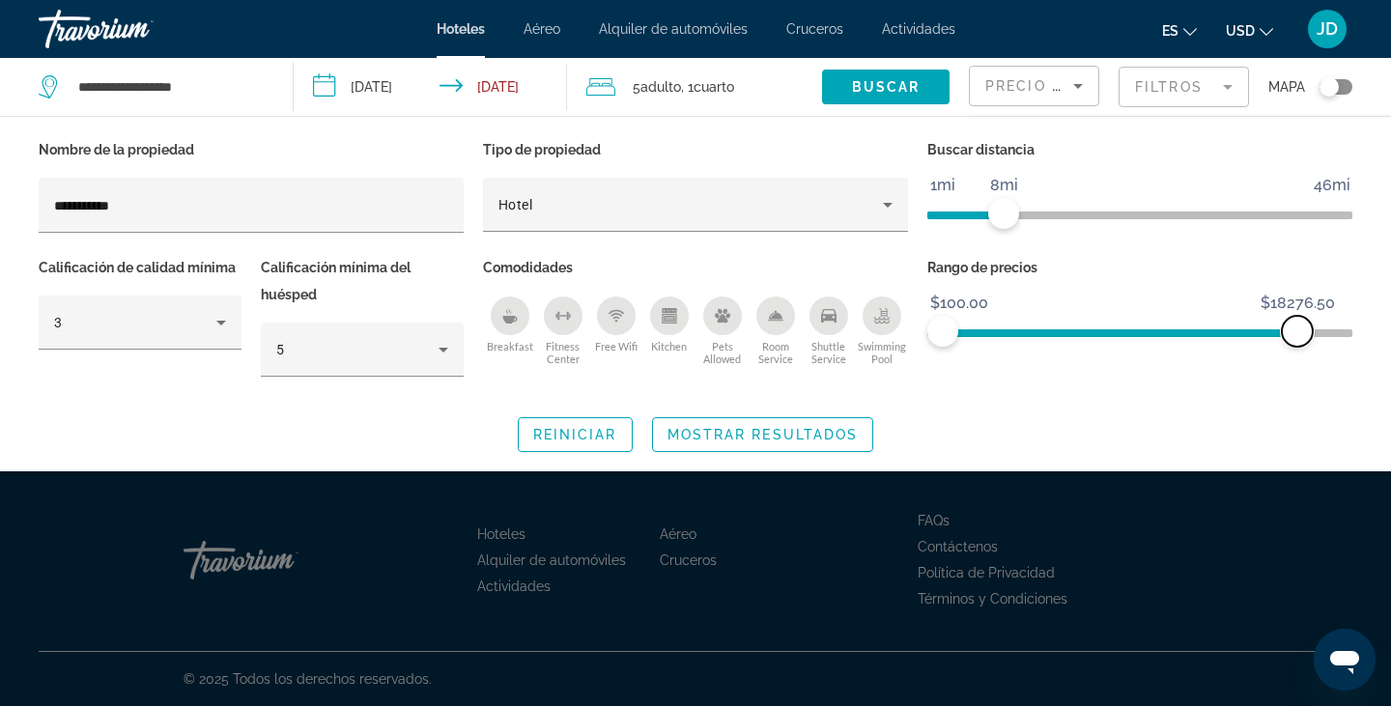
drag, startPoint x: 1019, startPoint y: 333, endPoint x: 1365, endPoint y: 336, distance: 345.8
click at [1365, 336] on div "**********" at bounding box center [695, 294] width 1391 height 316
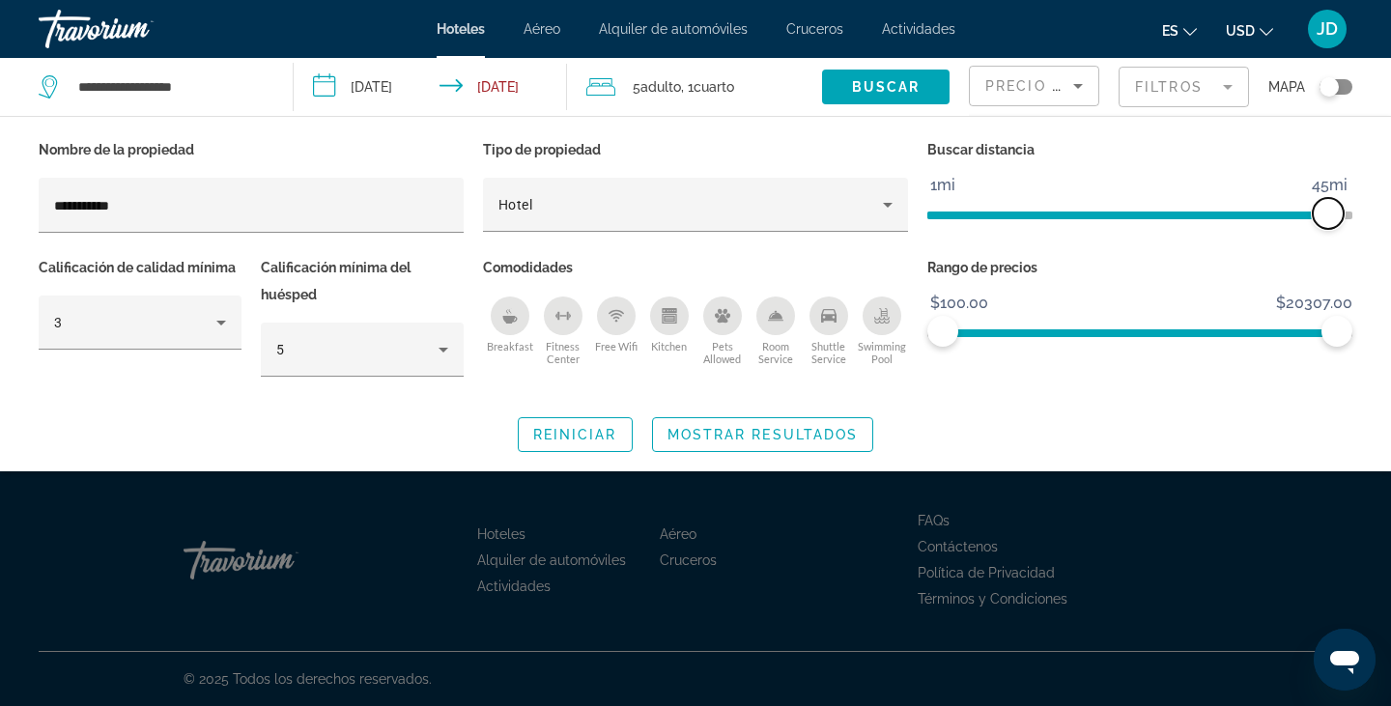
drag, startPoint x: 1008, startPoint y: 215, endPoint x: 1331, endPoint y: 230, distance: 322.9
click at [1331, 230] on div "Buscar distancia 1mi 46mi 45mi" at bounding box center [1139, 195] width 444 height 118
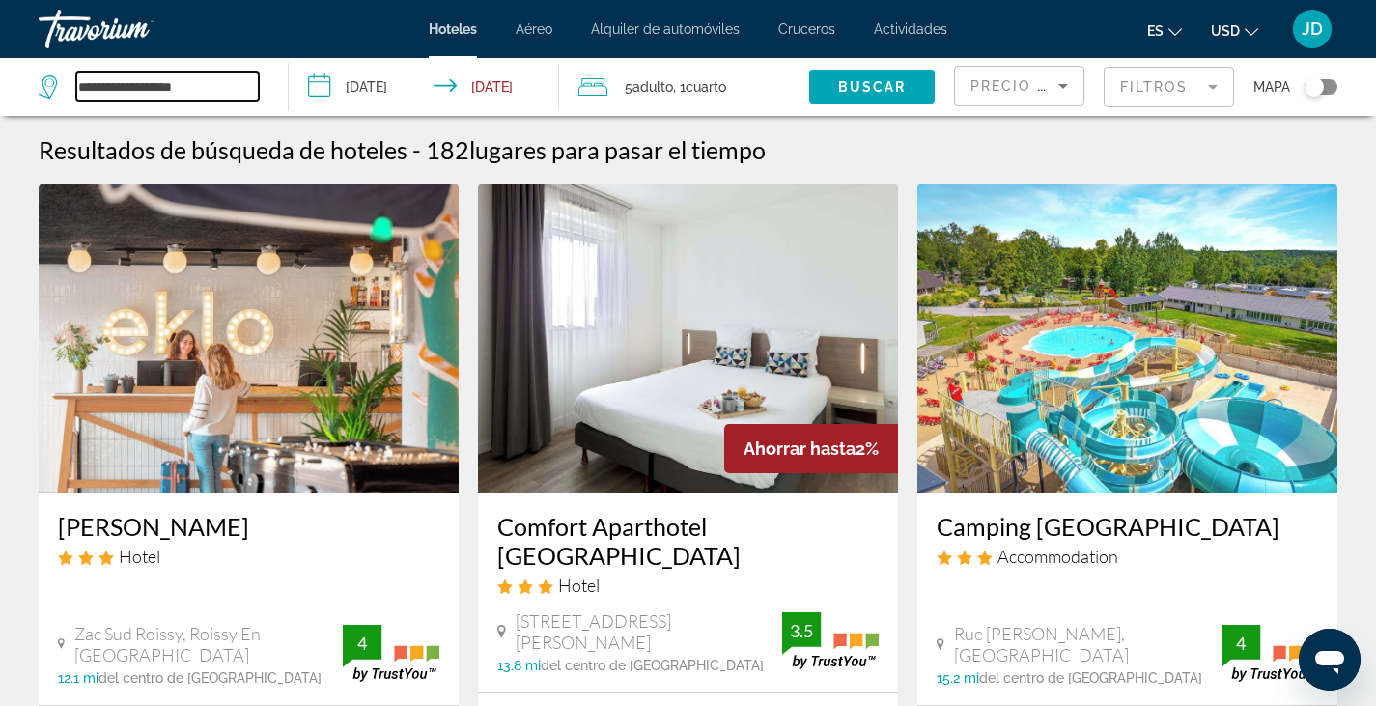
drag, startPoint x: 196, startPoint y: 81, endPoint x: 156, endPoint y: 82, distance: 39.6
click at [156, 82] on input "**********" at bounding box center [167, 86] width 183 height 29
click at [212, 90] on input "**********" at bounding box center [167, 86] width 183 height 29
type input "*"
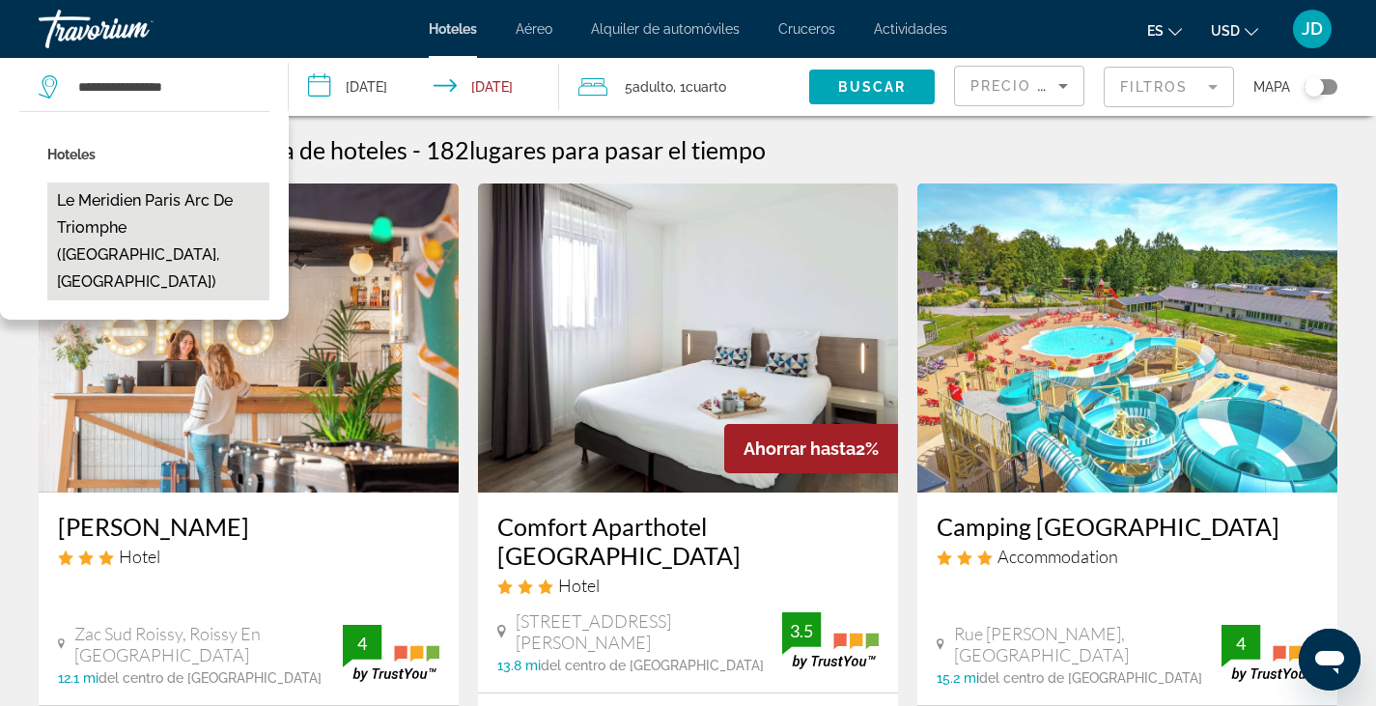
click at [149, 221] on button "Le Meridien Paris Arc De Triomphe ([GEOGRAPHIC_DATA], [GEOGRAPHIC_DATA])" at bounding box center [158, 242] width 222 height 118
type input "**********"
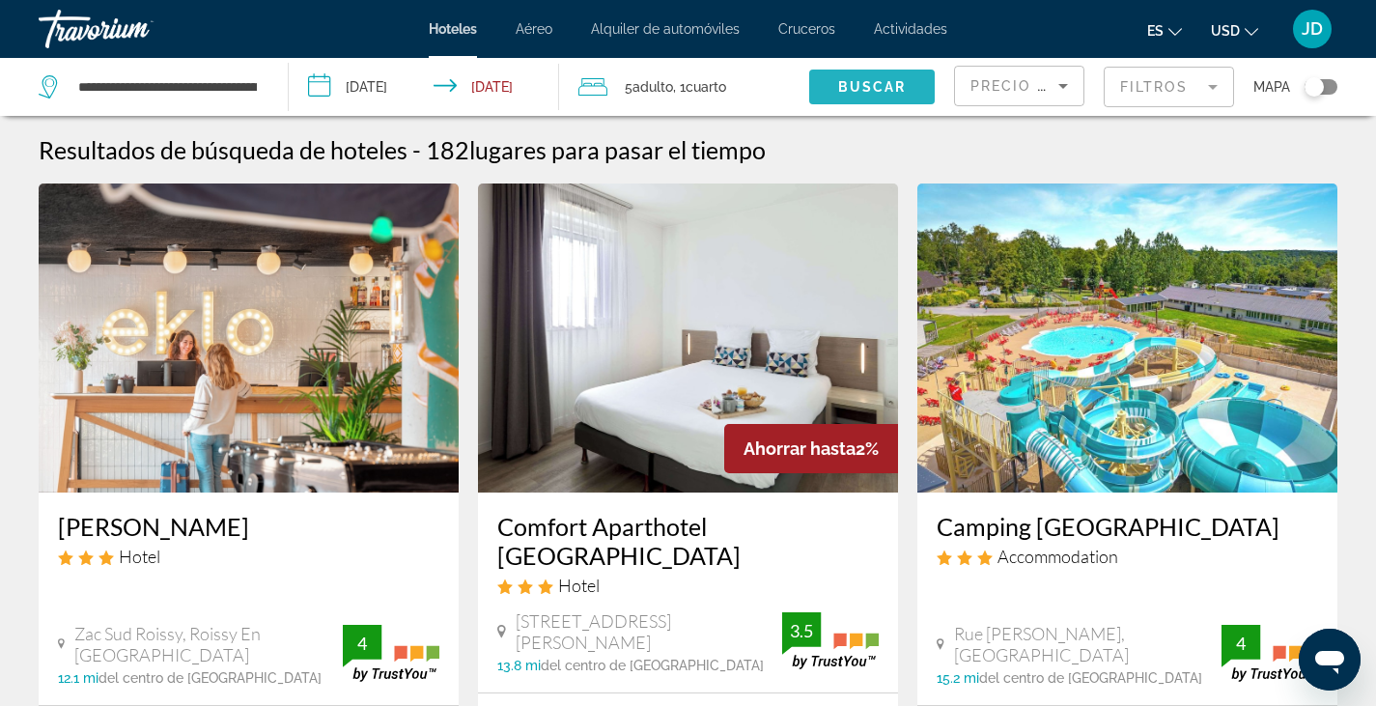
click at [877, 87] on span "Buscar" at bounding box center [872, 86] width 69 height 15
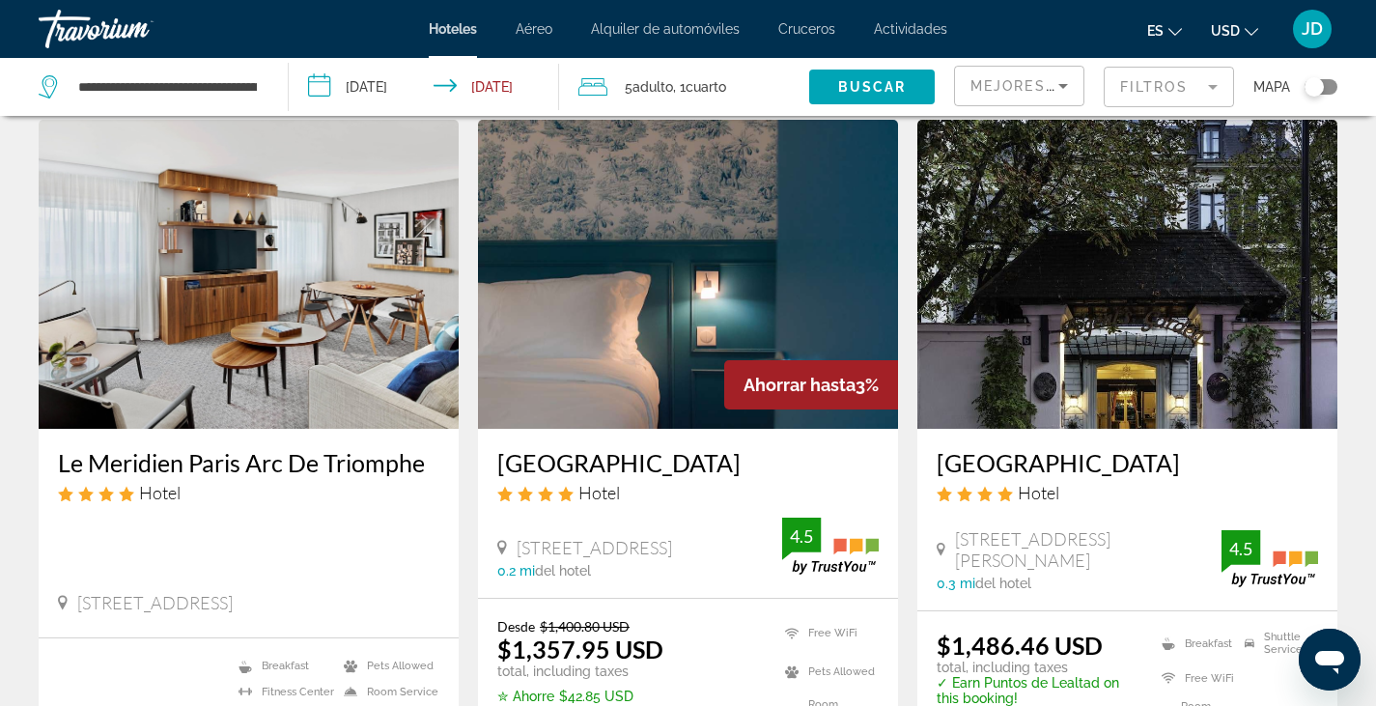
scroll to position [61, 0]
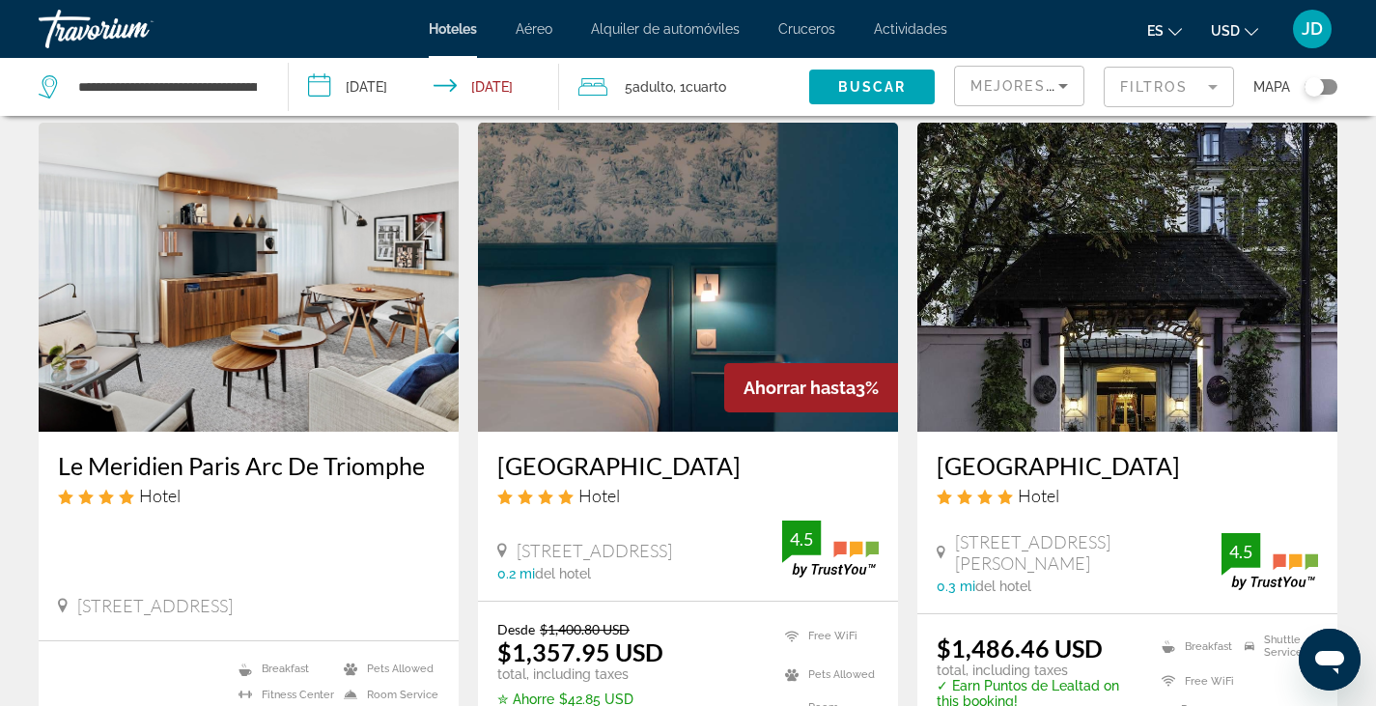
click at [656, 89] on span "Adulto" at bounding box center [653, 86] width 41 height 15
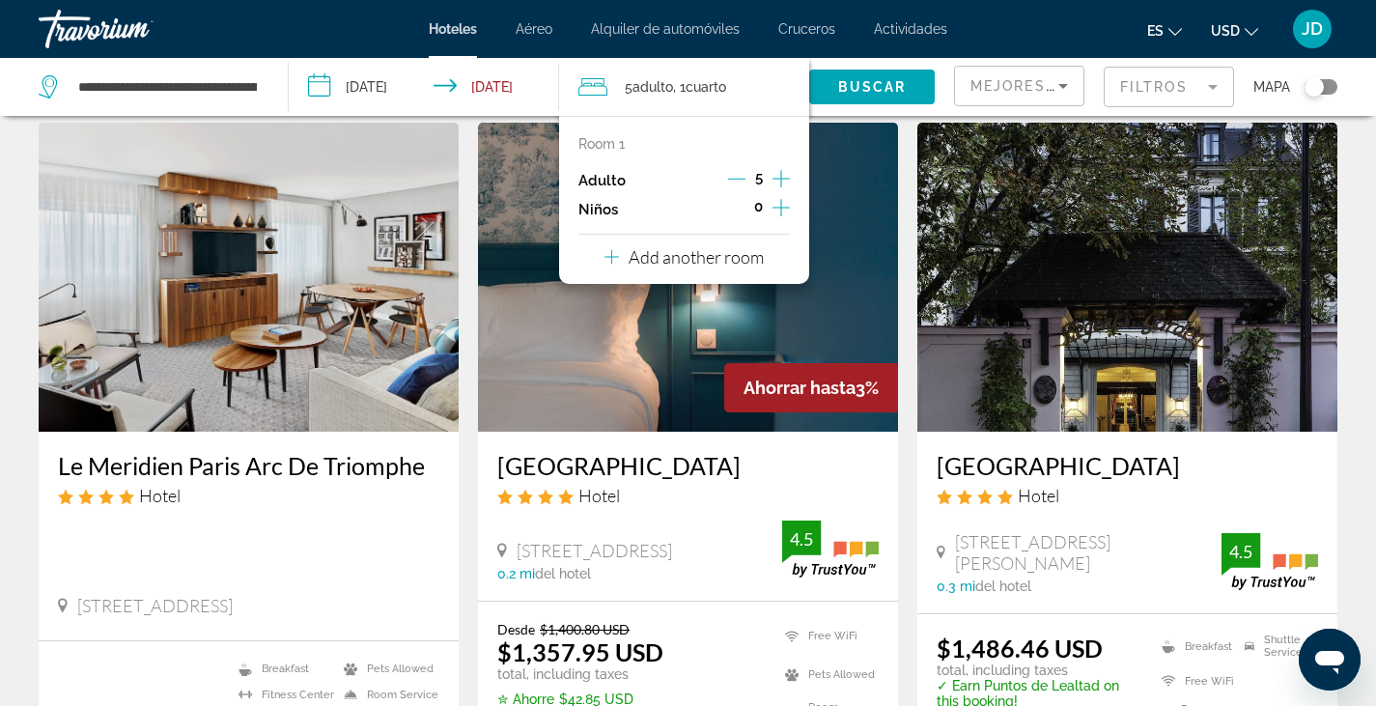
click at [745, 183] on div "5" at bounding box center [759, 180] width 62 height 29
click at [736, 178] on icon "Decrement adults" at bounding box center [736, 178] width 17 height 17
click at [267, 301] on img "Main content" at bounding box center [249, 277] width 420 height 309
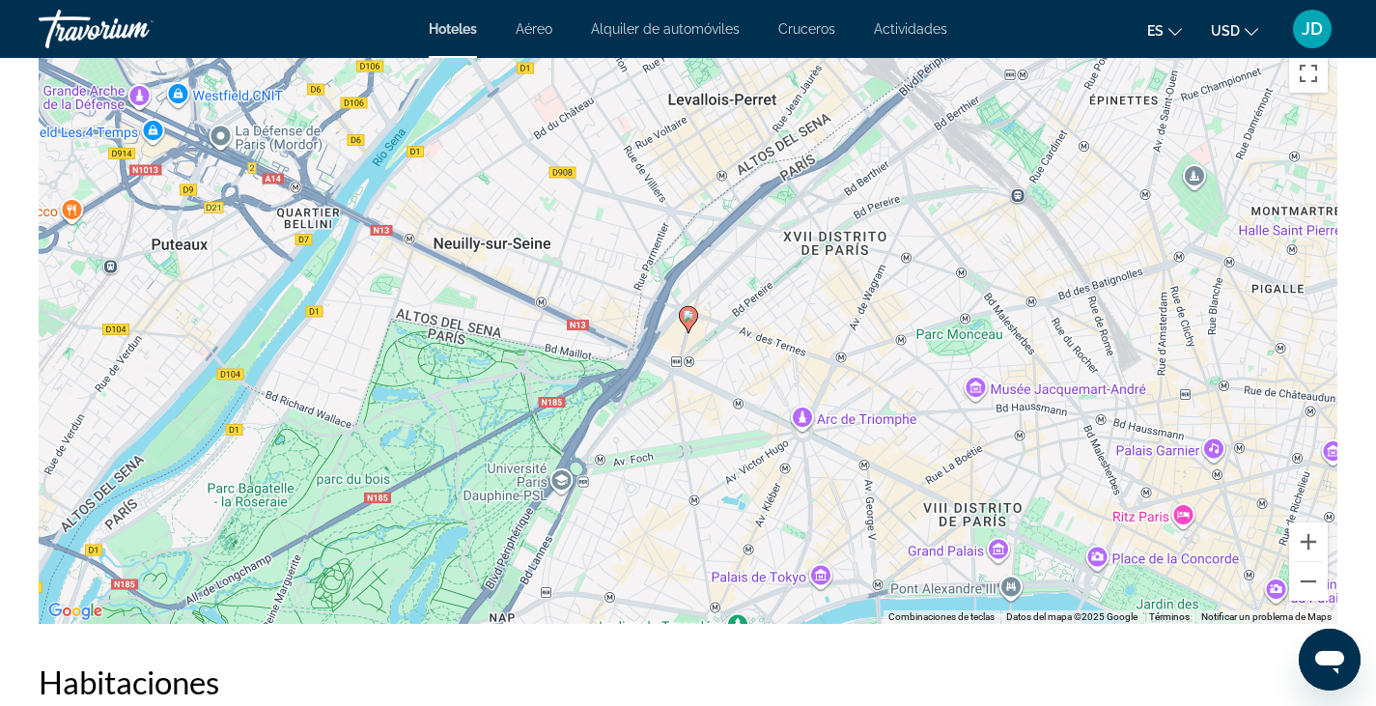
scroll to position [1900, 0]
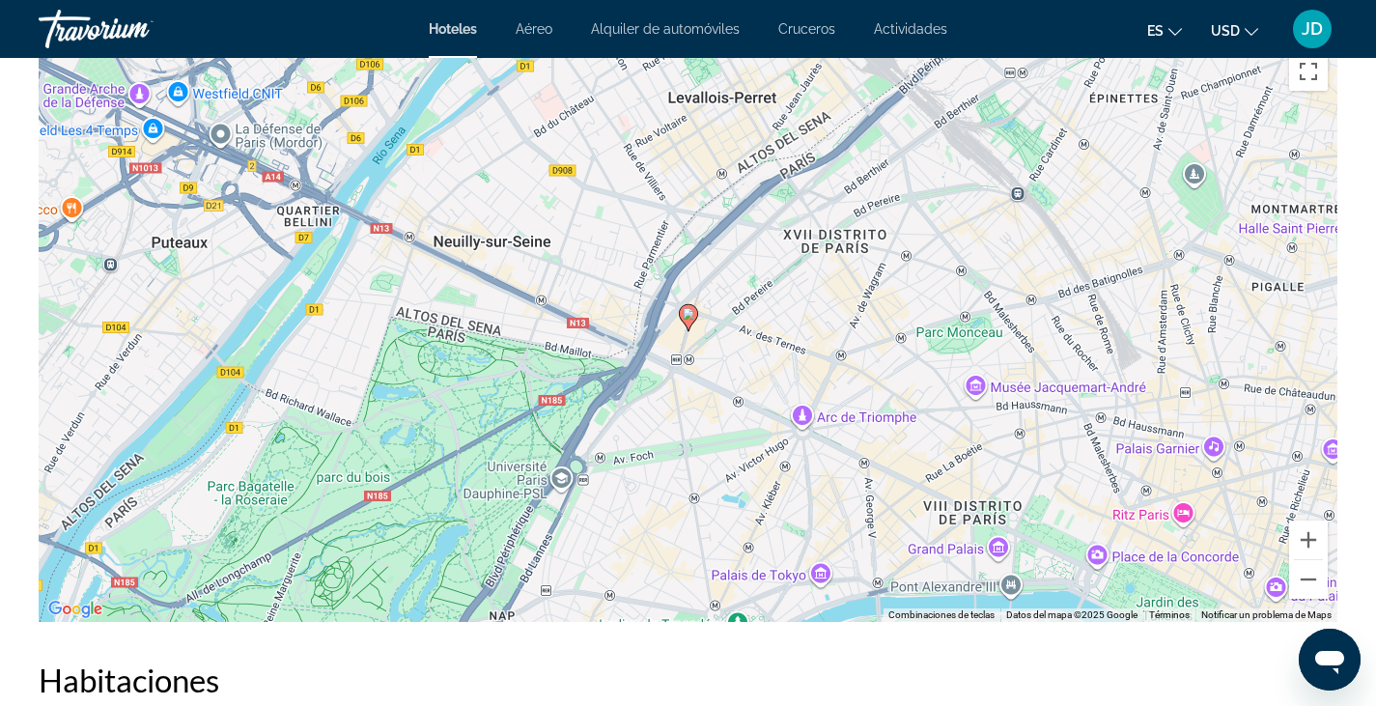
click at [690, 312] on image "Main content" at bounding box center [689, 314] width 12 height 12
click at [1312, 538] on button "Ampliar" at bounding box center [1308, 540] width 39 height 39
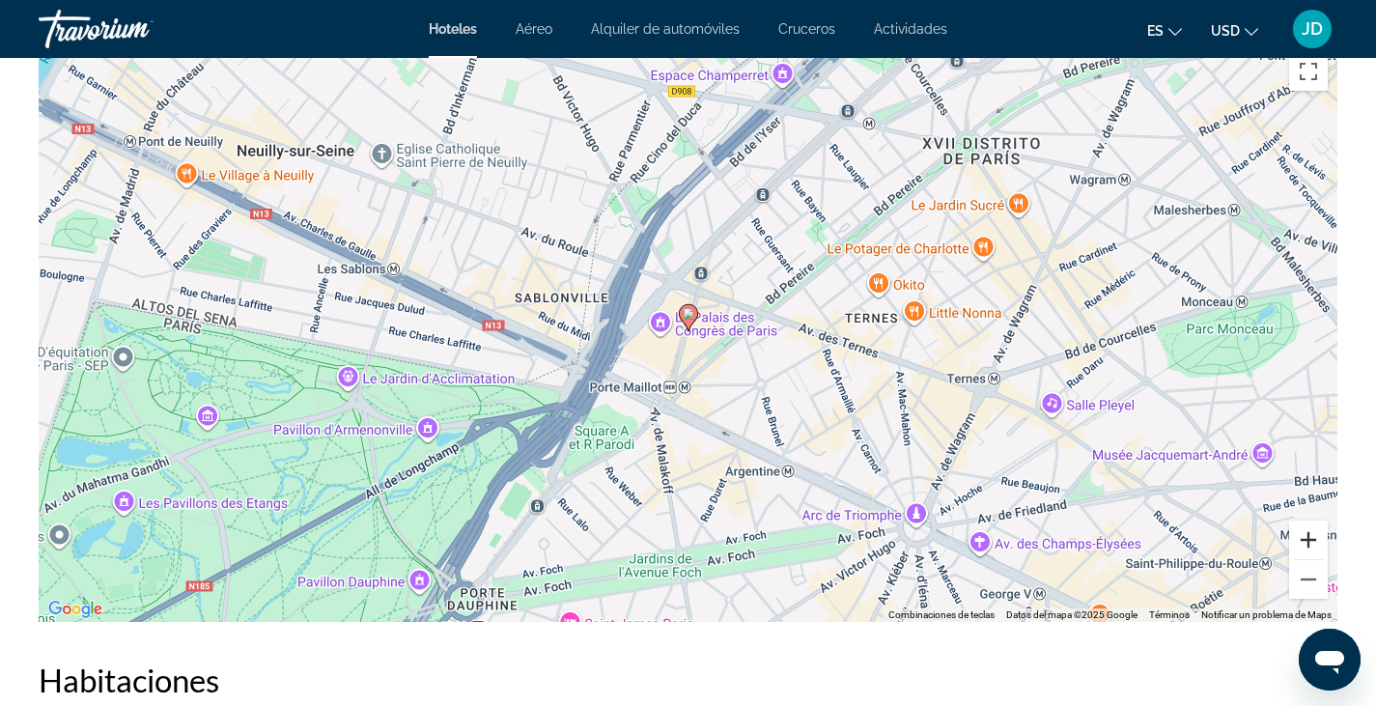
click at [1304, 538] on button "Ampliar" at bounding box center [1308, 540] width 39 height 39
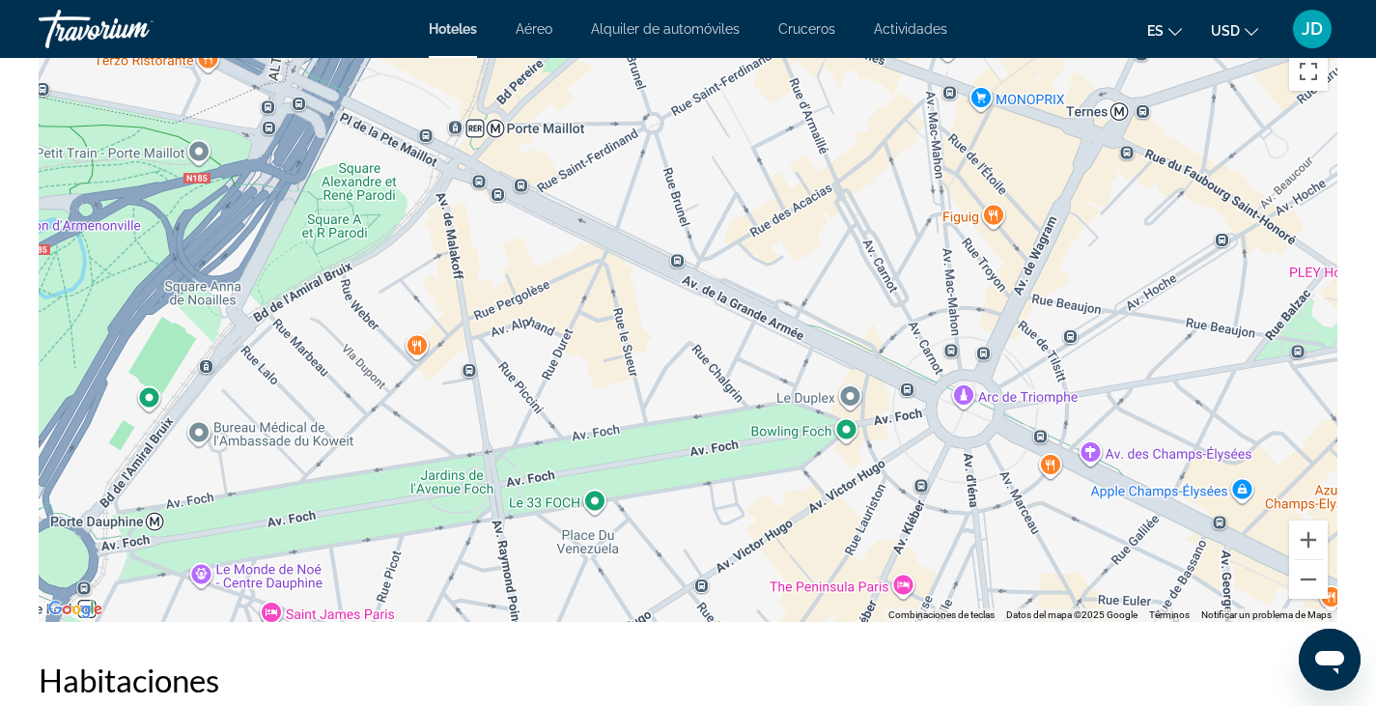
drag, startPoint x: 712, startPoint y: 437, endPoint x: 534, endPoint y: 117, distance: 365.7
click at [534, 117] on div "Para activar la función de arrastre con el teclado, pulsa Alt + Intro. Cuando h…" at bounding box center [688, 331] width 1299 height 579
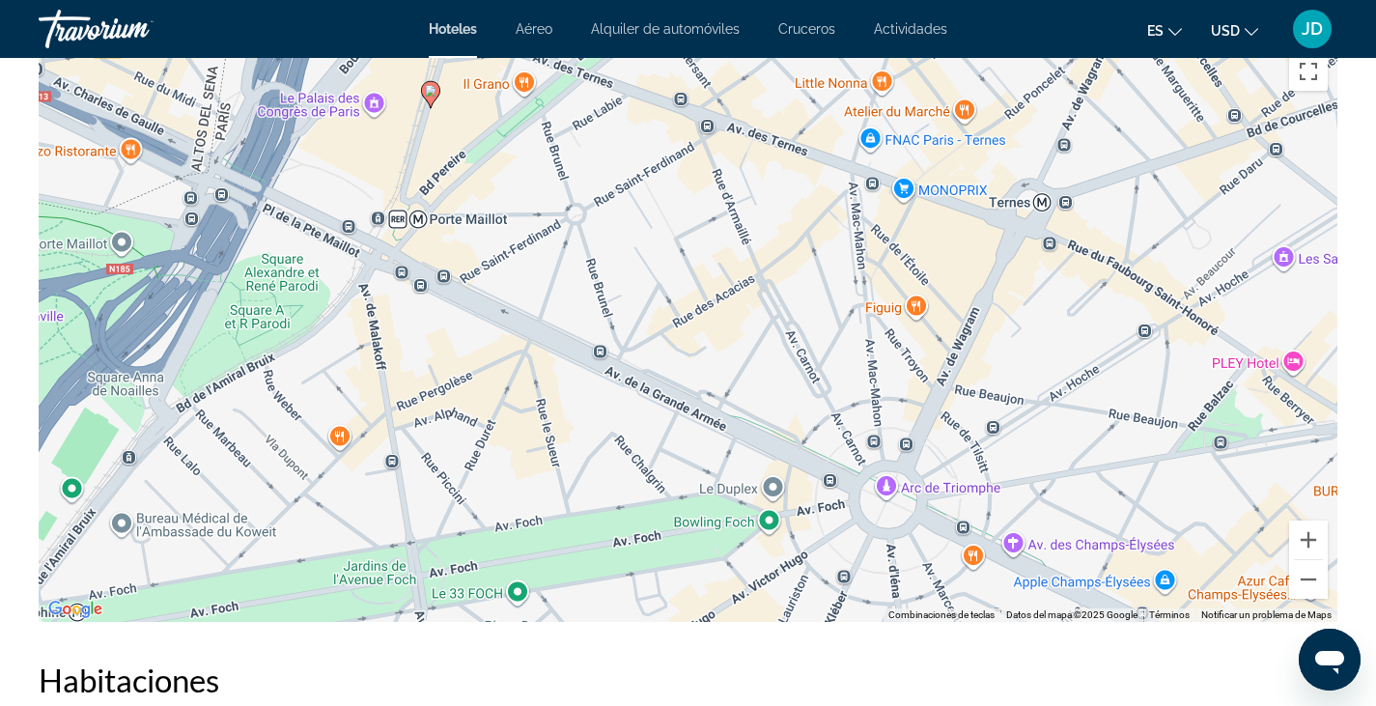
drag, startPoint x: 646, startPoint y: 209, endPoint x: 562, endPoint y: 309, distance: 130.9
click at [562, 309] on div "Para activar la función de arrastre con el teclado, pulsa Alt + Intro. Cuando h…" at bounding box center [688, 331] width 1299 height 579
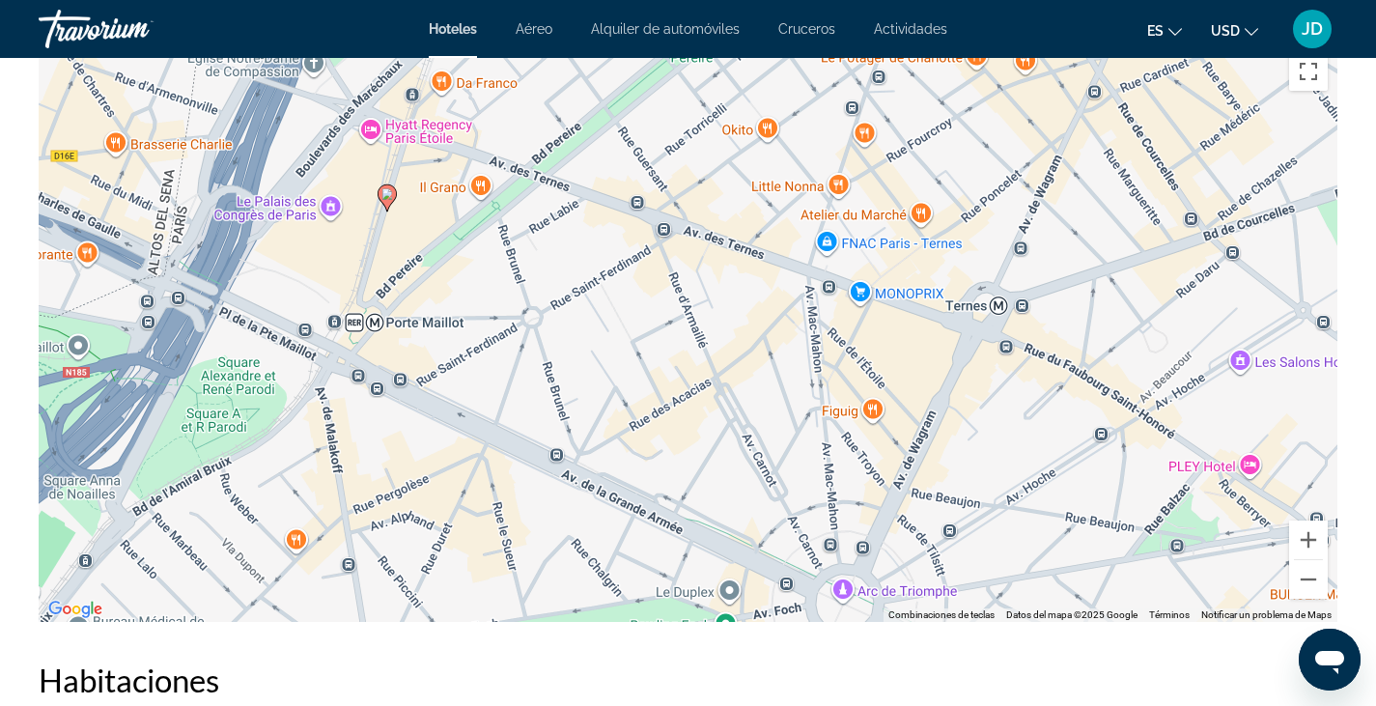
drag, startPoint x: 426, startPoint y: 99, endPoint x: 386, endPoint y: 197, distance: 106.2
click at [386, 197] on image "Main content" at bounding box center [387, 194] width 12 height 12
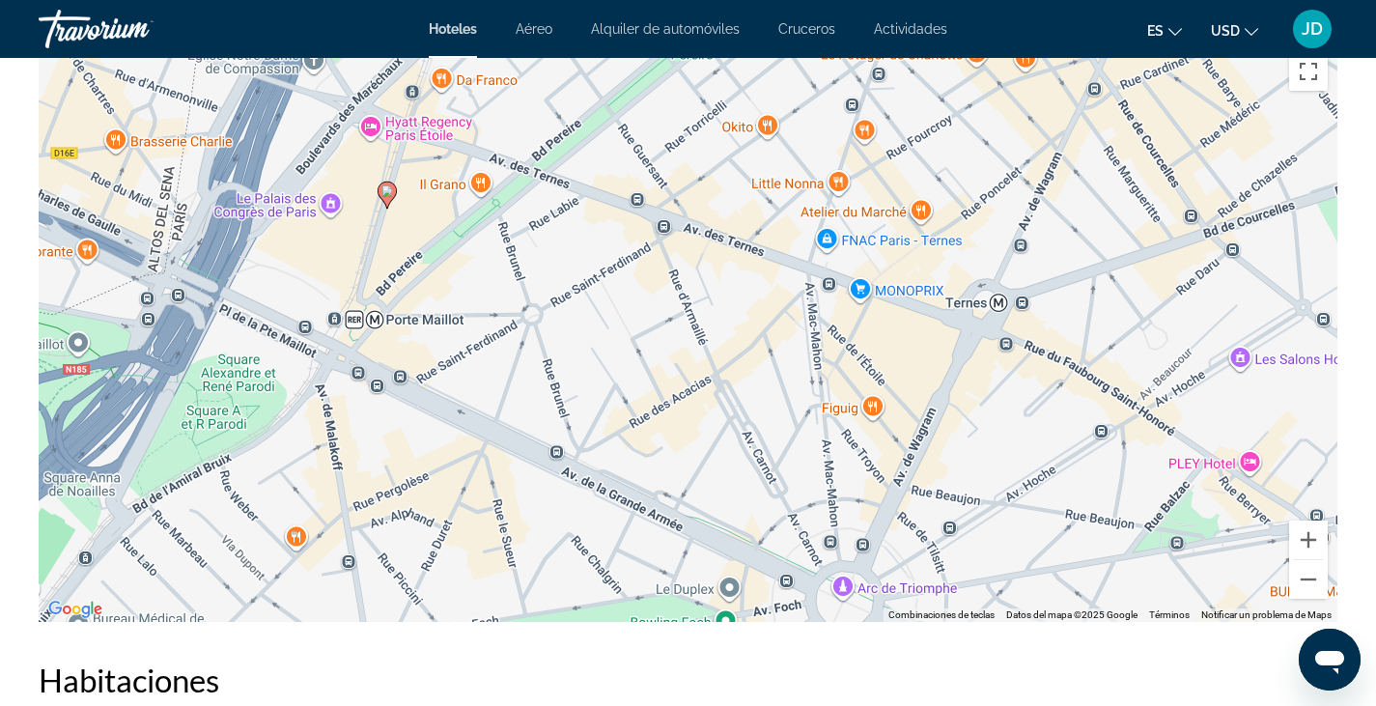
click at [387, 191] on image "Main content" at bounding box center [387, 191] width 12 height 12
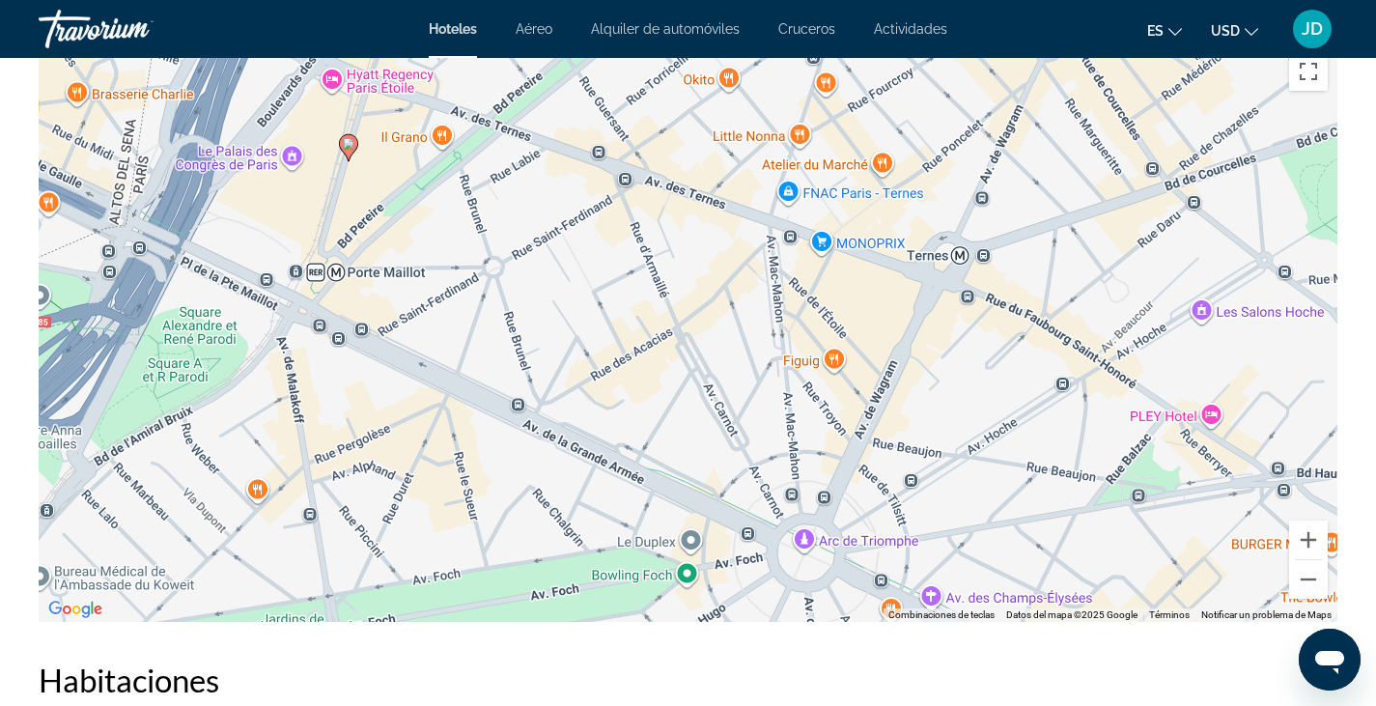
drag, startPoint x: 778, startPoint y: 460, endPoint x: 737, endPoint y: 411, distance: 63.7
click at [737, 411] on div "Para activar la función de arrastre con el teclado, pulsa Alt + Intro. Cuando h…" at bounding box center [688, 331] width 1299 height 579
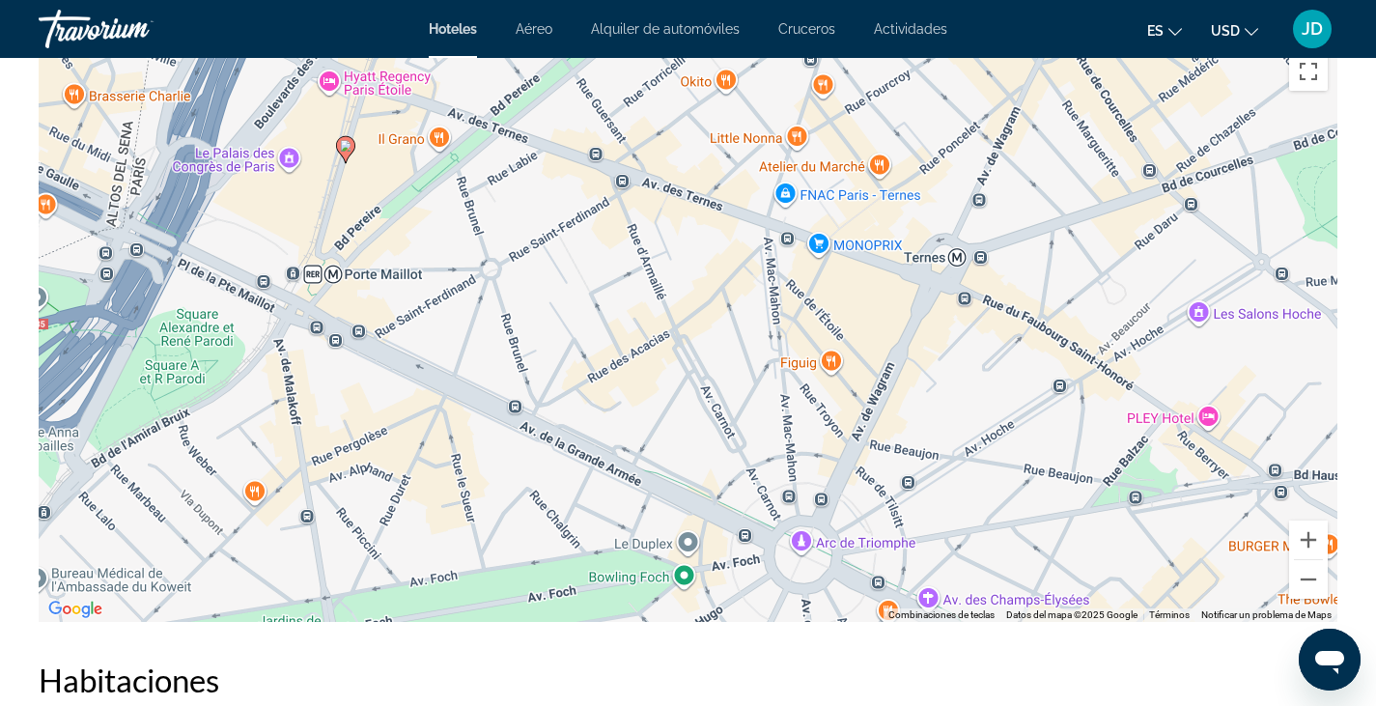
click at [1208, 415] on div "Para activar la función de arrastre con el teclado, pulsa Alt + Intro. Cuando h…" at bounding box center [688, 331] width 1299 height 579
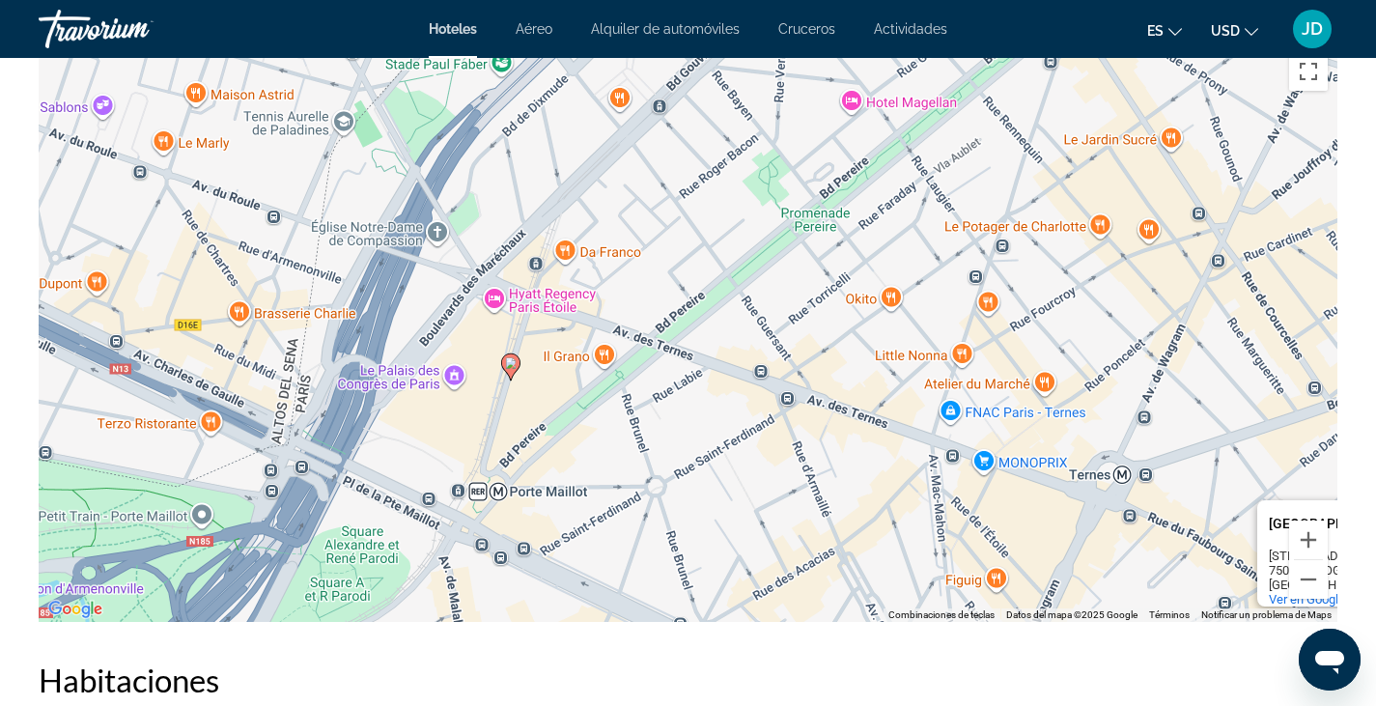
drag, startPoint x: 450, startPoint y: 183, endPoint x: 673, endPoint y: 409, distance: 318.2
click at [673, 409] on div "Para activar la función de arrastre con el teclado, pulsa Alt + Intro. Cuando h…" at bounding box center [688, 331] width 1299 height 579
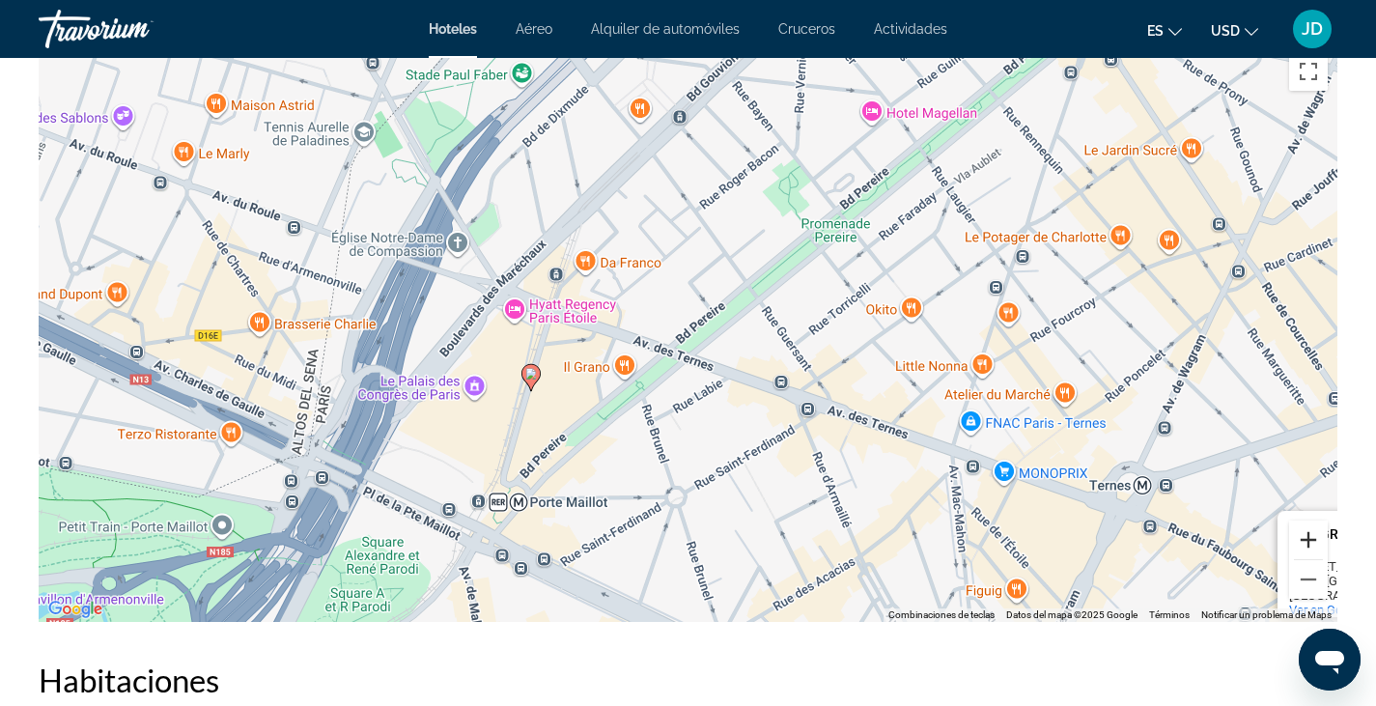
click at [1314, 530] on button "Ampliar" at bounding box center [1308, 540] width 39 height 39
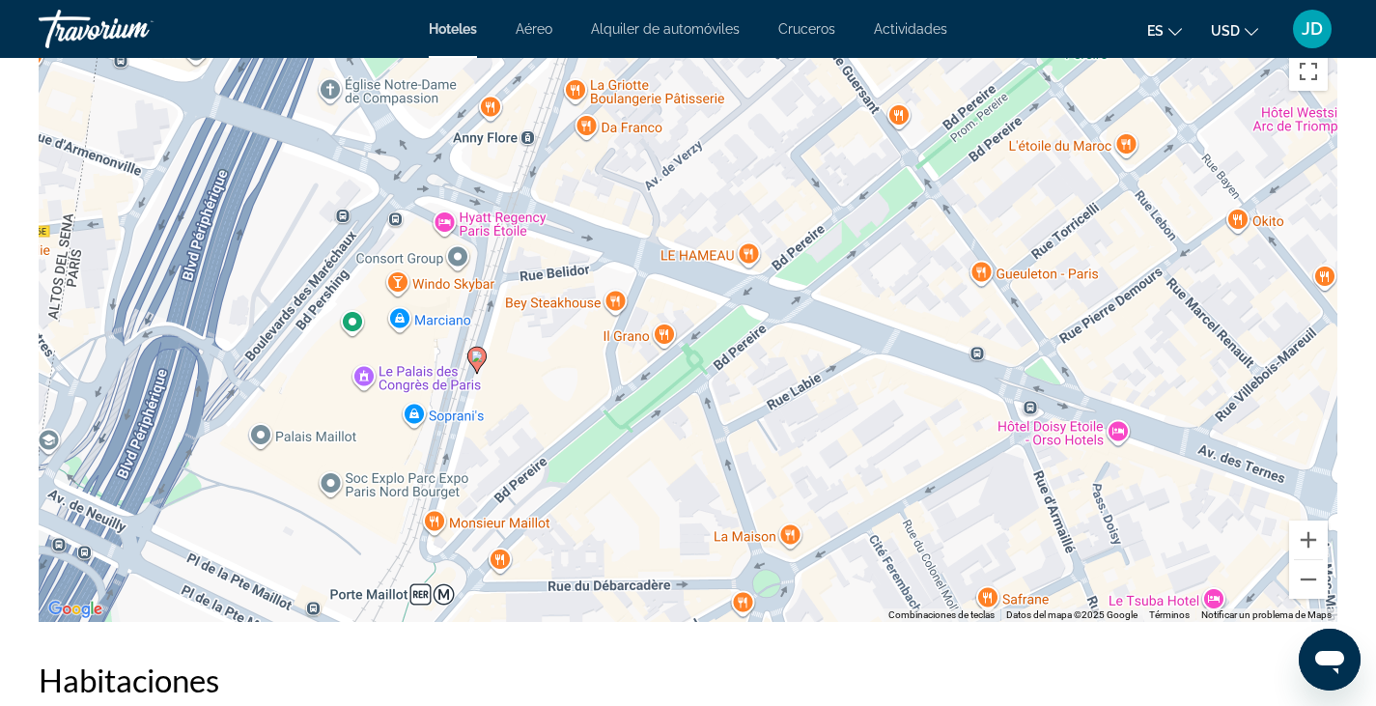
drag, startPoint x: 449, startPoint y: 391, endPoint x: 606, endPoint y: 287, distance: 188.0
click at [606, 287] on div "Para activar la función de arrastre con el teclado, pulsa Alt + Intro. Cuando h…" at bounding box center [688, 331] width 1299 height 579
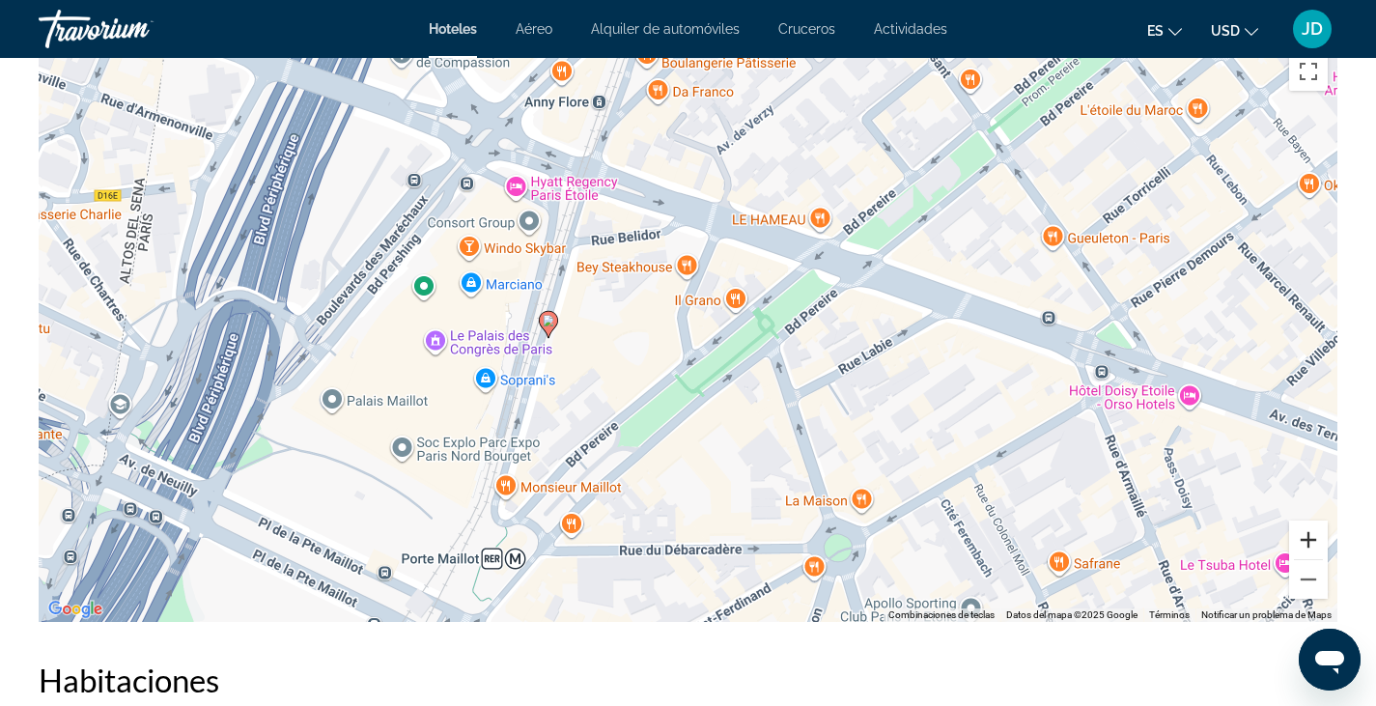
click at [1308, 533] on button "Ampliar" at bounding box center [1308, 540] width 39 height 39
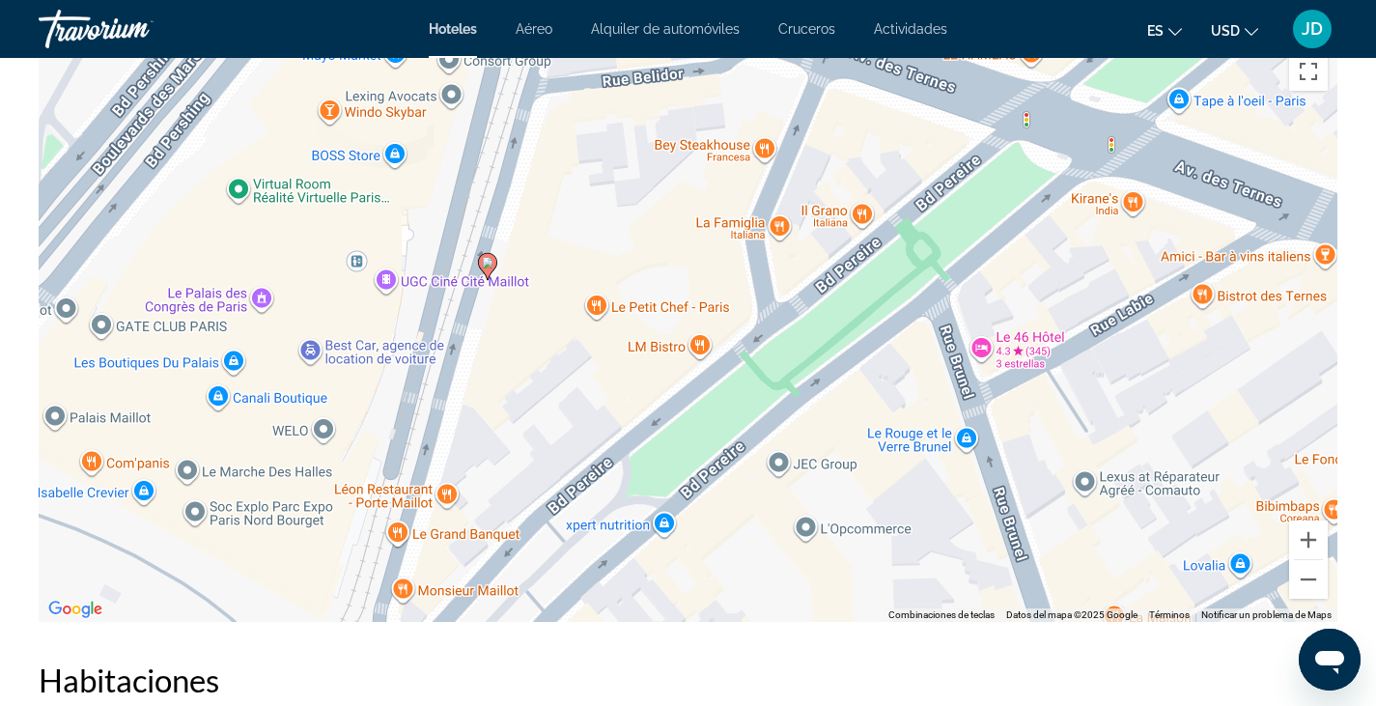
drag, startPoint x: 470, startPoint y: 428, endPoint x: 555, endPoint y: 362, distance: 107.4
click at [555, 362] on div "Para activar la función de arrastre con el teclado, pulsa Alt + Intro. Cuando h…" at bounding box center [688, 331] width 1299 height 579
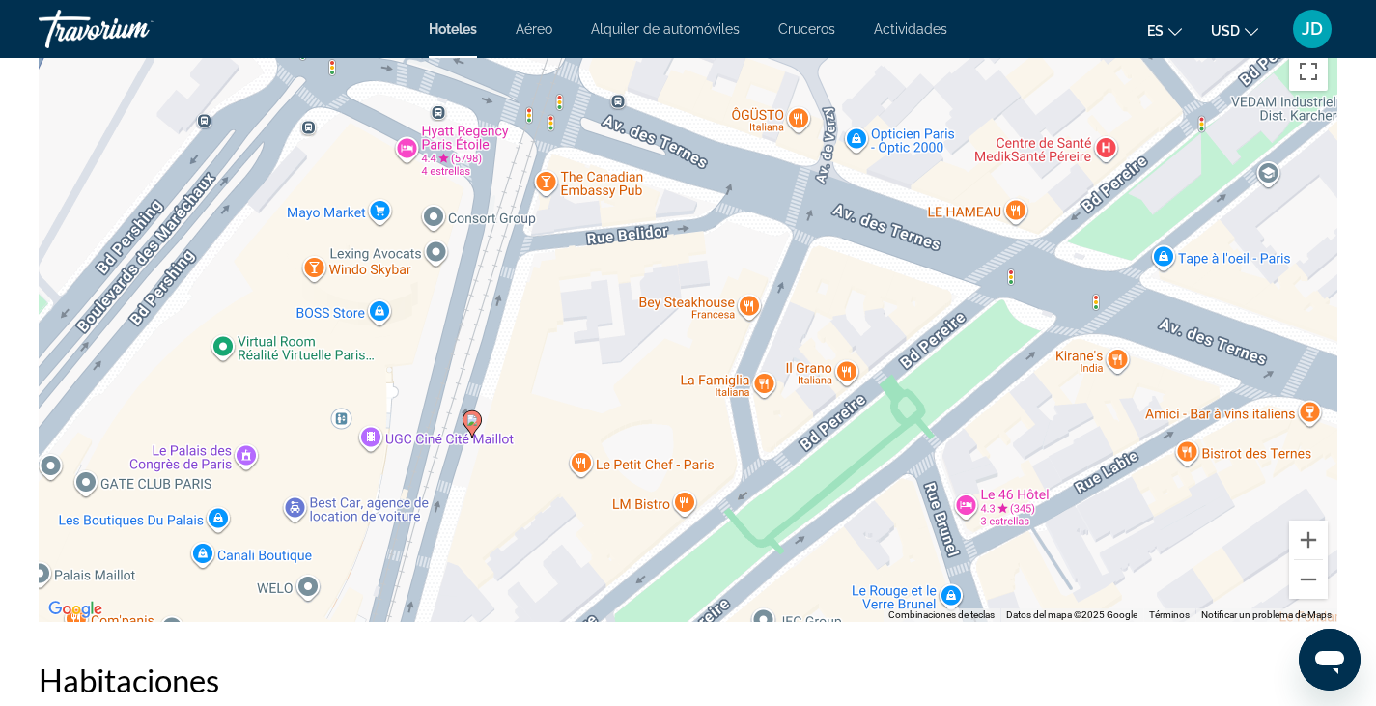
drag, startPoint x: 523, startPoint y: 252, endPoint x: 508, endPoint y: 416, distance: 164.9
click at [508, 416] on div "Para activar la función de arrastre con el teclado, pulsa Alt + Intro. Cuando h…" at bounding box center [688, 331] width 1299 height 579
click at [405, 147] on div "Para activar la función de arrastre con el teclado, pulsa Alt + Intro. Cuando h…" at bounding box center [688, 331] width 1299 height 579
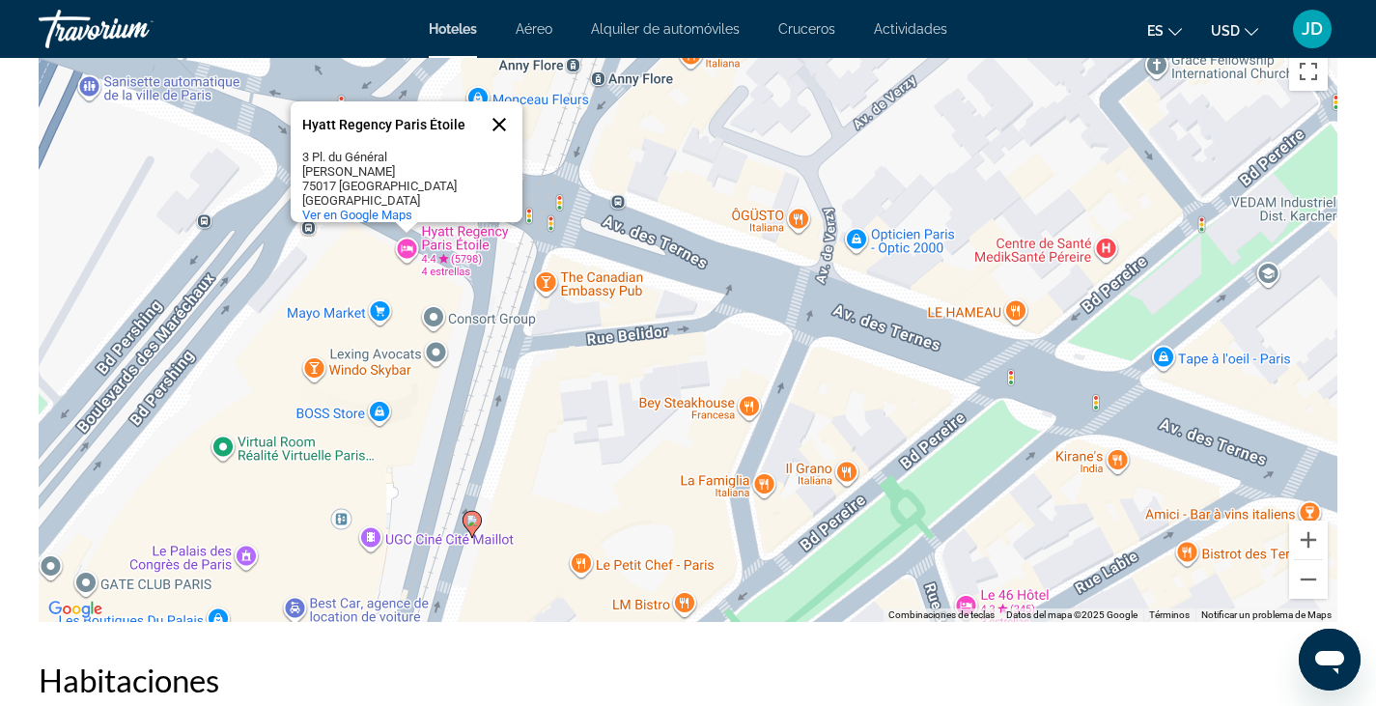
click at [503, 113] on button "Cerrar" at bounding box center [499, 124] width 46 height 46
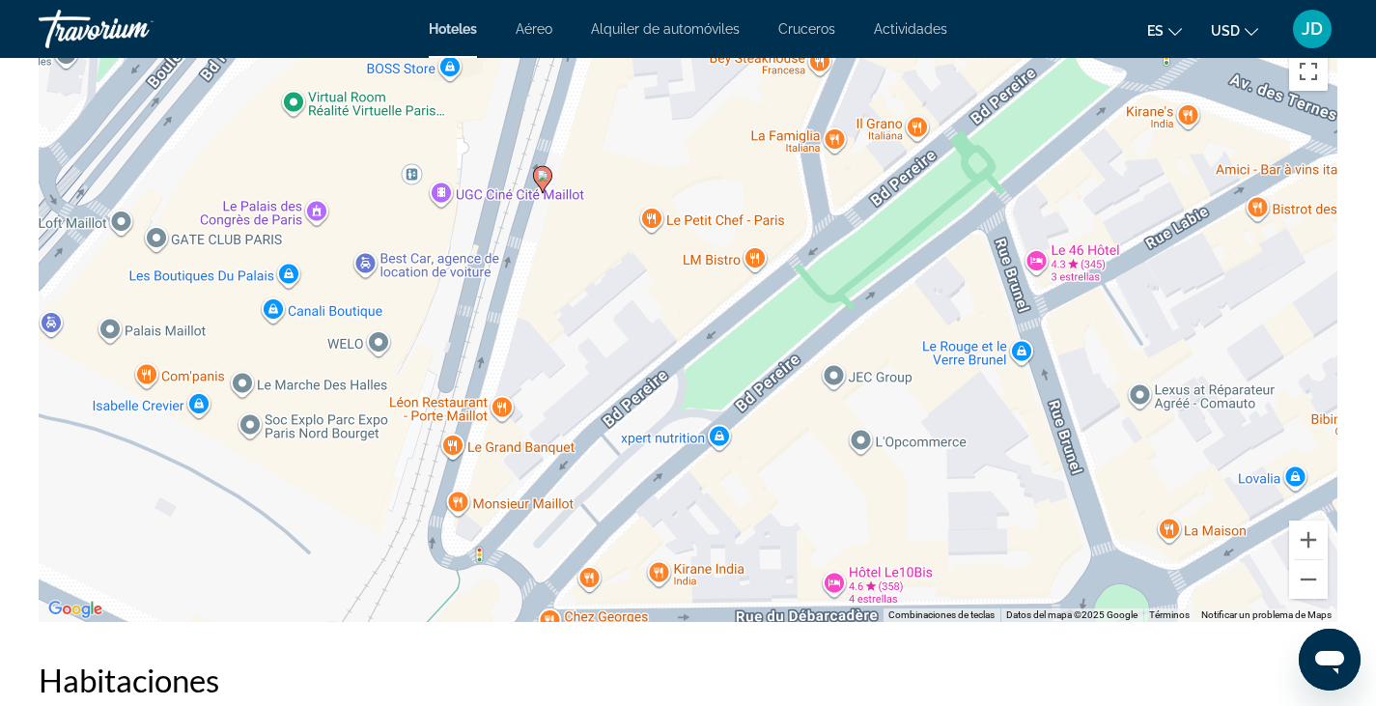
drag, startPoint x: 334, startPoint y: 534, endPoint x: 409, endPoint y: 183, distance: 358.6
click at [409, 183] on div "Para activar la función de arrastre con el teclado, pulsa Alt + Intro. Cuando h…" at bounding box center [688, 331] width 1299 height 579
click at [1312, 539] on button "Ampliar" at bounding box center [1308, 540] width 39 height 39
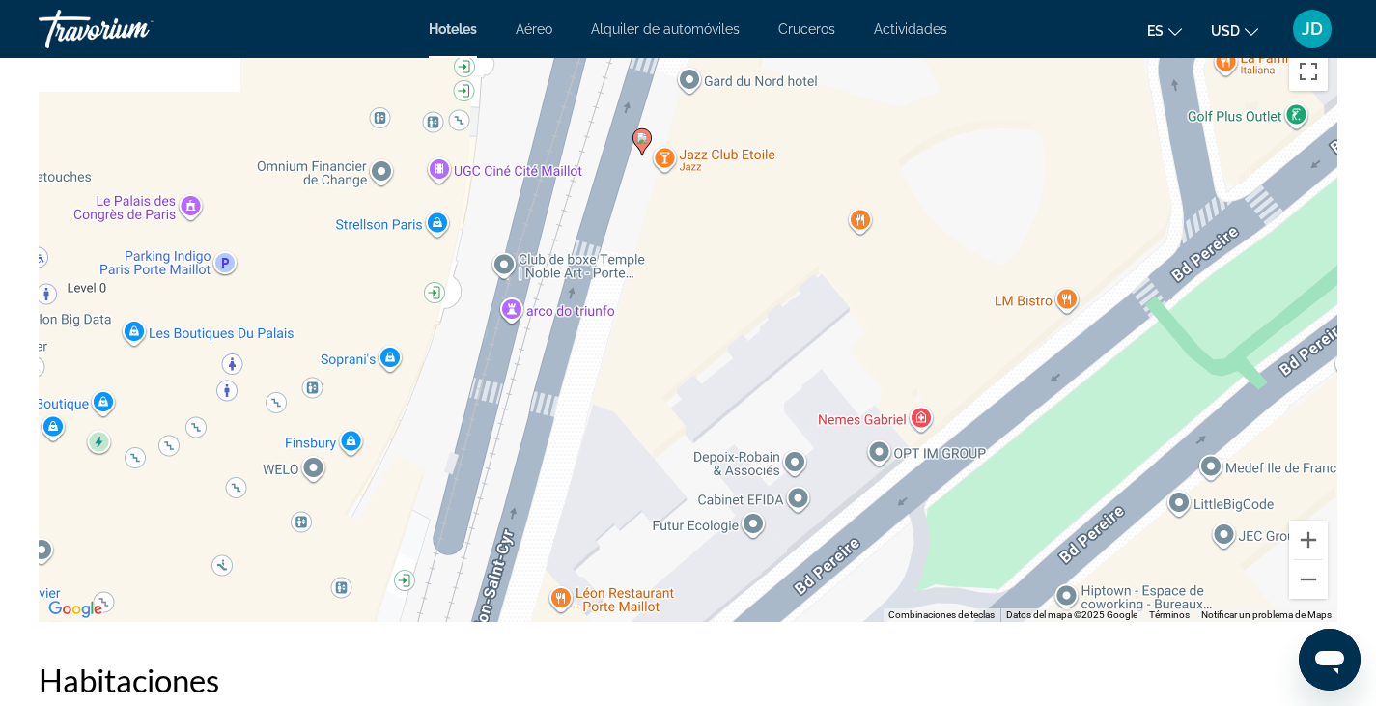
drag, startPoint x: 392, startPoint y: 323, endPoint x: 649, endPoint y: 425, distance: 276.5
click at [649, 425] on div "Para activar la función de arrastre con el teclado, pulsa Alt + Intro. Cuando h…" at bounding box center [688, 331] width 1299 height 579
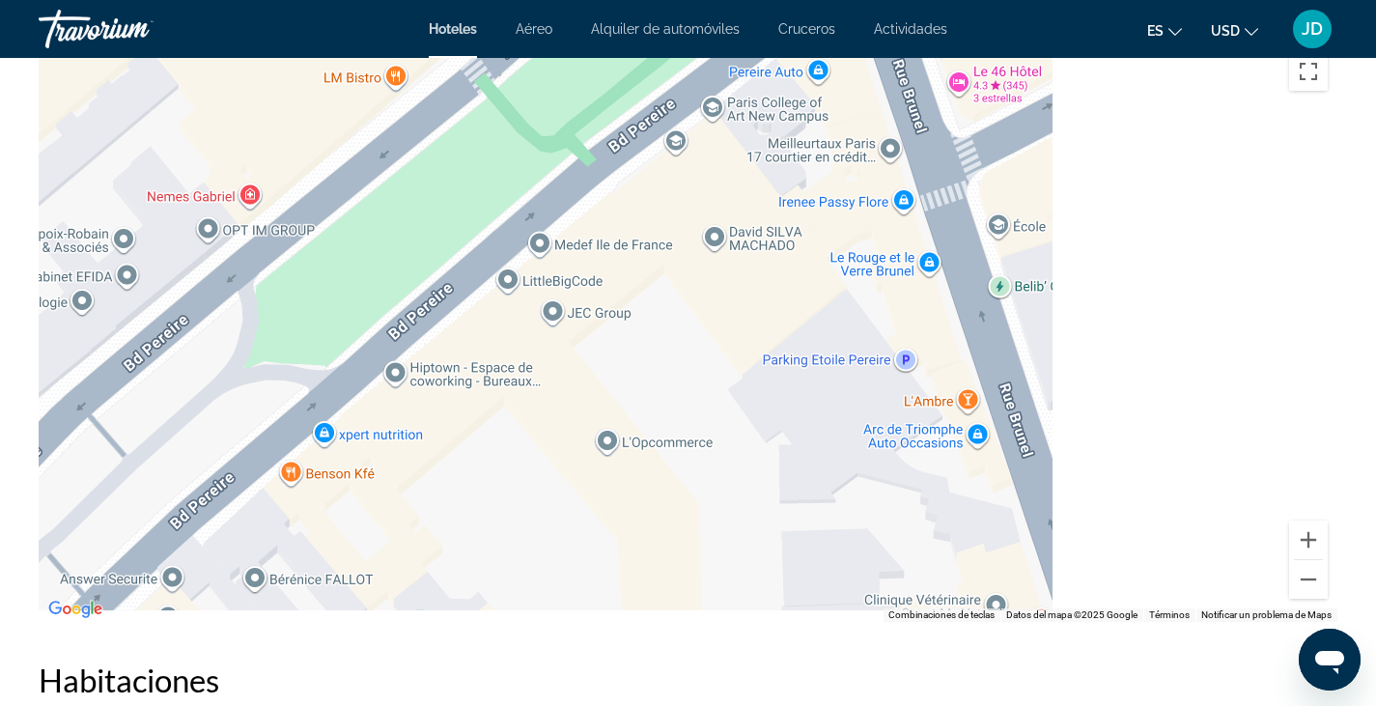
drag, startPoint x: 1083, startPoint y: 323, endPoint x: 390, endPoint y: 90, distance: 730.5
click at [390, 90] on div "Para activar la función de arrastre con el teclado, pulsa Alt + Intro. Cuando h…" at bounding box center [688, 331] width 1299 height 579
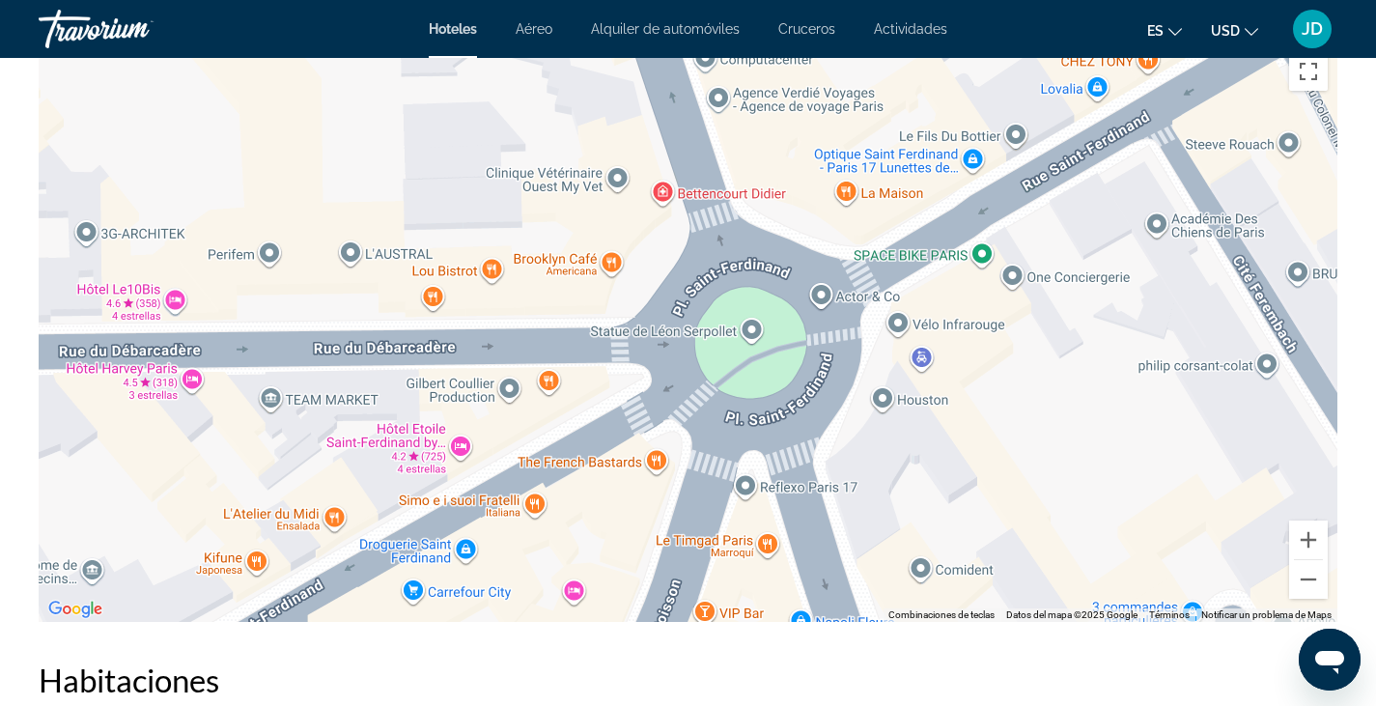
drag, startPoint x: 977, startPoint y: 438, endPoint x: 848, endPoint y: 196, distance: 274.8
click at [848, 196] on div "Para activar la función de arrastre con el teclado, pulsa Alt + Intro. Cuando h…" at bounding box center [688, 331] width 1299 height 579
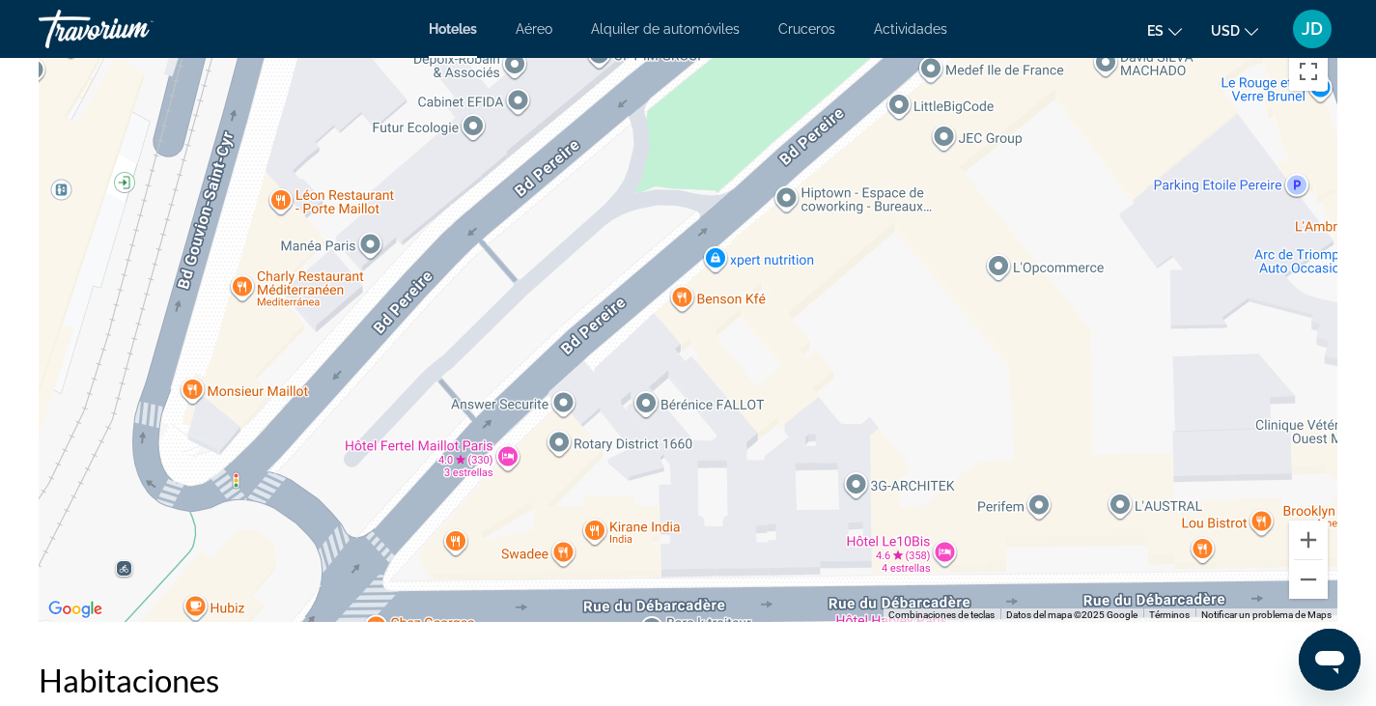
drag, startPoint x: 215, startPoint y: 180, endPoint x: 1009, endPoint y: 437, distance: 834.7
click at [1009, 437] on div "Para activar la función de arrastre con el teclado, pulsa Alt + Intro. Cuando h…" at bounding box center [688, 331] width 1299 height 579
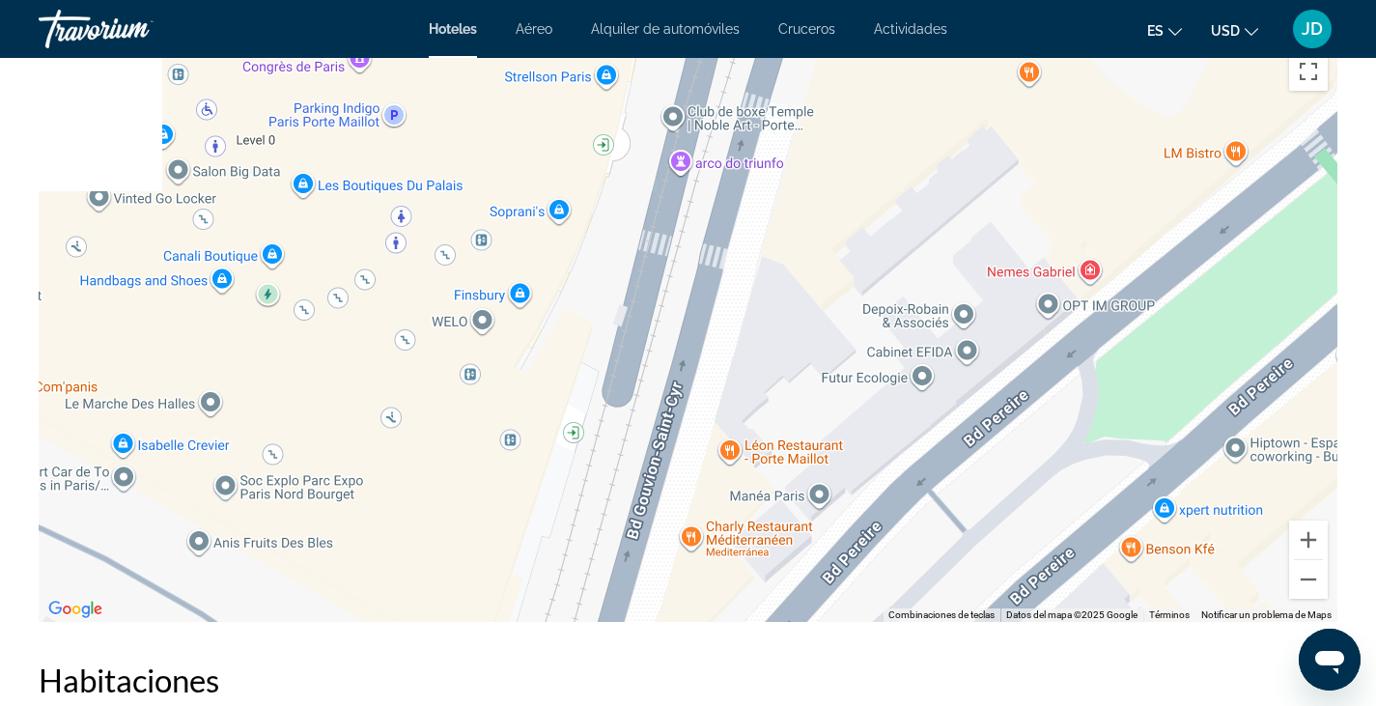
drag, startPoint x: 740, startPoint y: 265, endPoint x: 1259, endPoint y: 560, distance: 597.7
click at [1259, 560] on div "Para activar la función de arrastre con el teclado, pulsa Alt + Intro. Cuando h…" at bounding box center [688, 331] width 1299 height 579
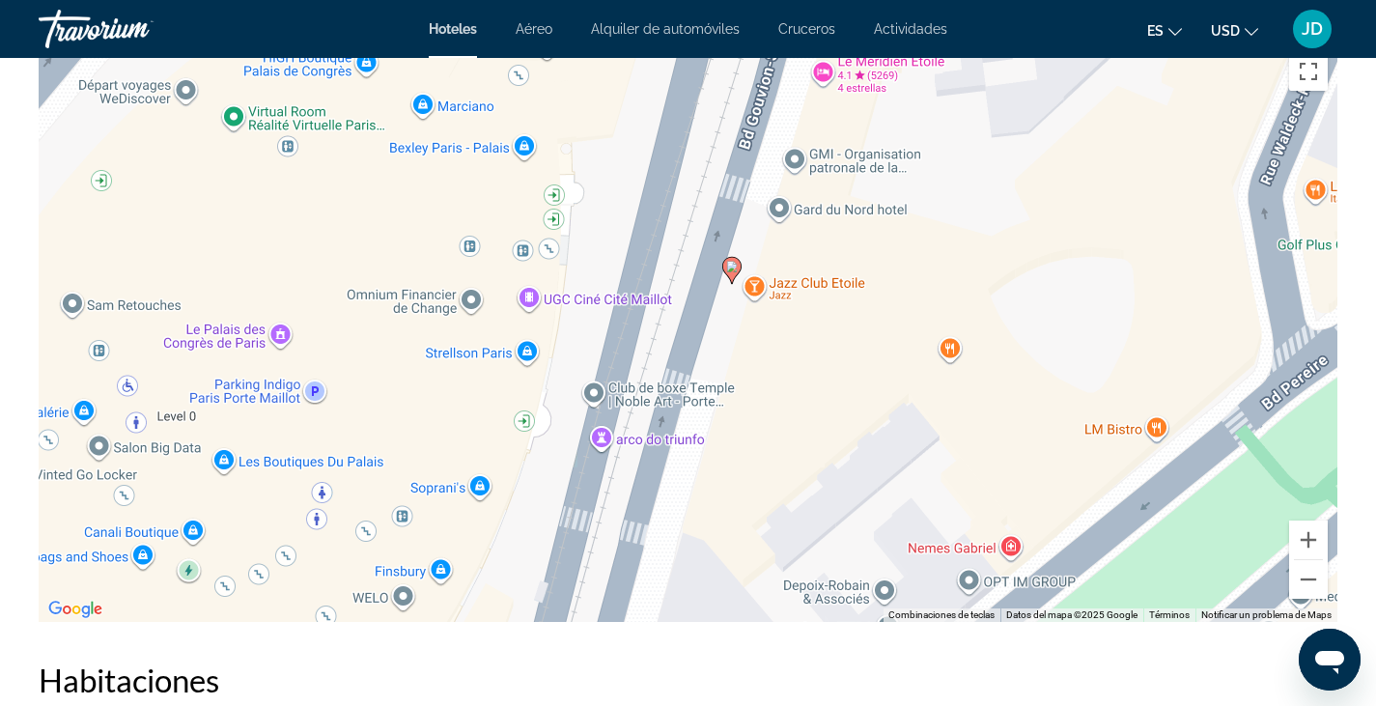
drag, startPoint x: 810, startPoint y: 153, endPoint x: 724, endPoint y: 444, distance: 304.1
click at [724, 444] on div "Para activar la función de arrastre con el teclado, pulsa Alt + Intro. Cuando h…" at bounding box center [688, 331] width 1299 height 579
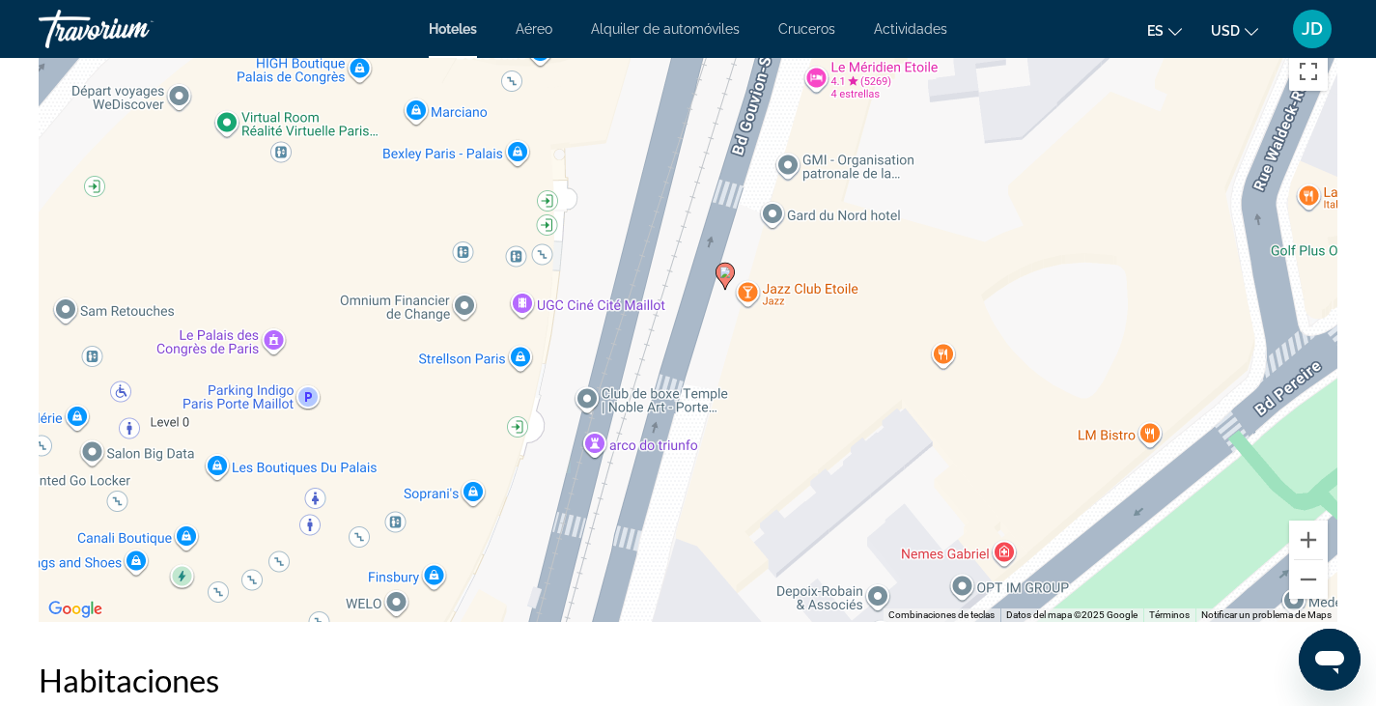
click at [771, 212] on div "Para activar la función de arrastre con el teclado, pulsa Alt + Intro. Cuando h…" at bounding box center [688, 331] width 1299 height 579
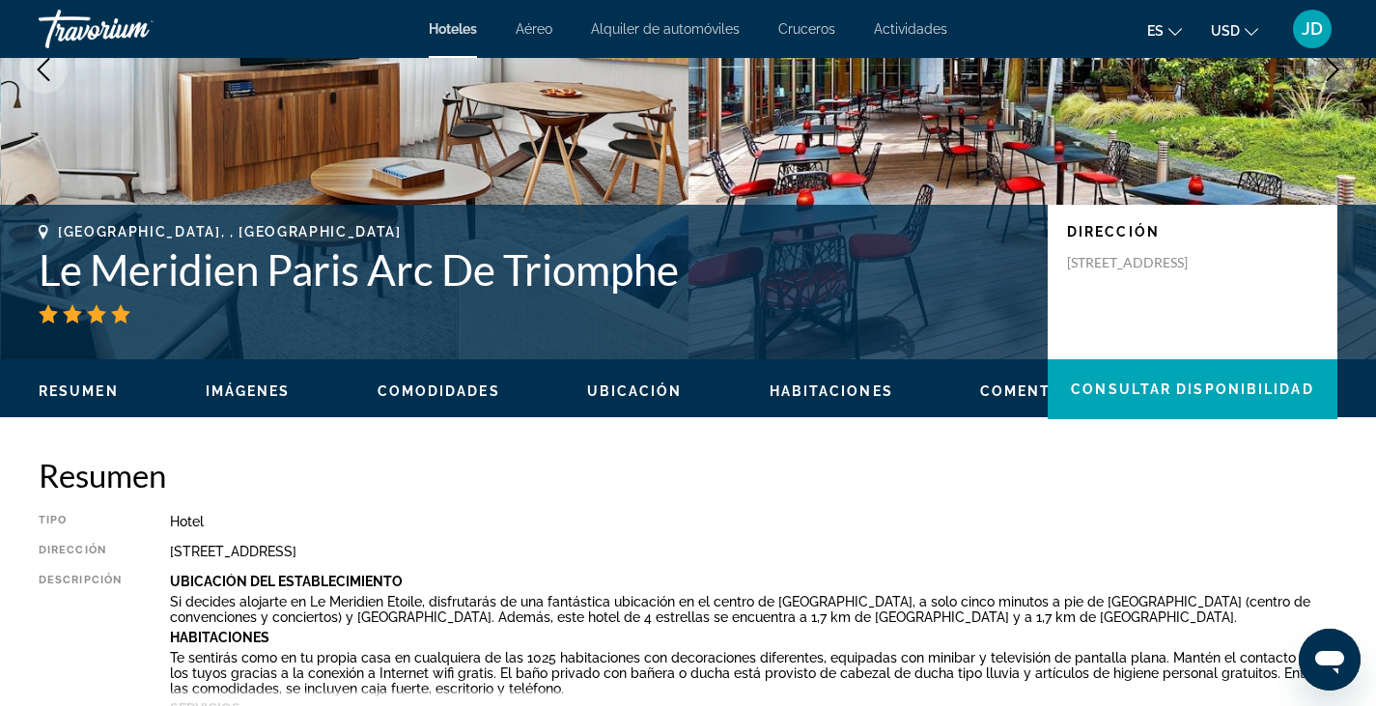
scroll to position [0, 0]
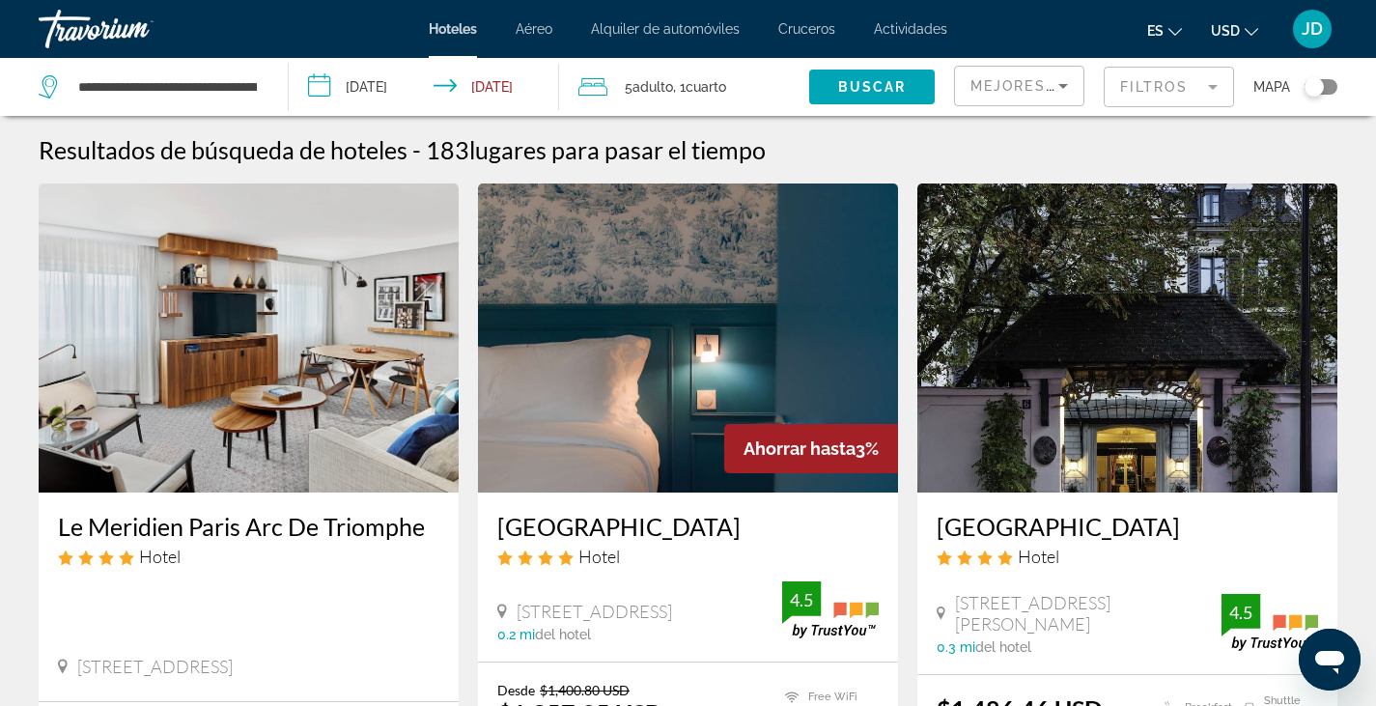
click at [1168, 83] on mat-form-field "Filtros" at bounding box center [1169, 87] width 130 height 41
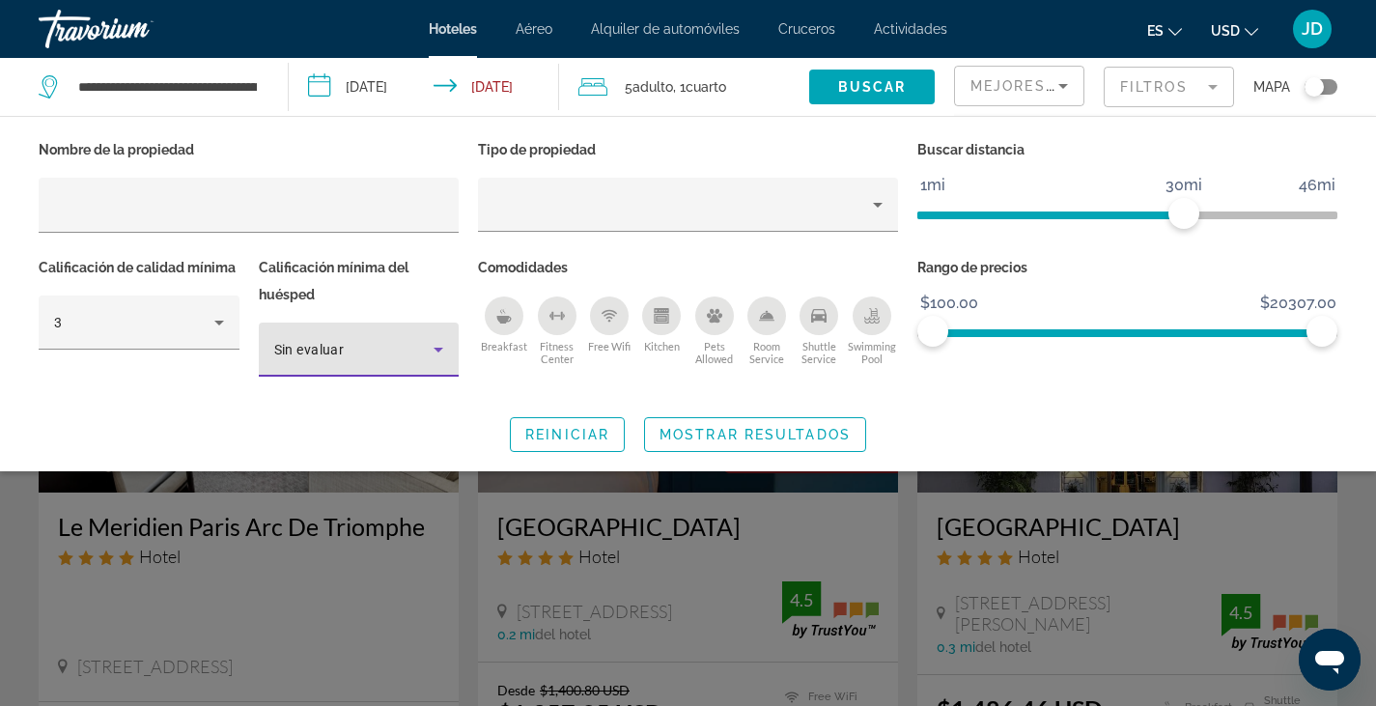
click at [436, 350] on icon "Hotel Filters" at bounding box center [438, 349] width 23 height 23
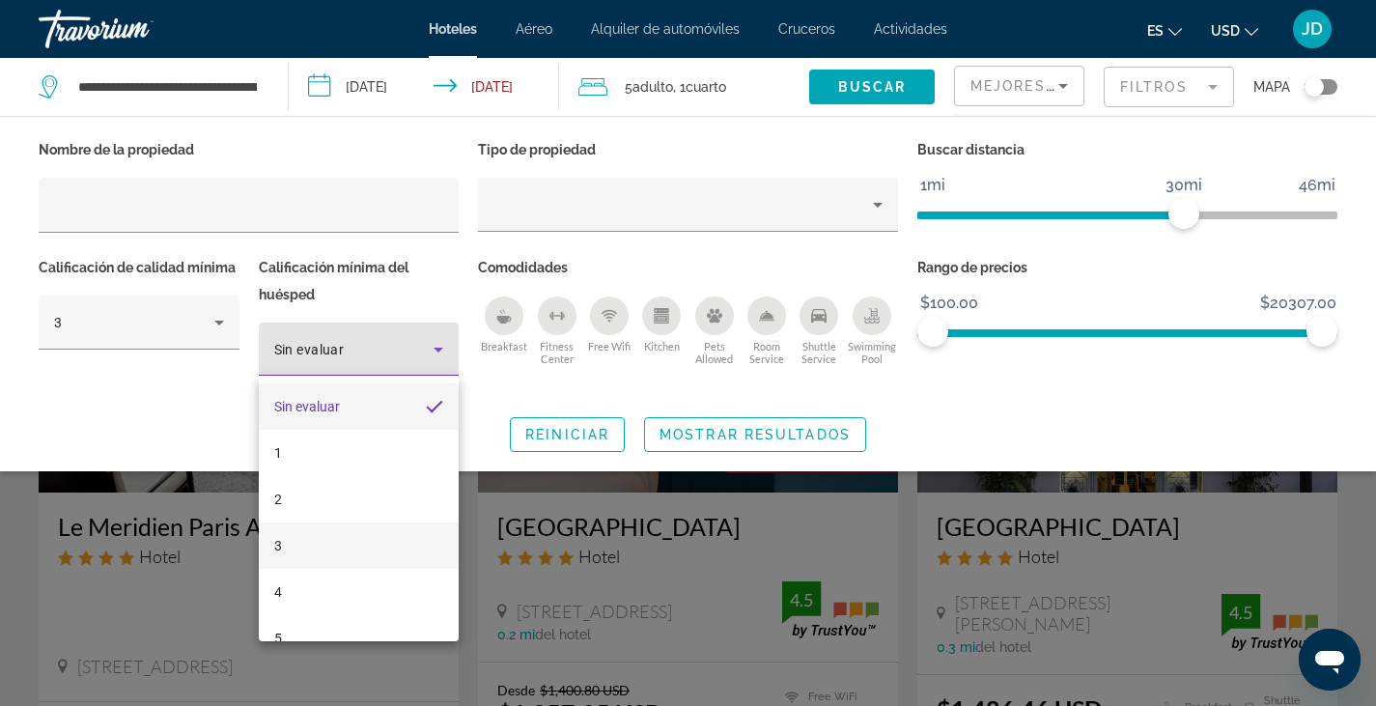
drag, startPoint x: 289, startPoint y: 547, endPoint x: 273, endPoint y: 548, distance: 15.5
click at [273, 548] on mat-option "3" at bounding box center [359, 545] width 201 height 46
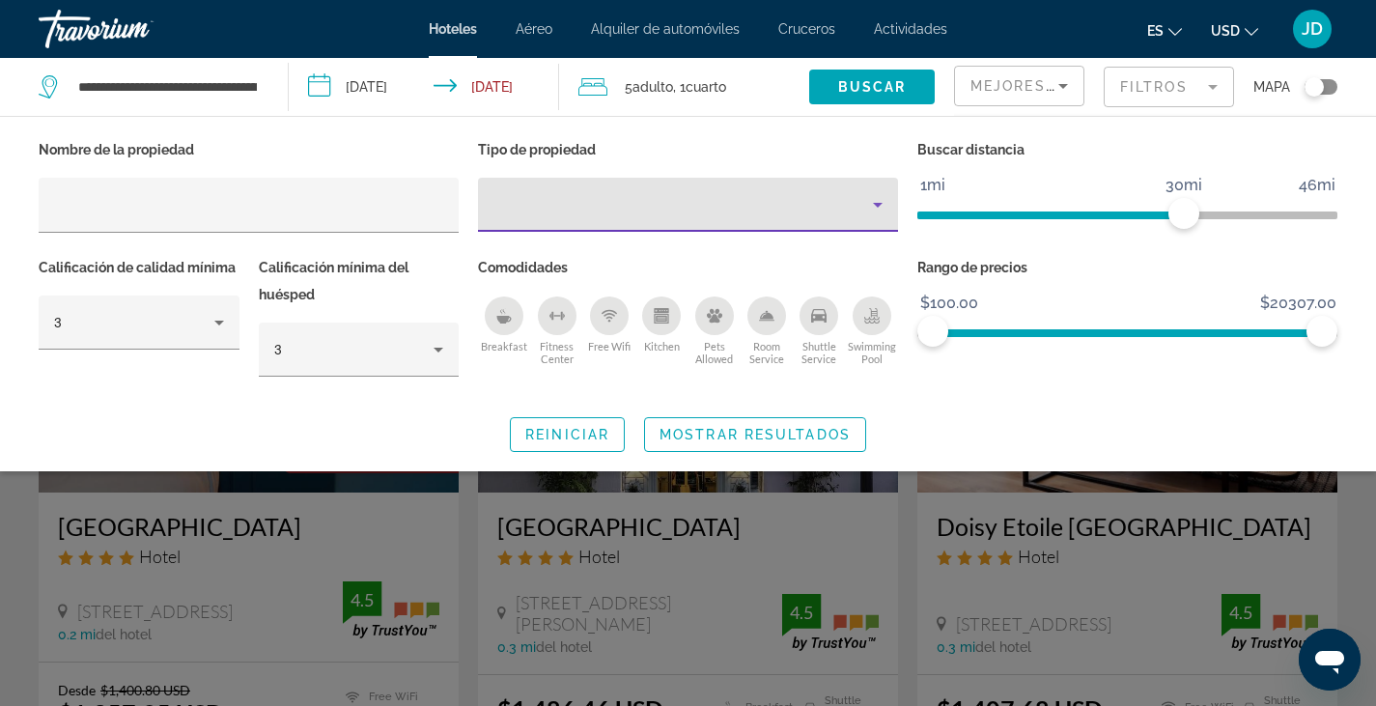
click at [880, 200] on icon "Property type" at bounding box center [877, 204] width 23 height 23
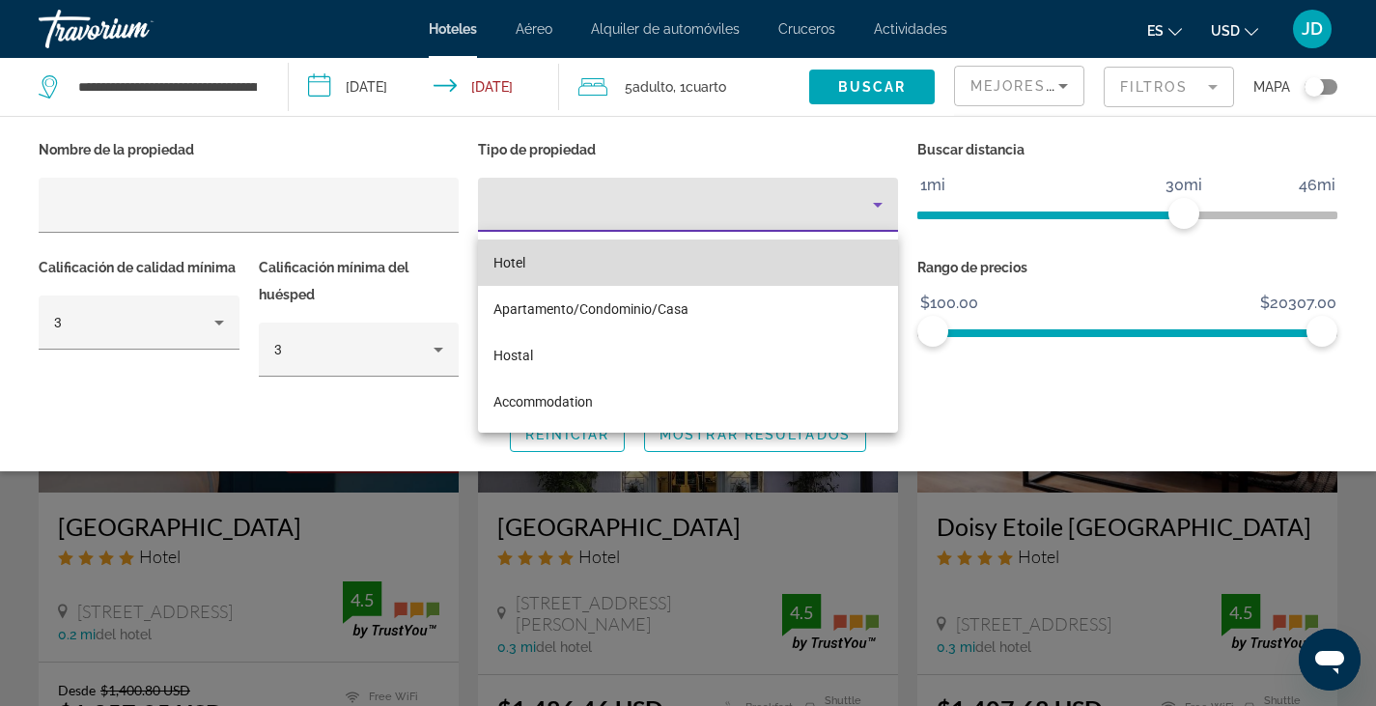
click at [515, 260] on span "Hotel" at bounding box center [510, 262] width 32 height 15
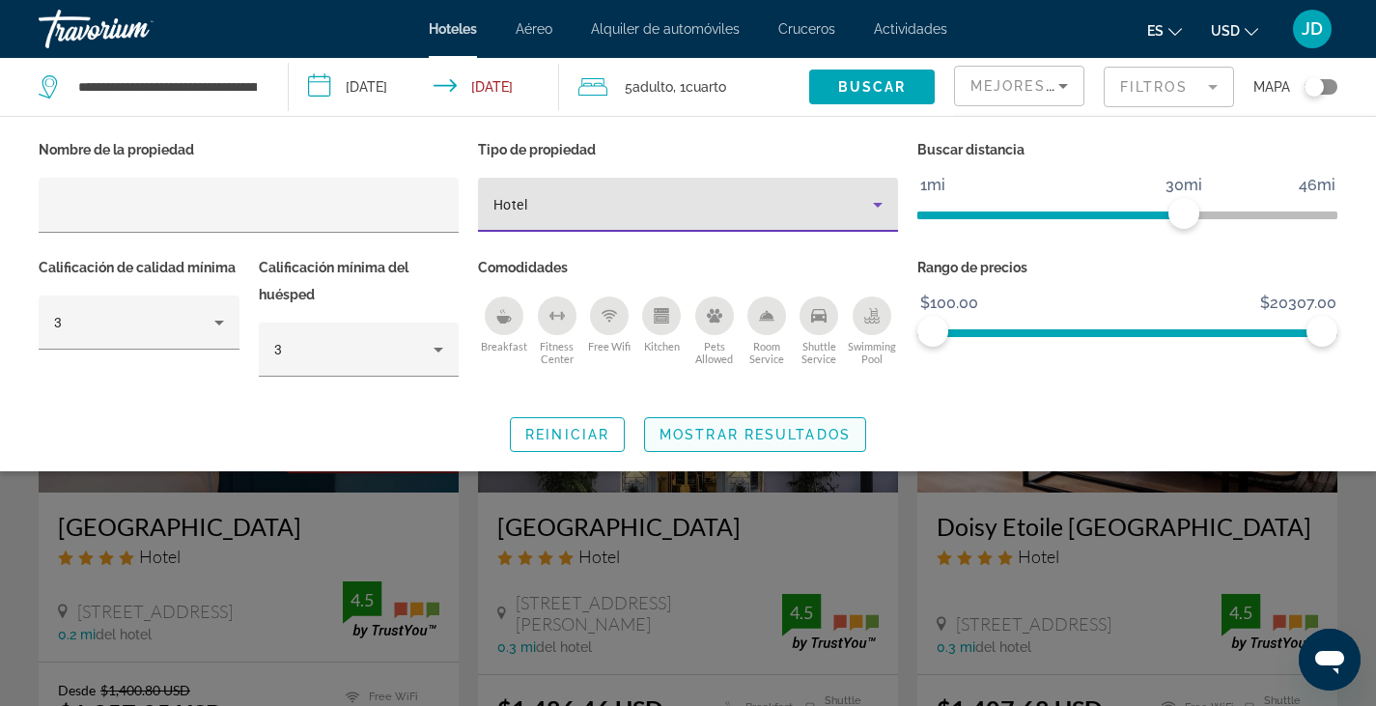
click at [738, 428] on span "Mostrar resultados" at bounding box center [755, 434] width 191 height 15
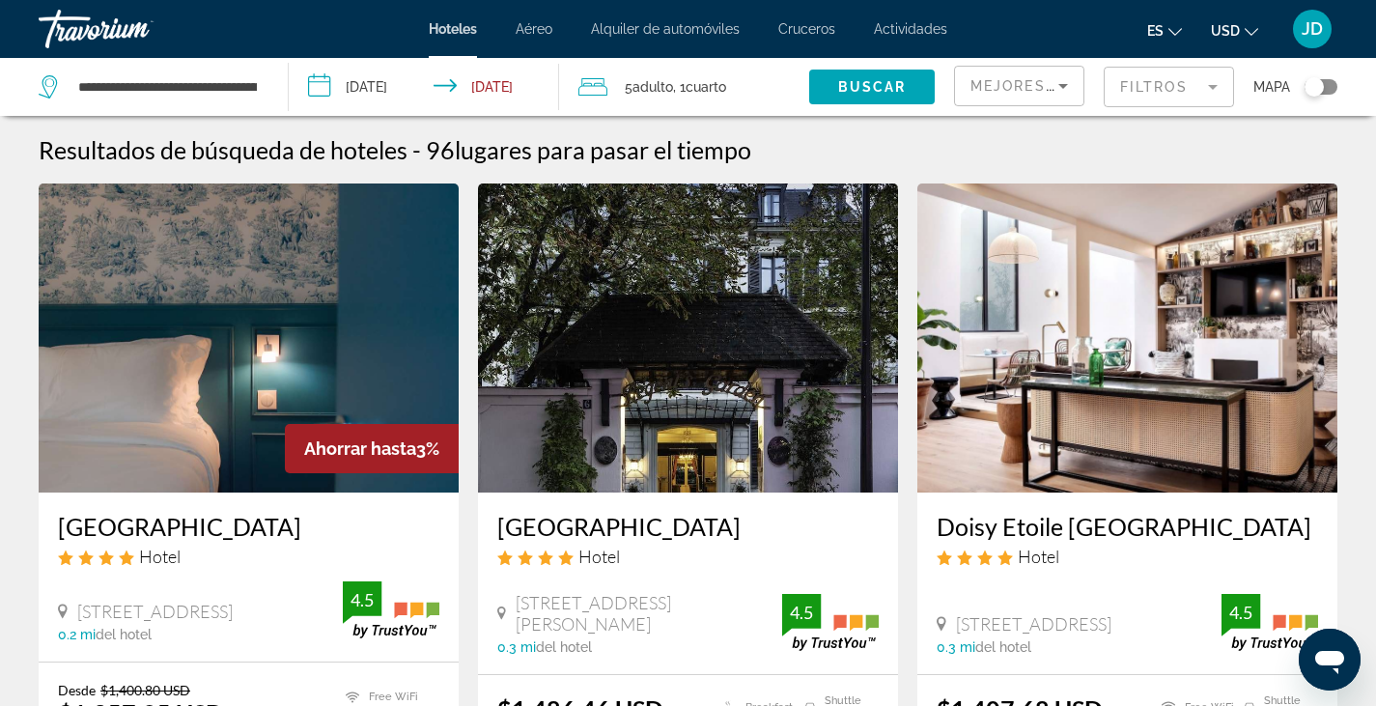
click at [1151, 88] on mat-form-field "Filtros" at bounding box center [1169, 87] width 130 height 41
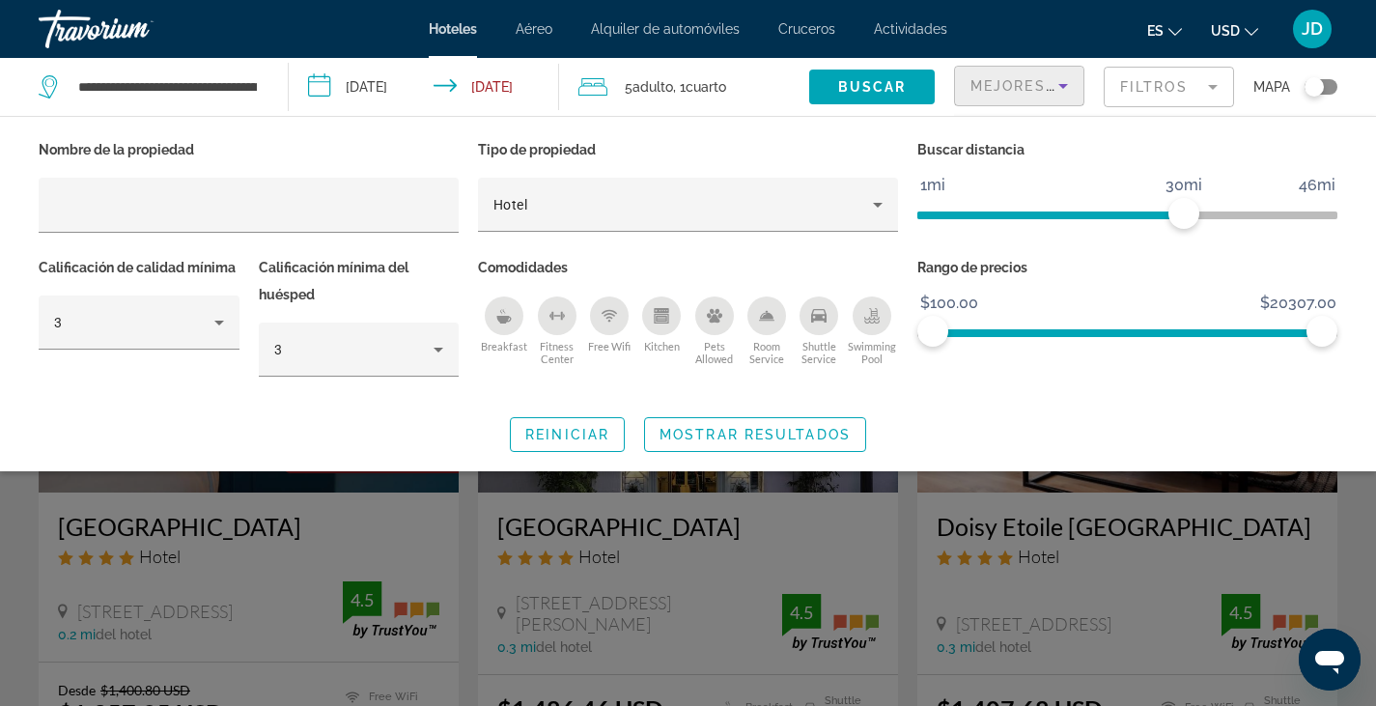
click at [1005, 94] on div "Mejores descuentos" at bounding box center [1015, 85] width 88 height 23
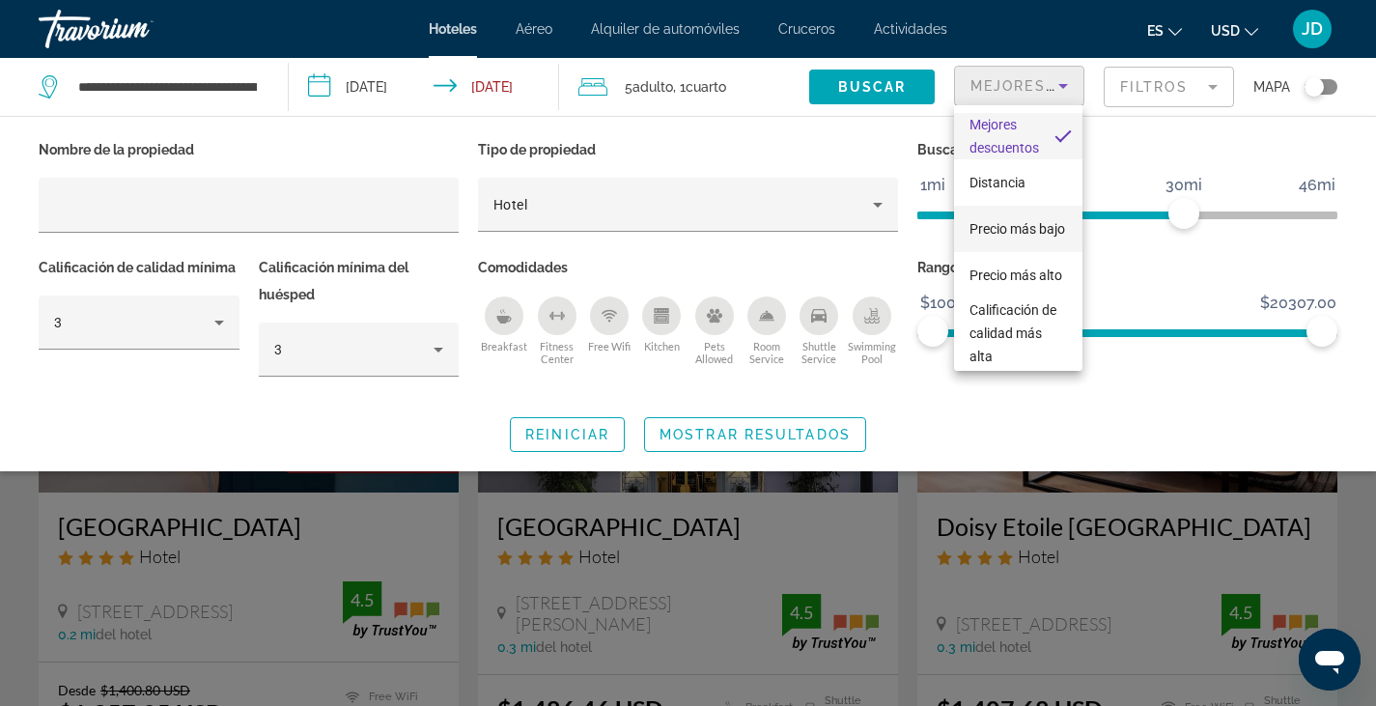
click at [981, 235] on span "Precio más bajo" at bounding box center [1018, 228] width 96 height 15
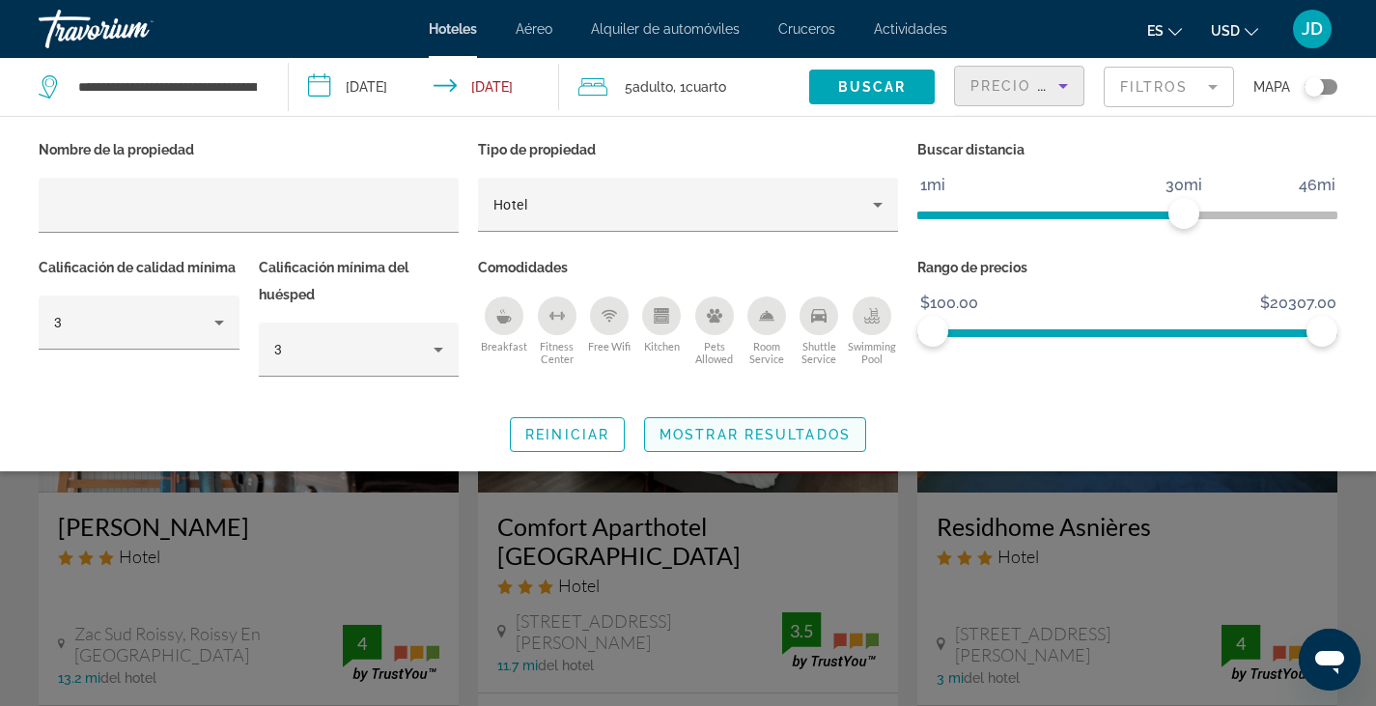
click at [755, 435] on span "Mostrar resultados" at bounding box center [755, 434] width 191 height 15
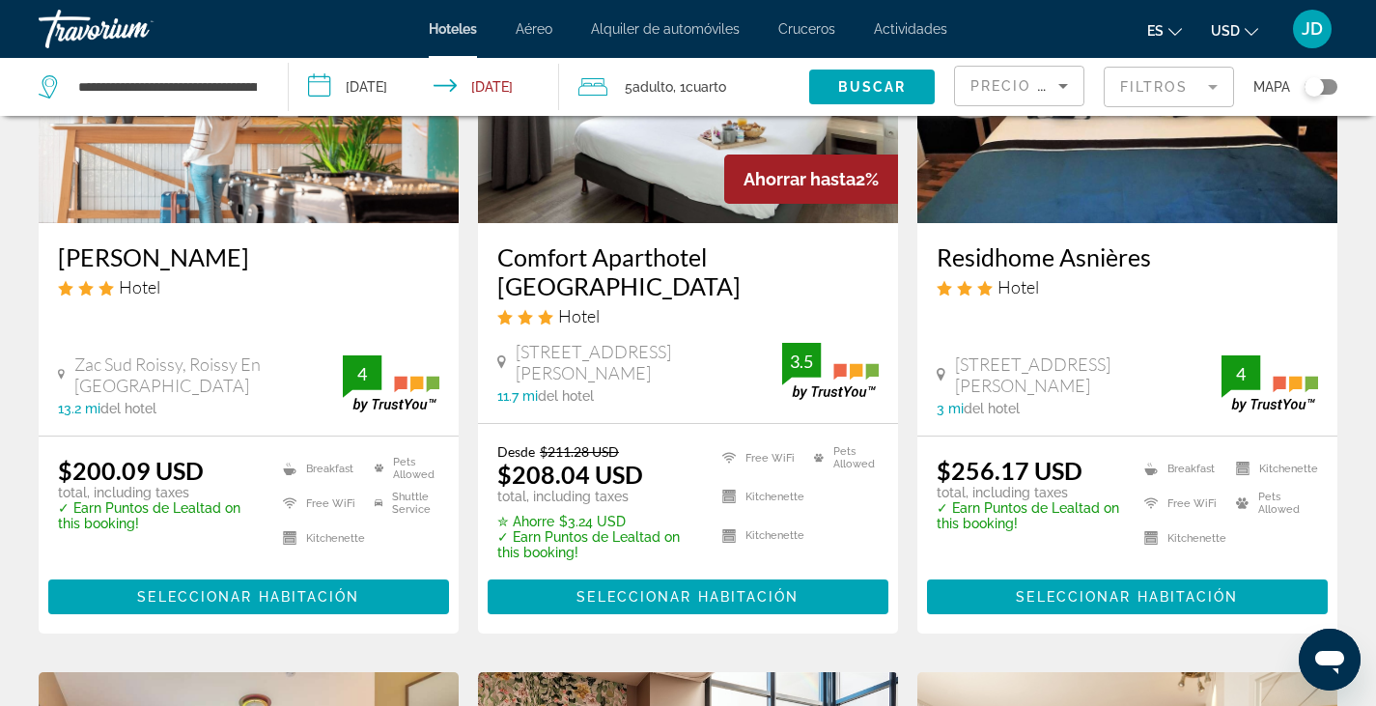
scroll to position [268, 0]
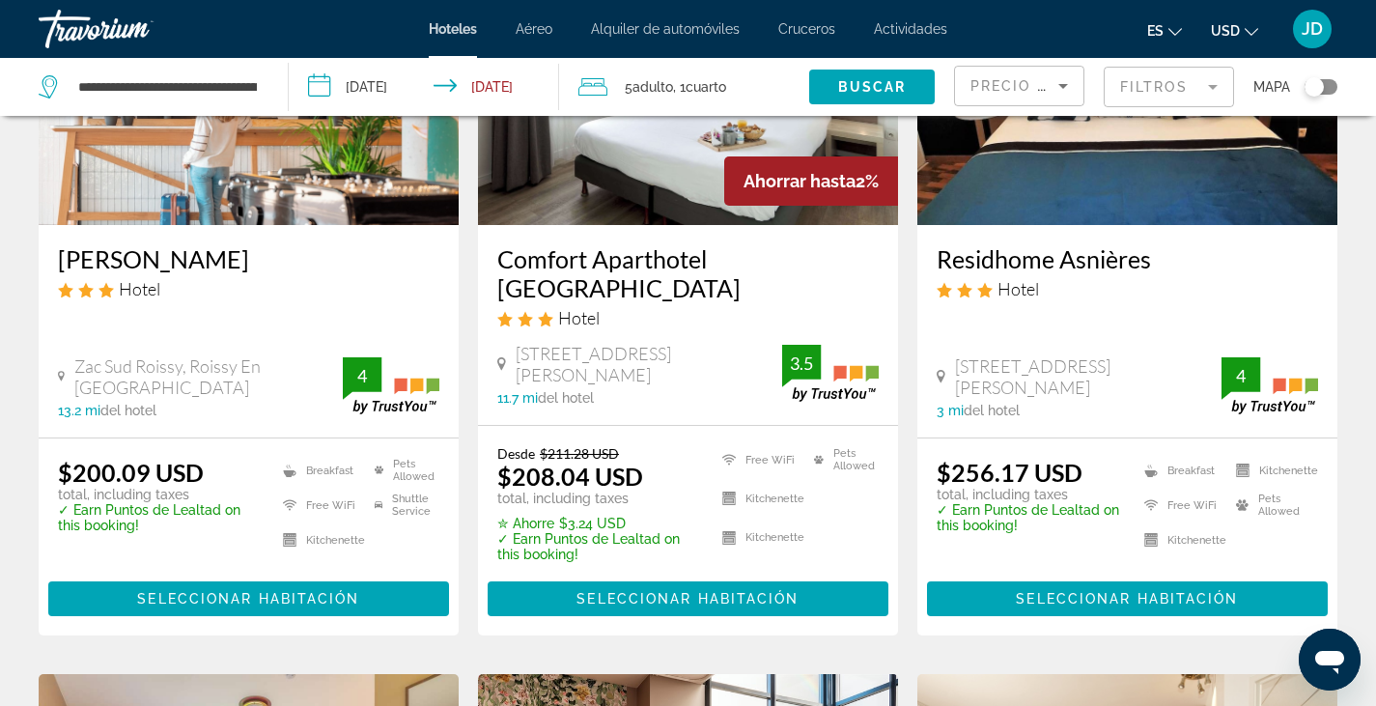
click at [248, 165] on img "Main content" at bounding box center [249, 70] width 420 height 309
